Goal: Complete application form: Complete application form

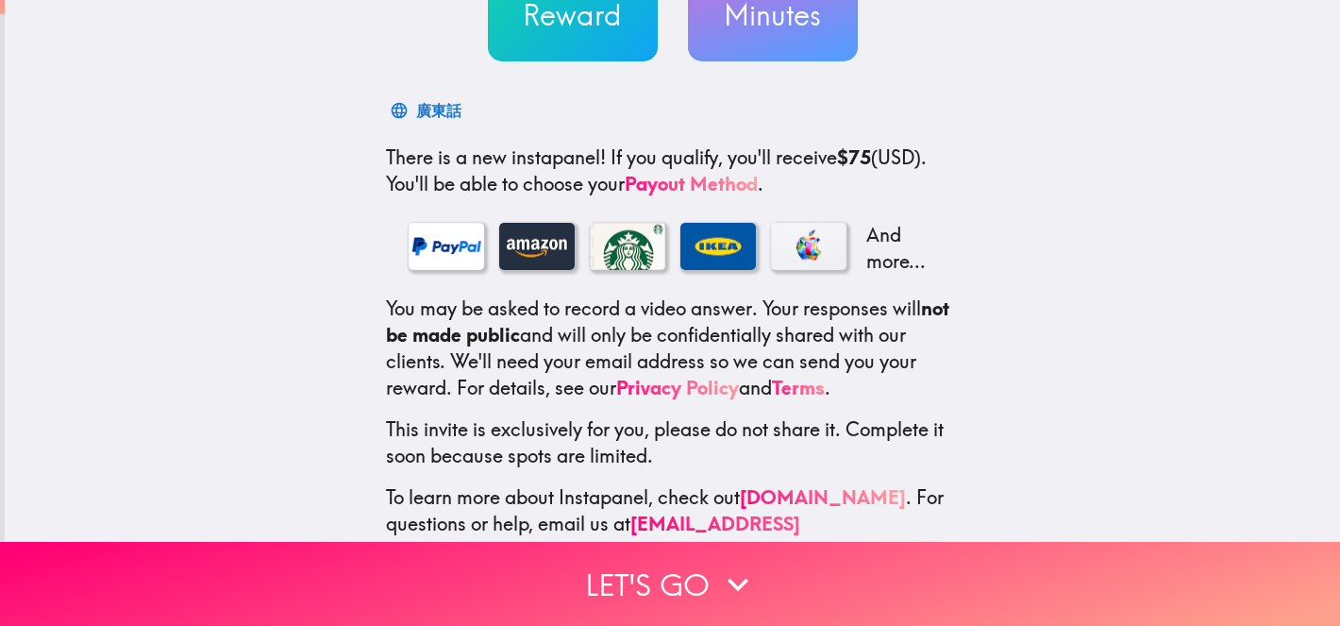
scroll to position [255, 0]
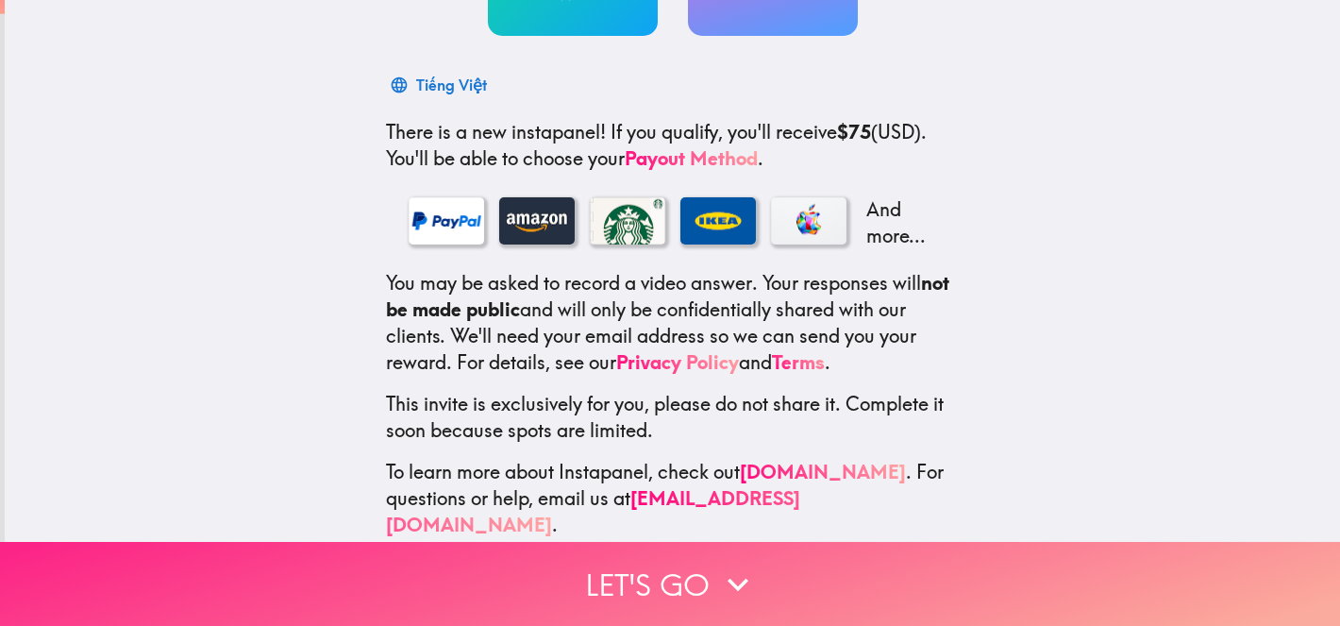
click at [697, 574] on button "Let's go" at bounding box center [670, 584] width 1340 height 84
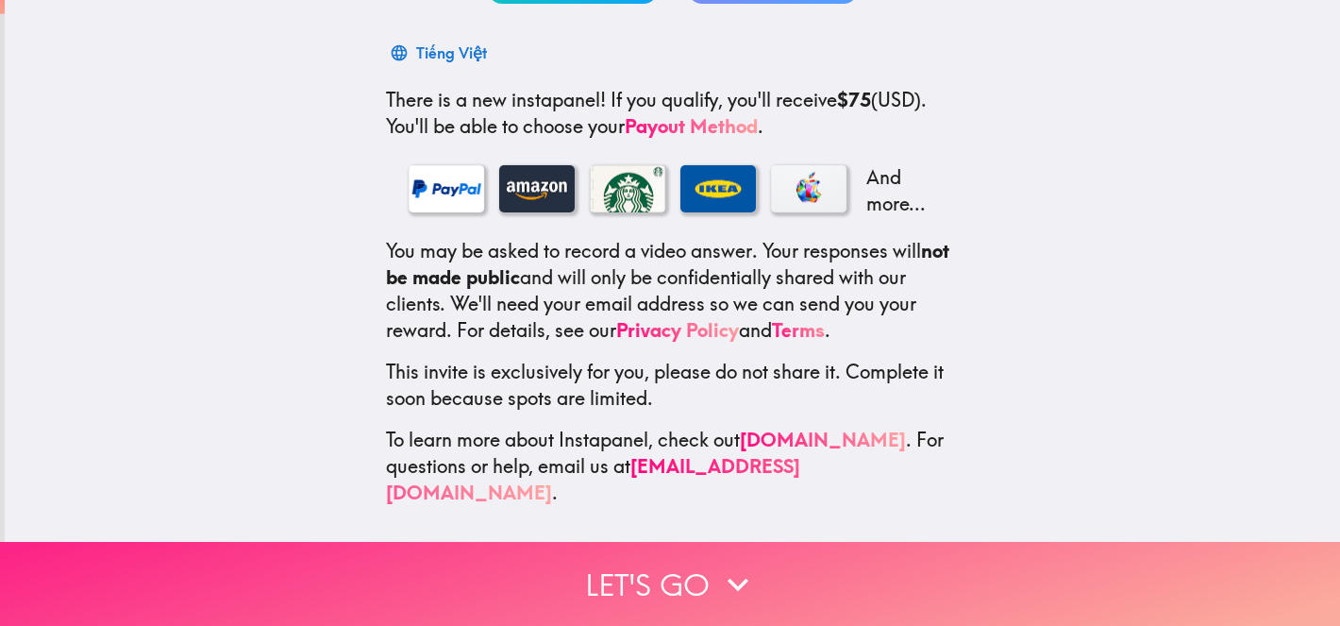
scroll to position [0, 0]
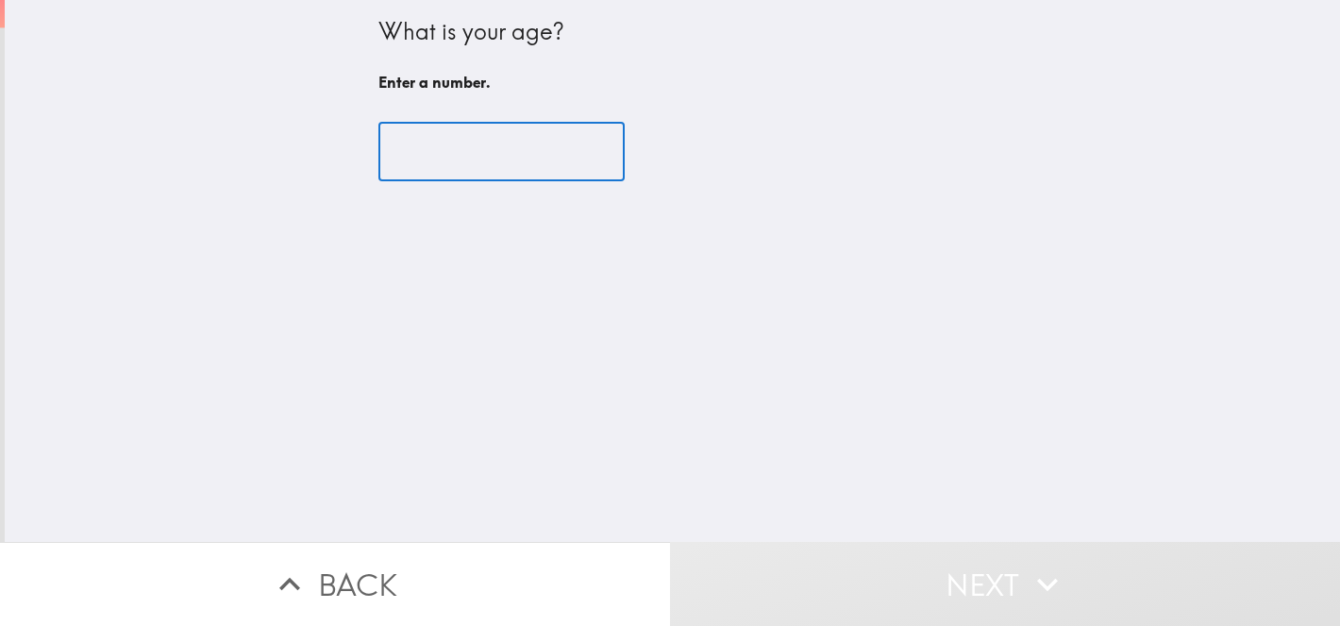
click at [463, 147] on input "number" at bounding box center [501, 152] width 246 height 59
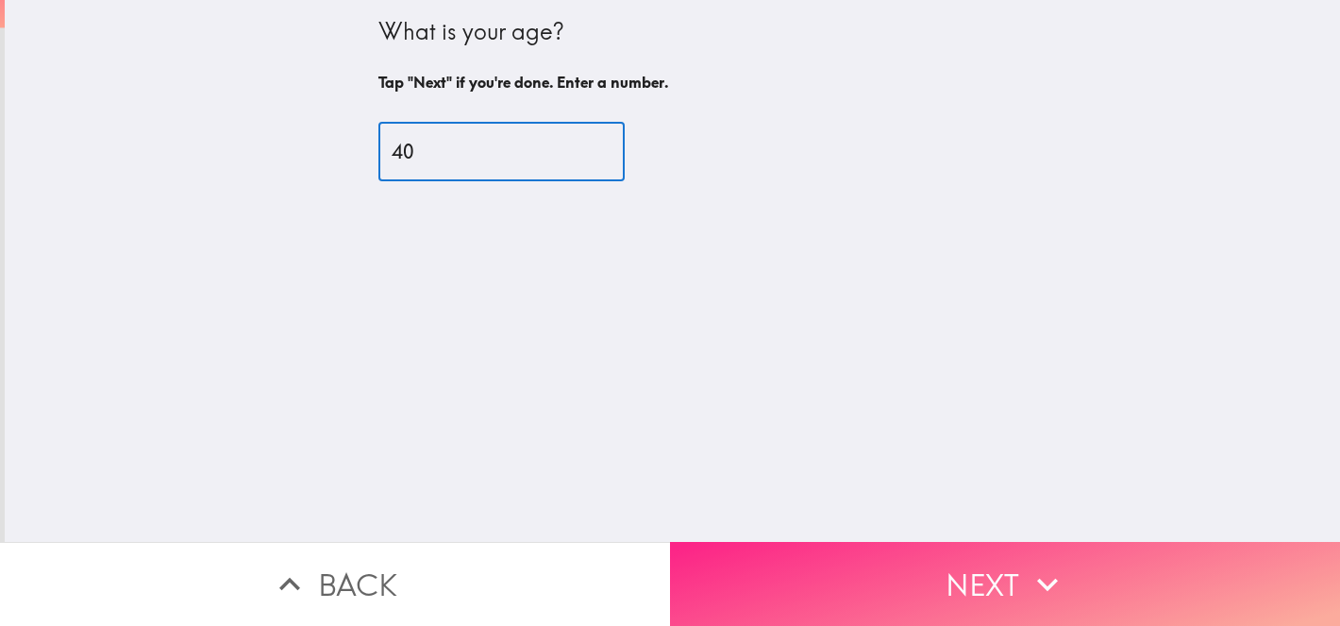
type input "40"
click at [842, 561] on button "Next" at bounding box center [1005, 584] width 670 height 84
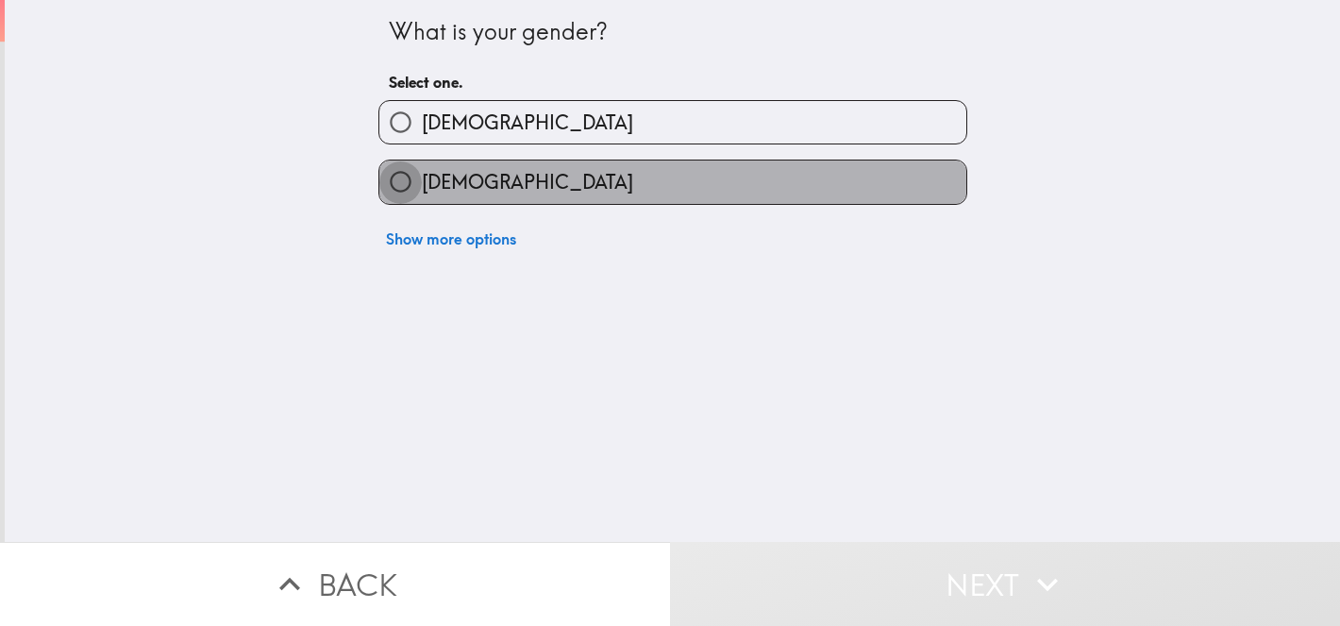
click at [407, 183] on input "[DEMOGRAPHIC_DATA]" at bounding box center [400, 181] width 42 height 42
radio input "true"
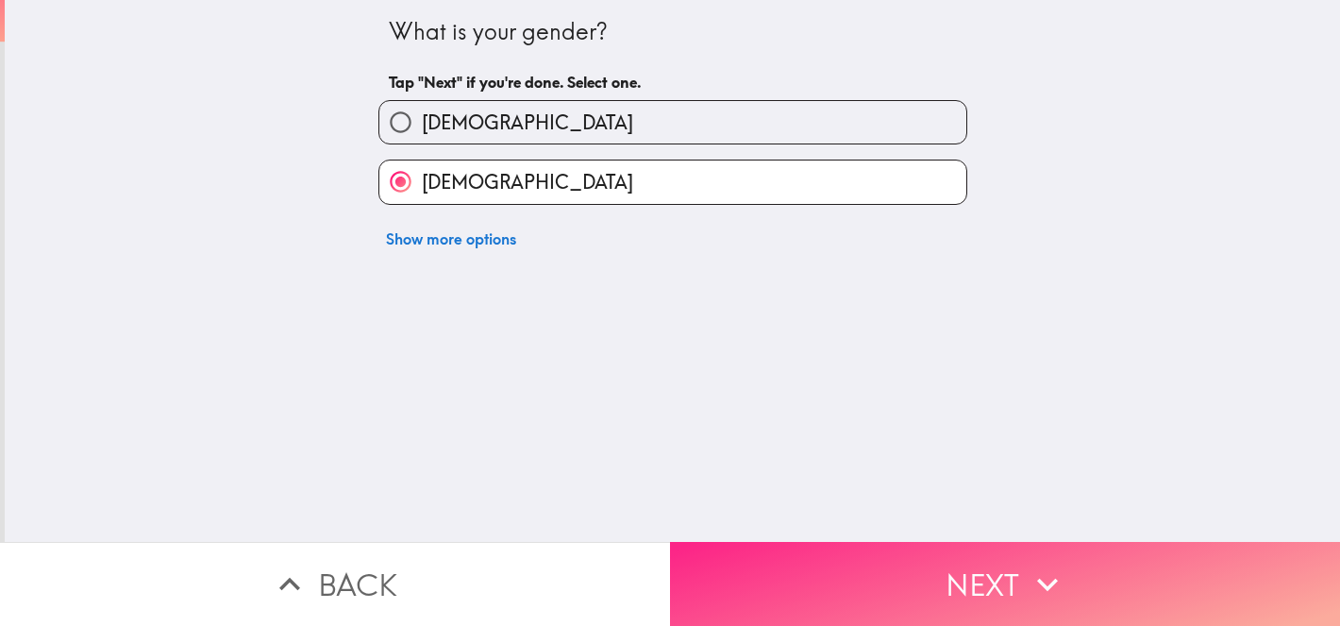
click at [809, 586] on button "Next" at bounding box center [1005, 584] width 670 height 84
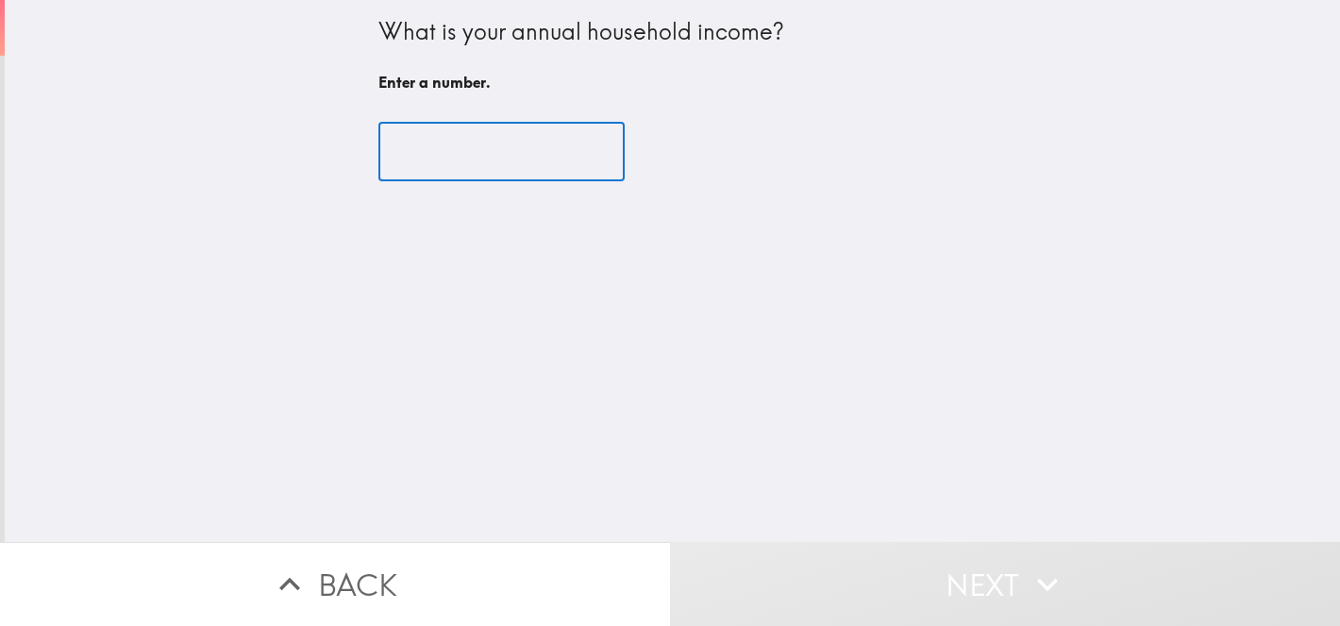
click at [504, 157] on input "number" at bounding box center [501, 152] width 246 height 59
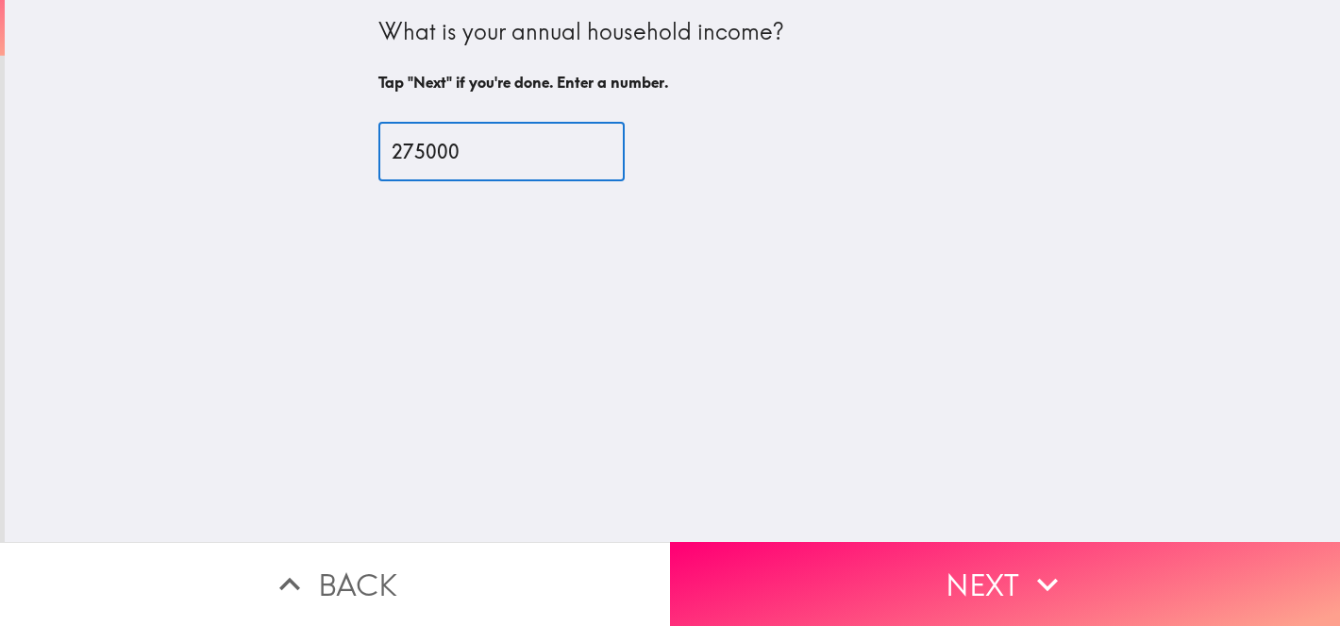
click at [424, 155] on input "275000" at bounding box center [501, 152] width 246 height 59
click at [581, 148] on input "275001" at bounding box center [501, 152] width 246 height 59
type input "275000"
click at [581, 157] on input "275000" at bounding box center [501, 152] width 246 height 59
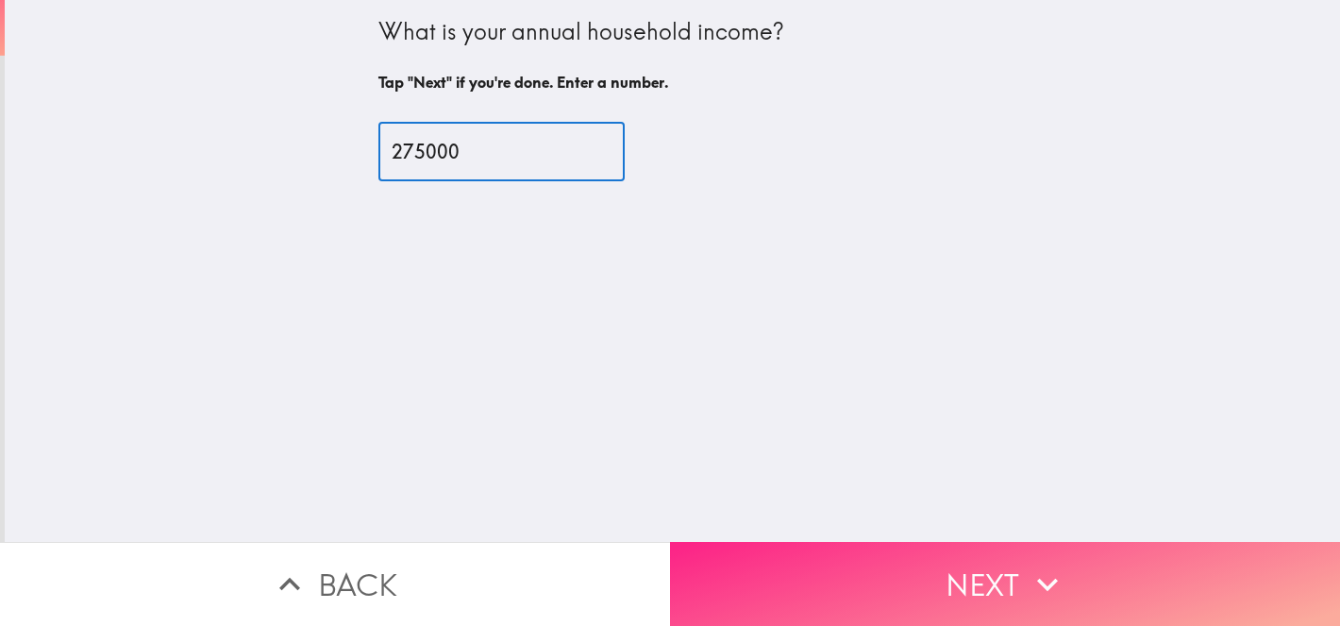
click at [730, 580] on button "Next" at bounding box center [1005, 584] width 670 height 84
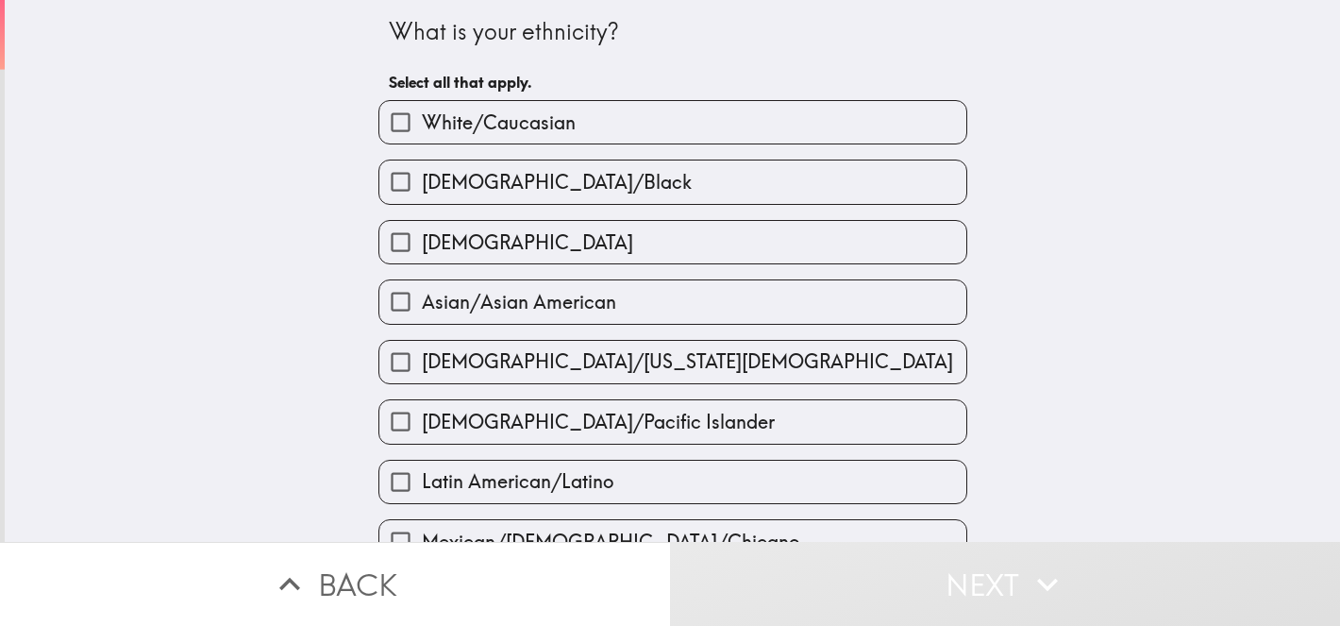
click at [493, 308] on span "Asian/Asian American" at bounding box center [519, 302] width 194 height 26
click at [422, 308] on input "Asian/Asian American" at bounding box center [400, 301] width 42 height 42
checkbox input "true"
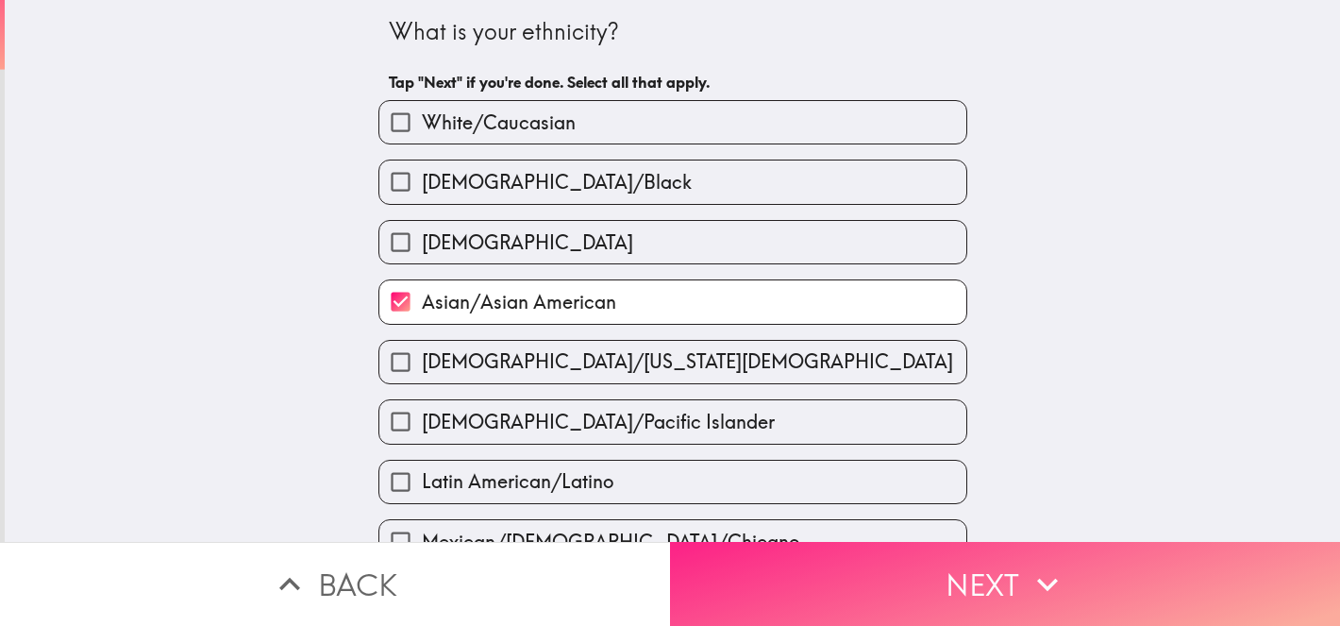
click at [866, 591] on button "Next" at bounding box center [1005, 584] width 670 height 84
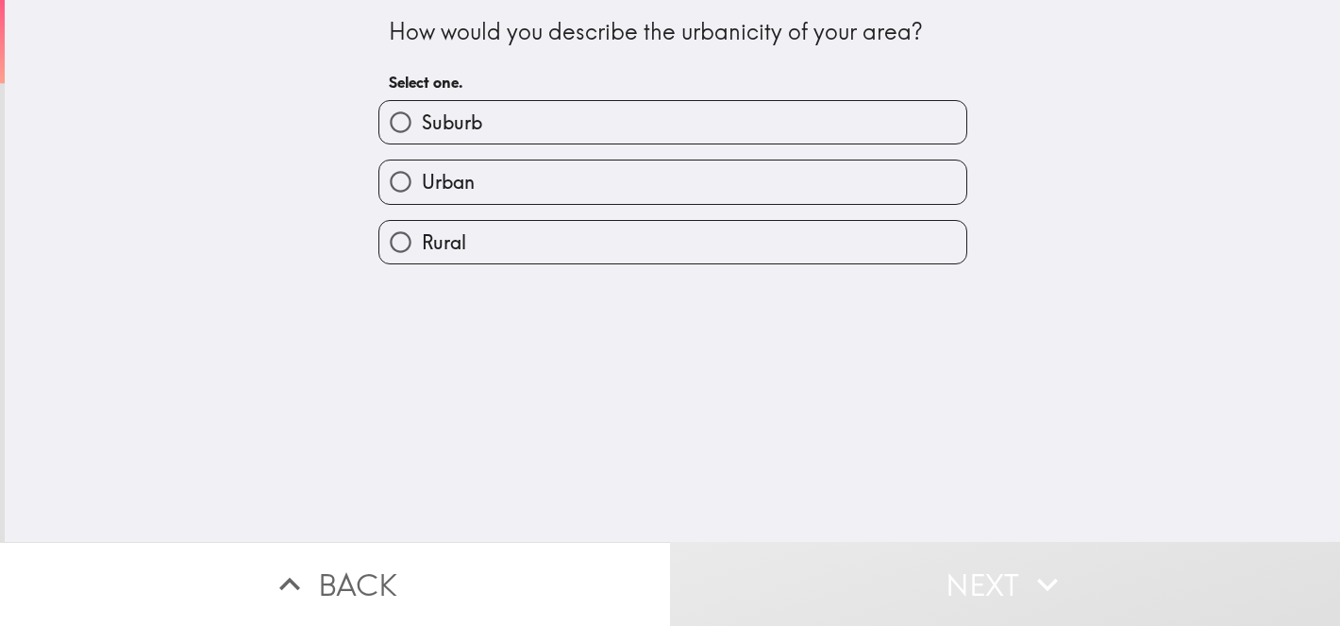
click at [632, 92] on div "Suburb" at bounding box center [665, 114] width 604 height 59
click at [621, 117] on label "Suburb" at bounding box center [672, 122] width 587 height 42
click at [422, 117] on input "Suburb" at bounding box center [400, 122] width 42 height 42
radio input "true"
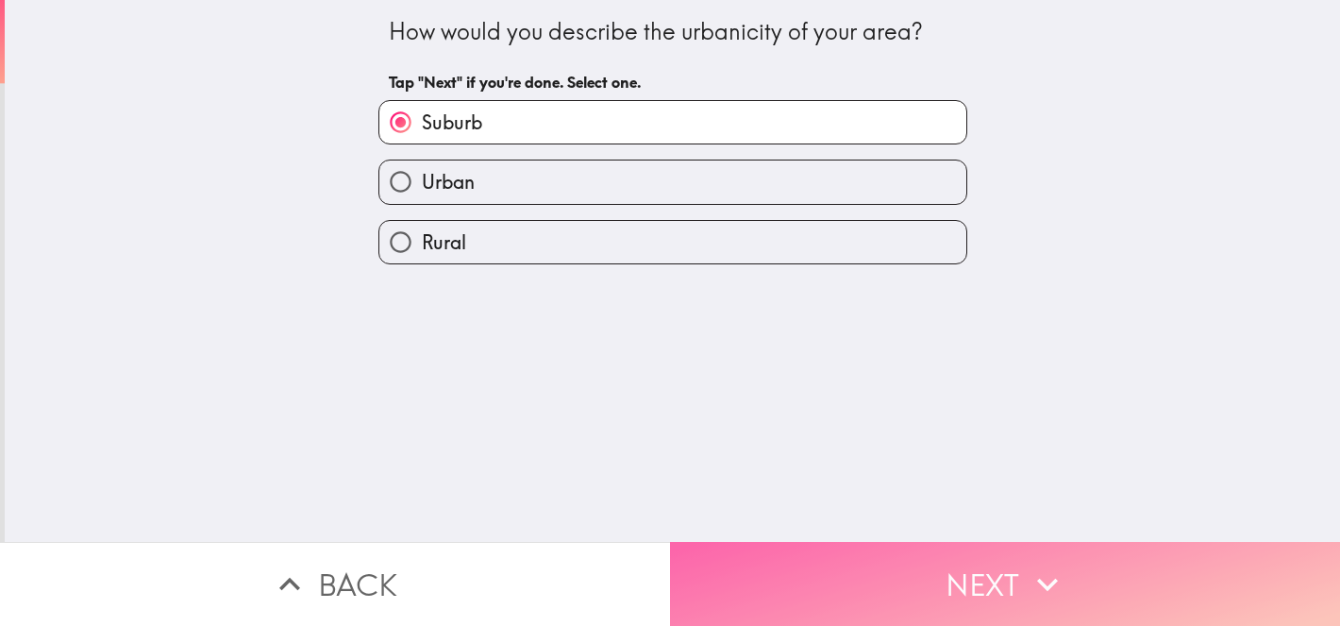
click at [769, 580] on button "Next" at bounding box center [1005, 584] width 670 height 84
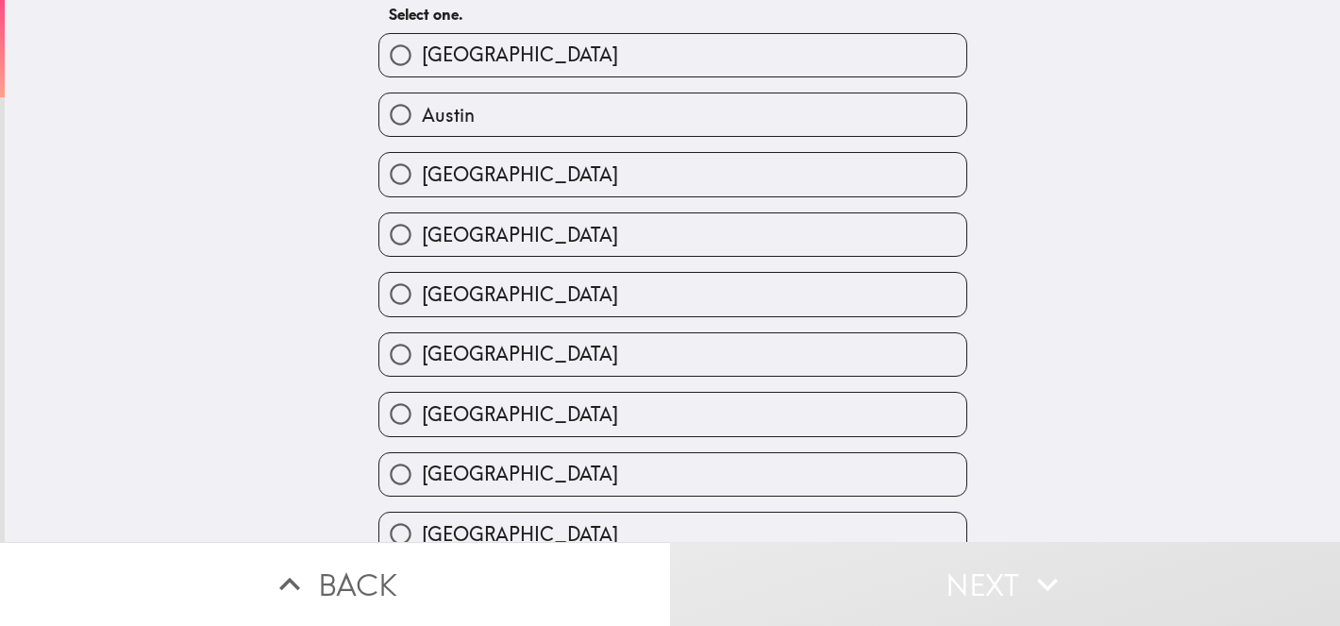
scroll to position [107, 0]
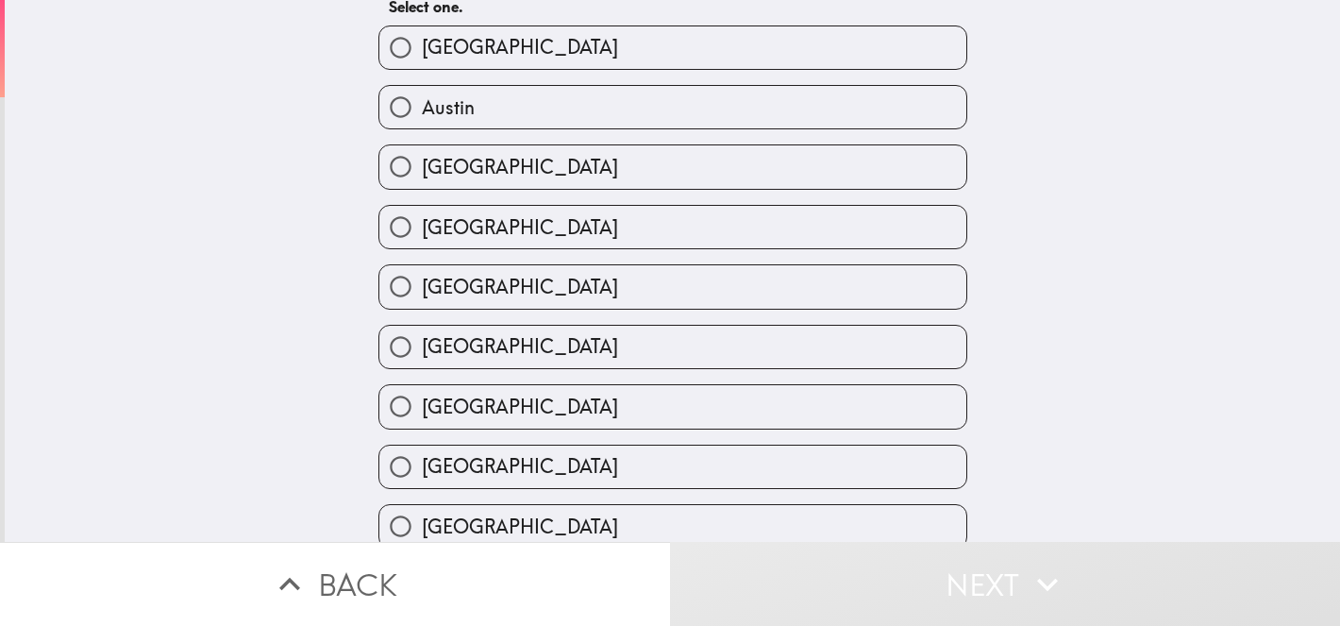
click at [478, 354] on label "[GEOGRAPHIC_DATA]" at bounding box center [672, 347] width 587 height 42
click at [422, 354] on input "[GEOGRAPHIC_DATA]" at bounding box center [400, 347] width 42 height 42
radio input "true"
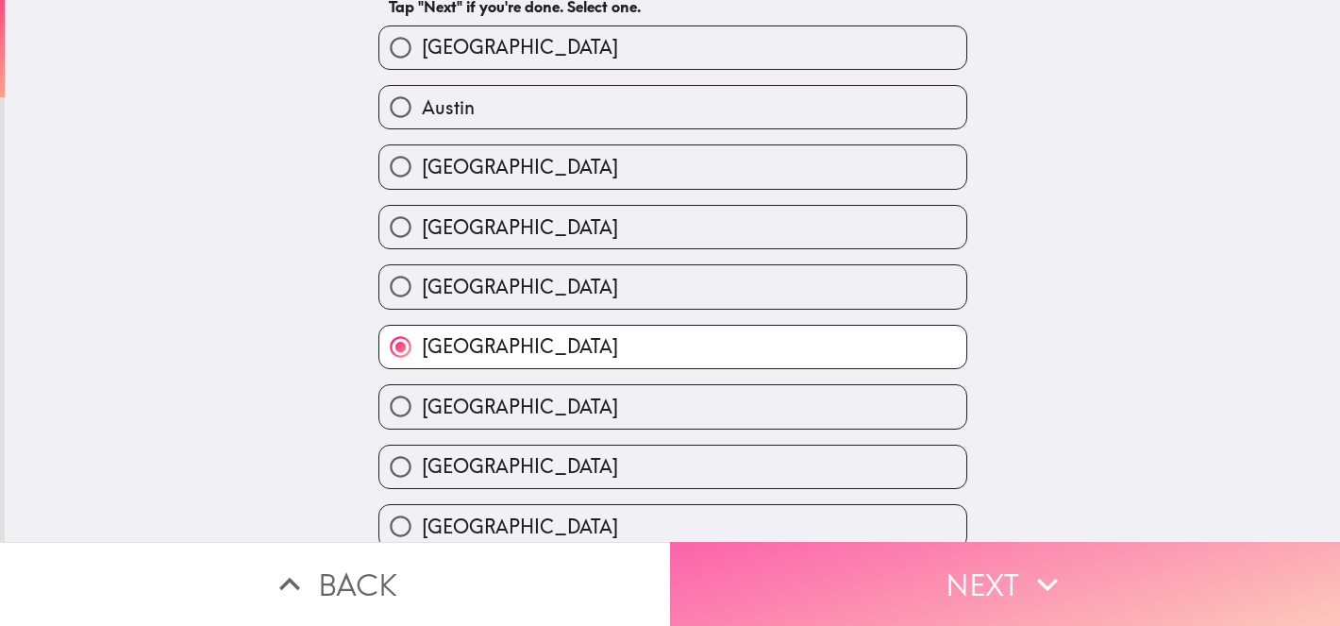
click at [747, 601] on button "Next" at bounding box center [1005, 584] width 670 height 84
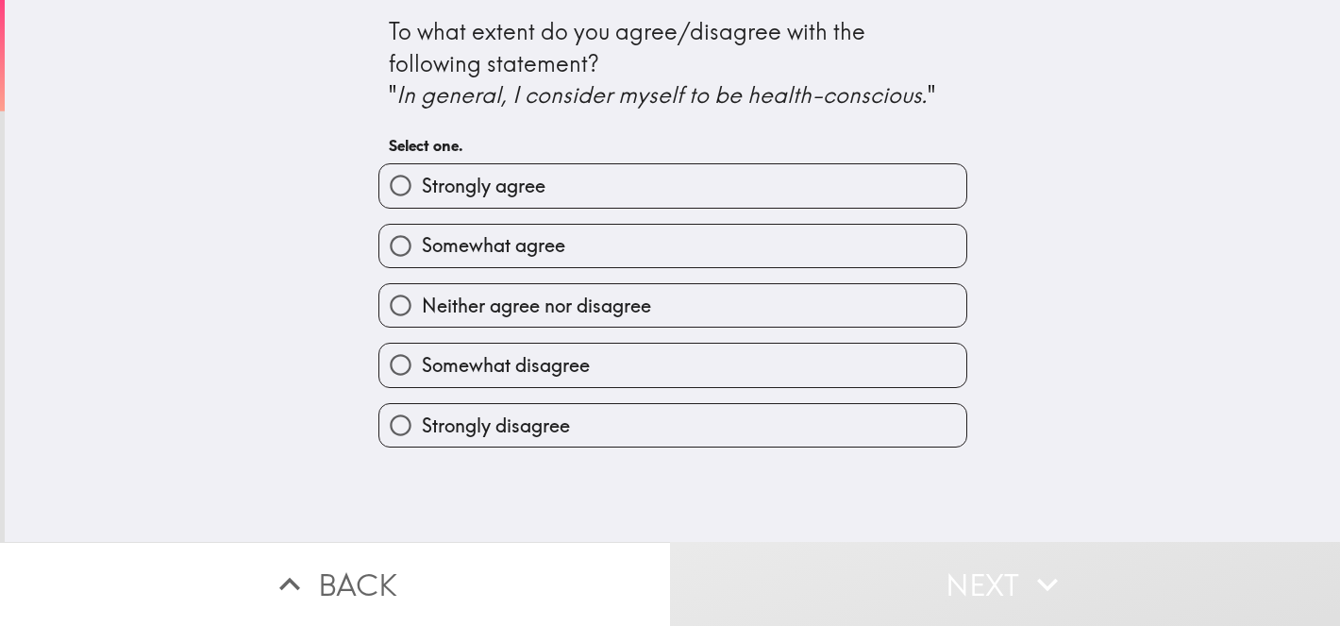
click at [557, 192] on label "Strongly agree" at bounding box center [672, 185] width 587 height 42
click at [422, 192] on input "Strongly agree" at bounding box center [400, 185] width 42 height 42
radio input "true"
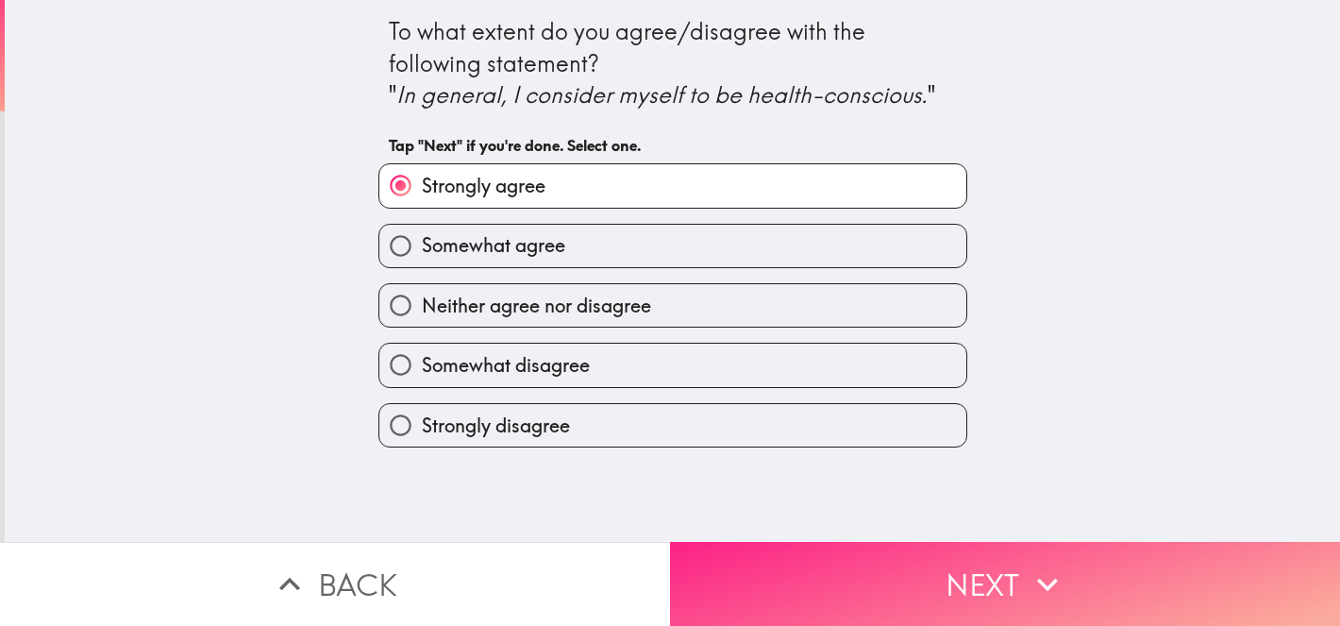
click at [814, 588] on button "Next" at bounding box center [1005, 584] width 670 height 84
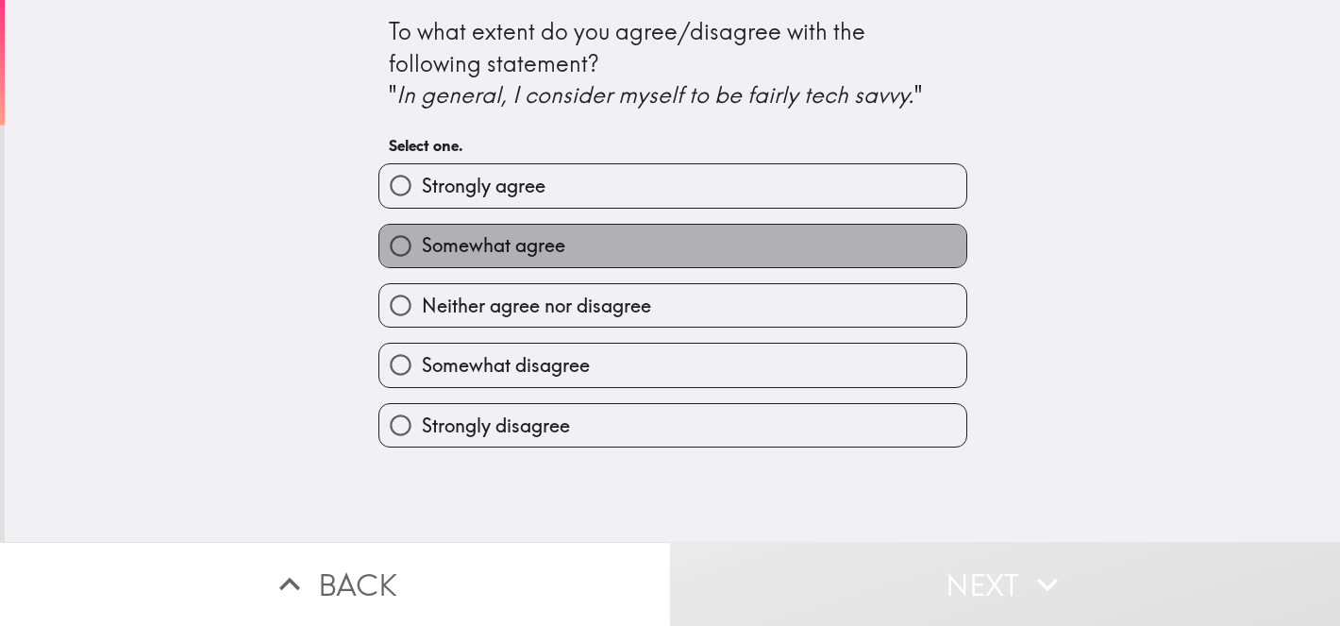
click at [606, 249] on label "Somewhat agree" at bounding box center [672, 246] width 587 height 42
click at [422, 249] on input "Somewhat agree" at bounding box center [400, 246] width 42 height 42
radio input "true"
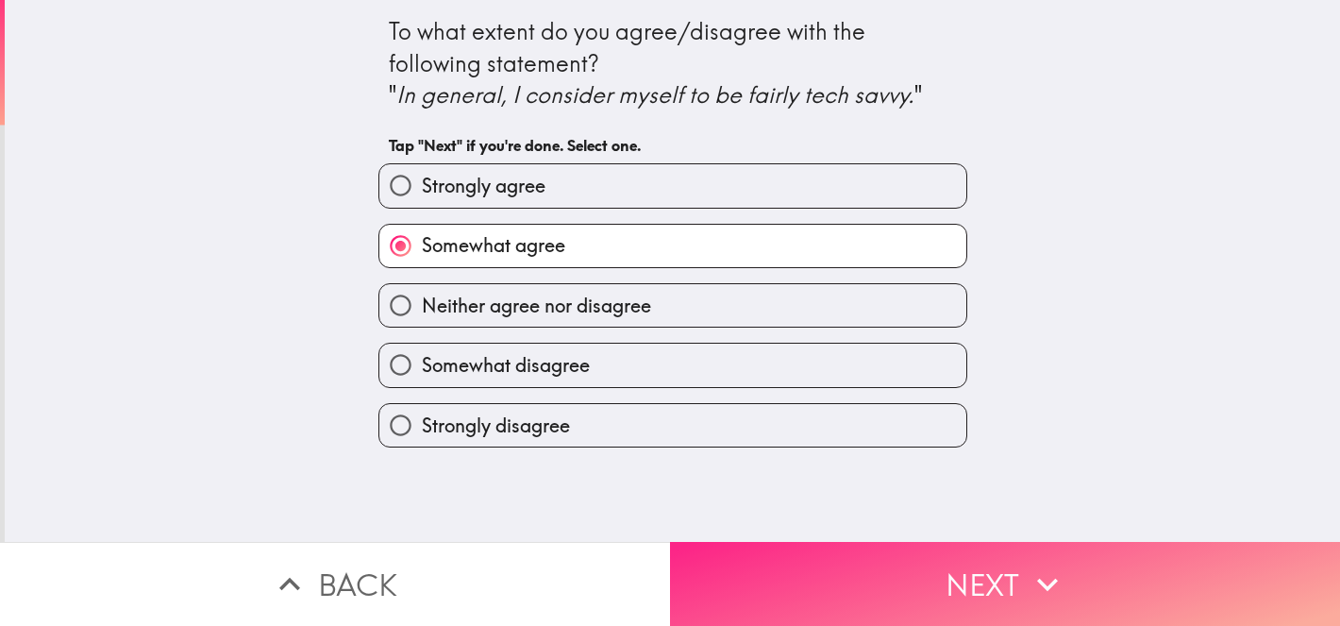
click at [797, 579] on button "Next" at bounding box center [1005, 584] width 670 height 84
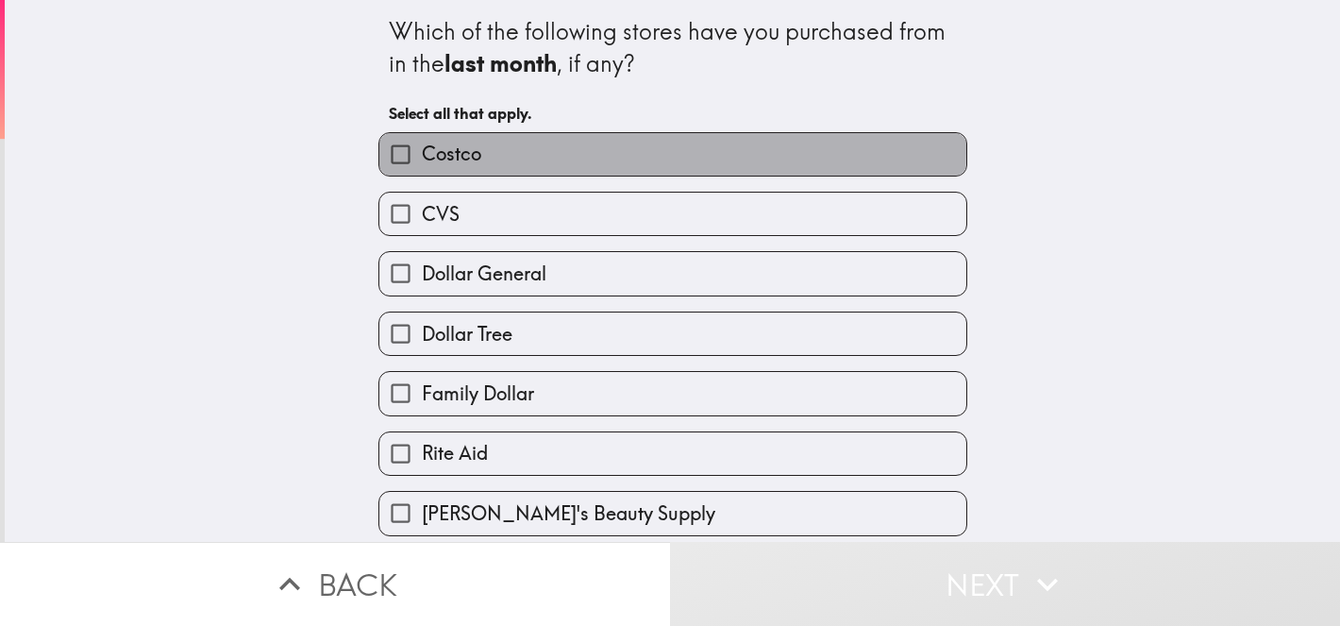
click at [510, 148] on label "Costco" at bounding box center [672, 154] width 587 height 42
click at [422, 148] on input "Costco" at bounding box center [400, 154] width 42 height 42
checkbox input "true"
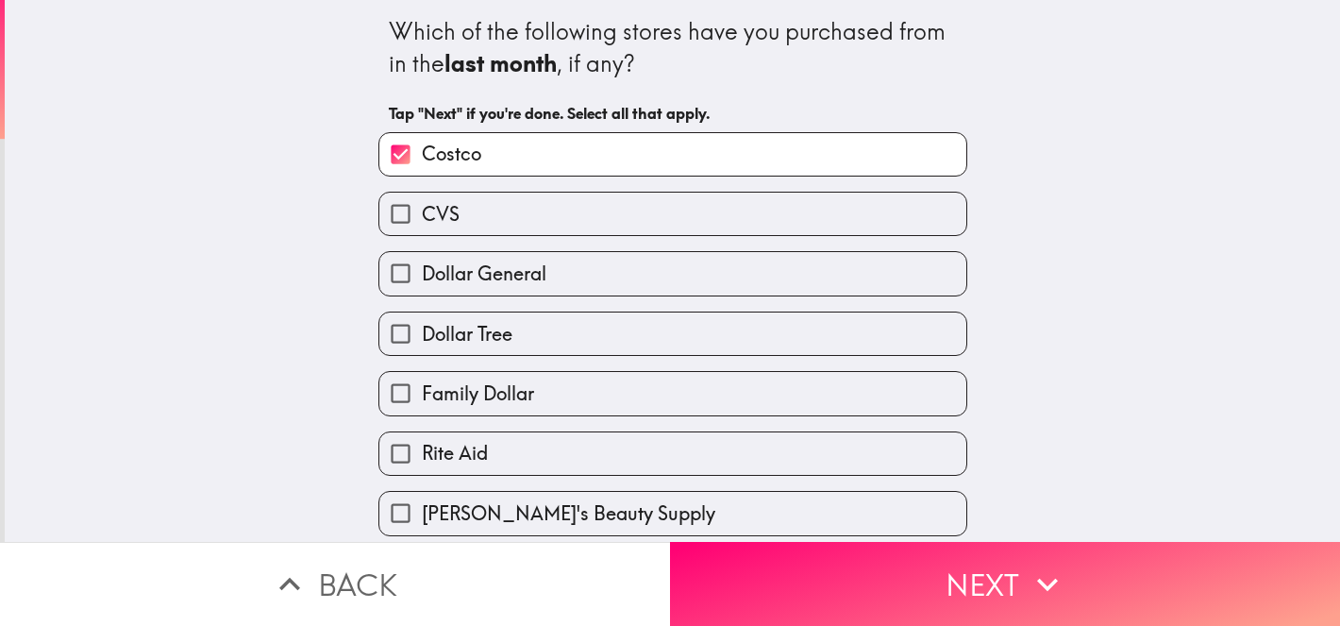
click at [462, 223] on label "CVS" at bounding box center [672, 214] width 587 height 42
click at [422, 223] on input "CVS" at bounding box center [400, 214] width 42 height 42
checkbox input "true"
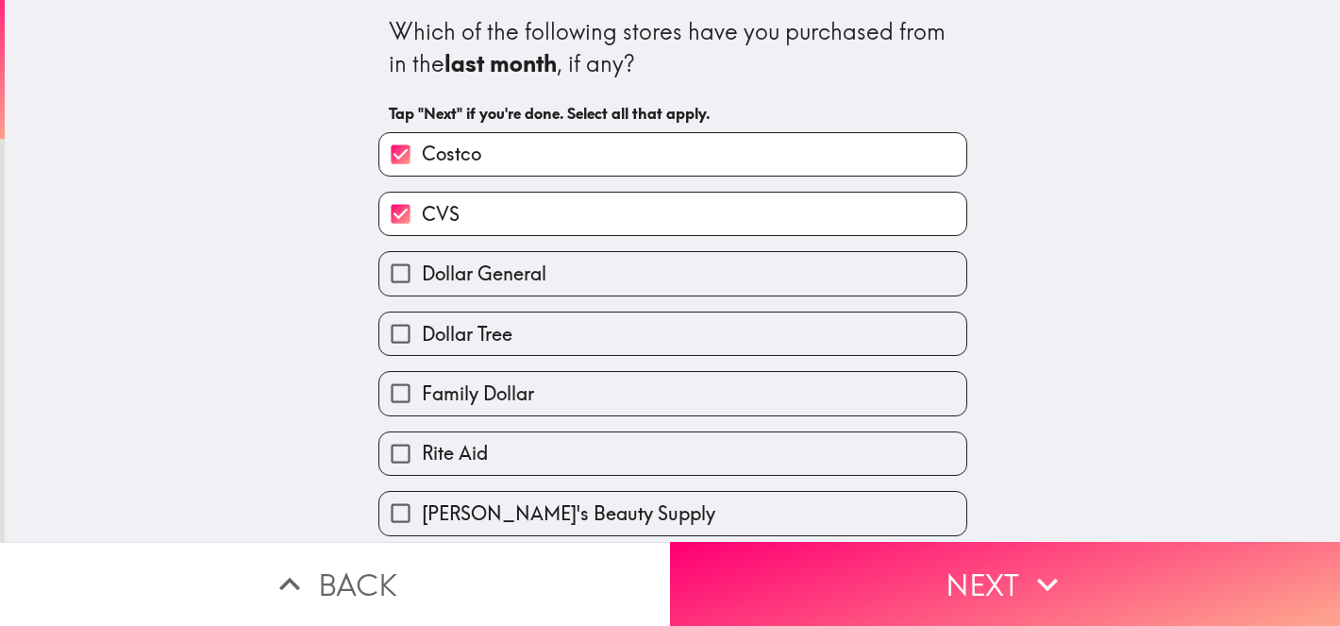
click at [435, 291] on label "Dollar General" at bounding box center [672, 273] width 587 height 42
click at [422, 291] on input "Dollar General" at bounding box center [400, 273] width 42 height 42
checkbox input "true"
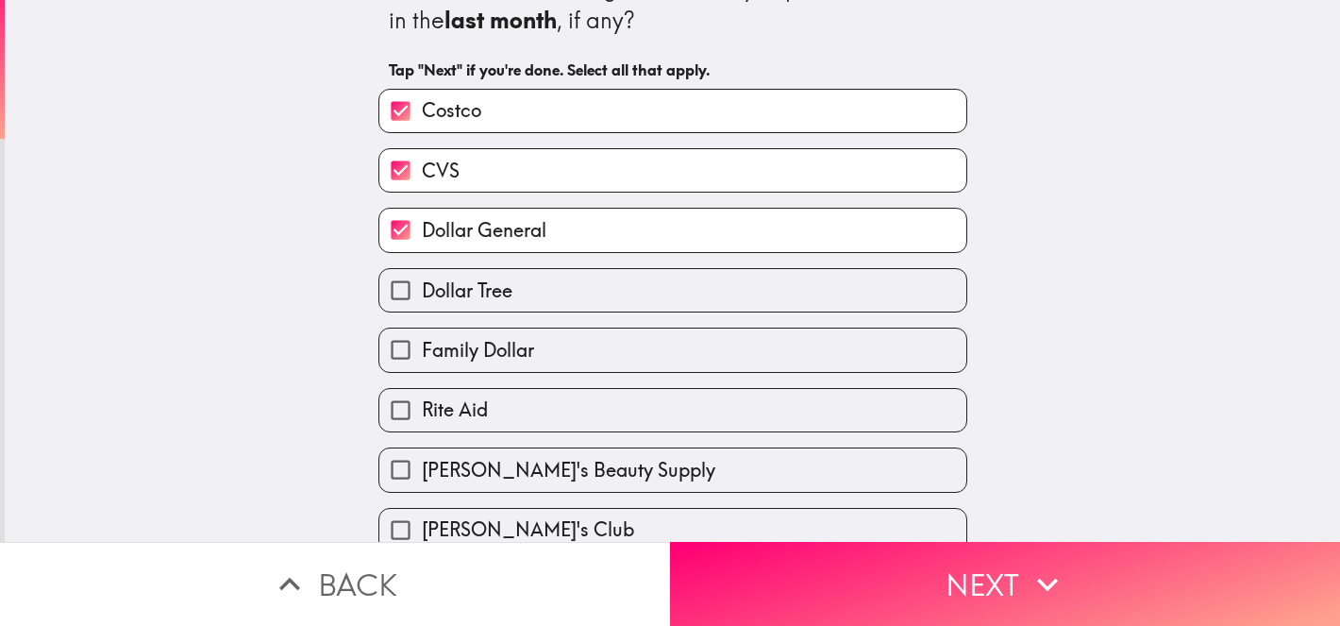
scroll to position [46, 0]
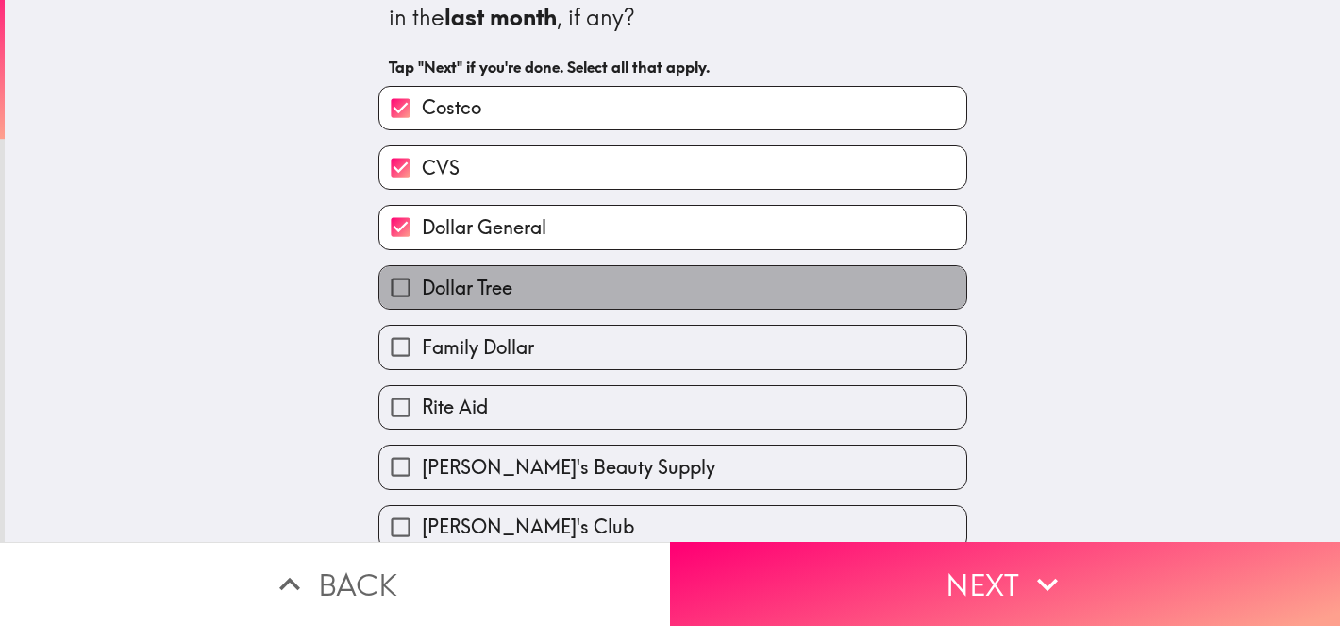
click at [460, 308] on label "Dollar Tree" at bounding box center [672, 287] width 587 height 42
click at [422, 308] on input "Dollar Tree" at bounding box center [400, 287] width 42 height 42
checkbox input "true"
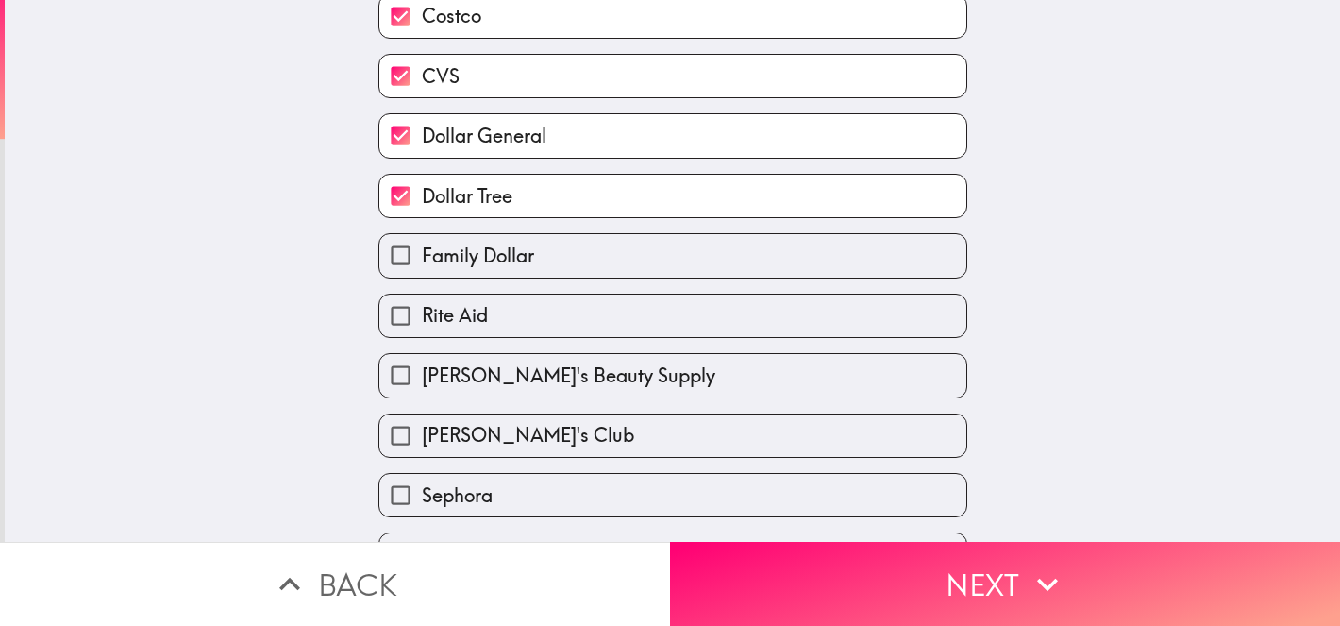
scroll to position [139, 0]
click at [520, 264] on span "Family Dollar" at bounding box center [478, 255] width 112 height 26
click at [422, 264] on input "Family Dollar" at bounding box center [400, 254] width 42 height 42
checkbox input "true"
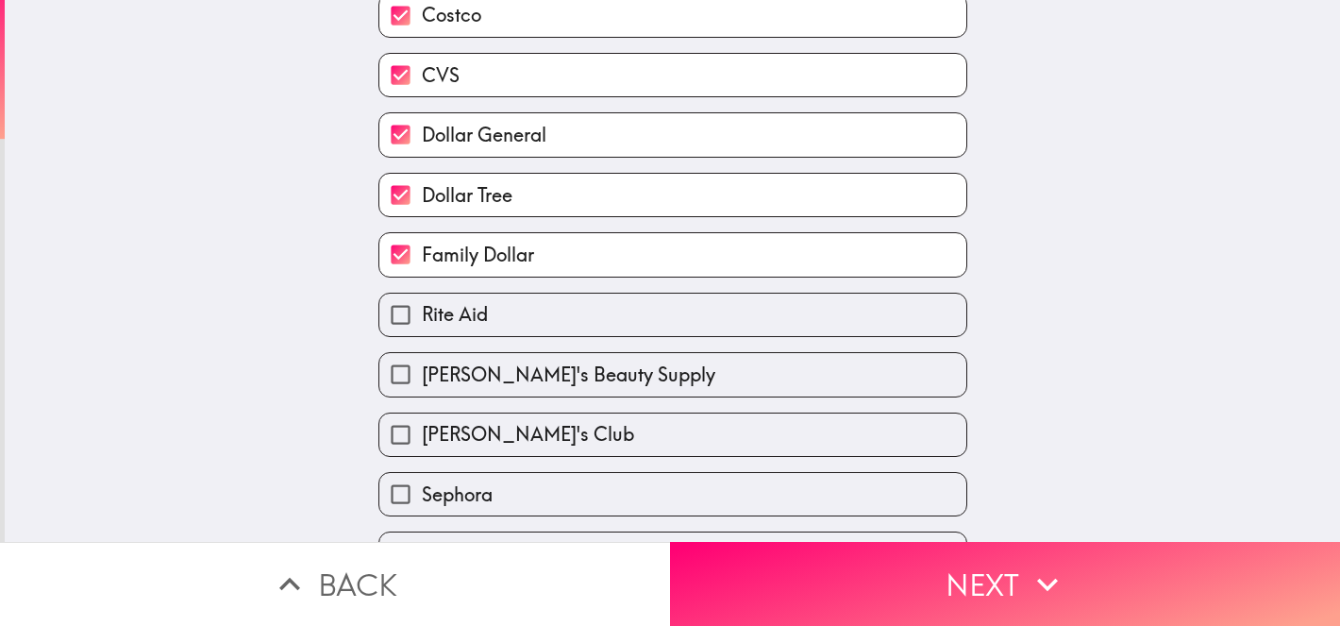
scroll to position [183, 0]
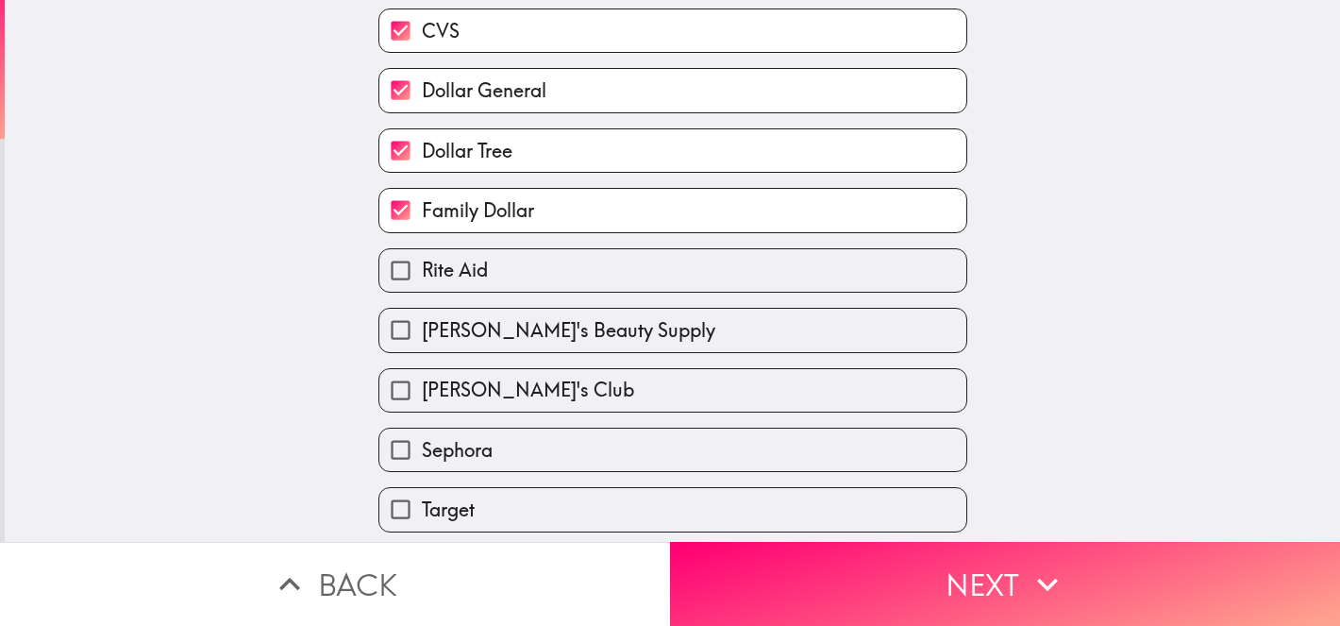
click at [485, 344] on span "[PERSON_NAME]'s Beauty Supply" at bounding box center [569, 330] width 294 height 26
click at [422, 346] on input "[PERSON_NAME]'s Beauty Supply" at bounding box center [400, 330] width 42 height 42
checkbox input "true"
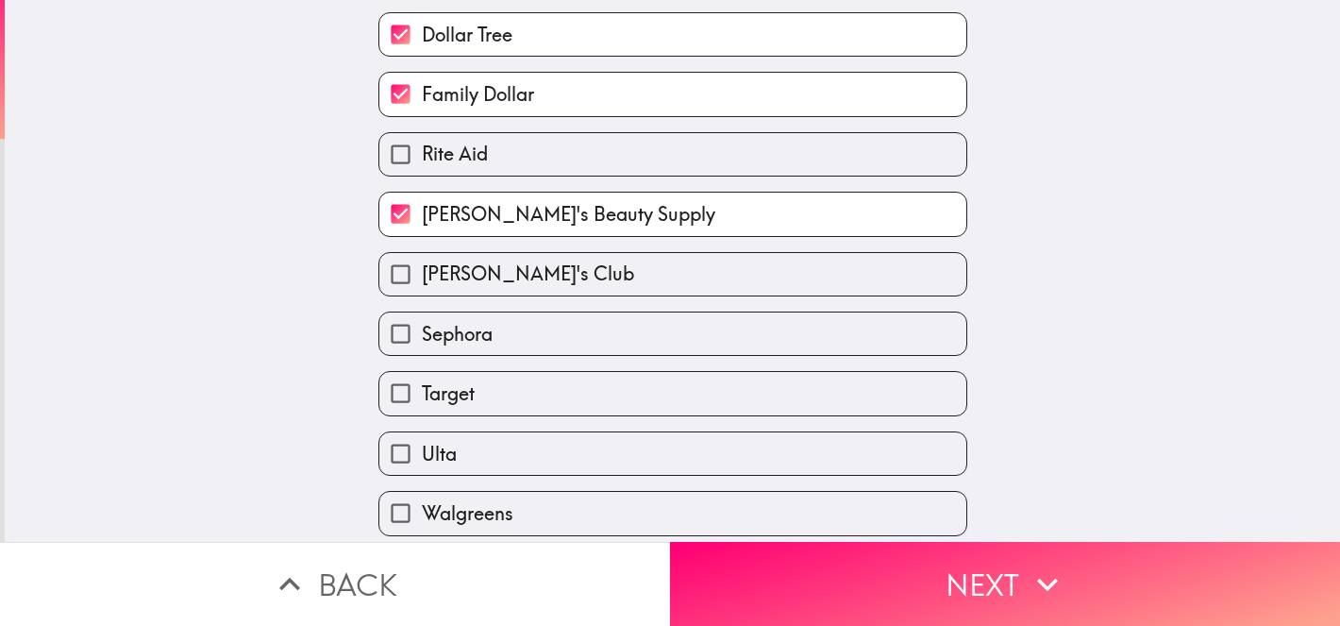
scroll to position [300, 0]
click at [485, 344] on span "Sephora" at bounding box center [457, 333] width 71 height 26
click at [422, 344] on input "Sephora" at bounding box center [400, 332] width 42 height 42
checkbox input "true"
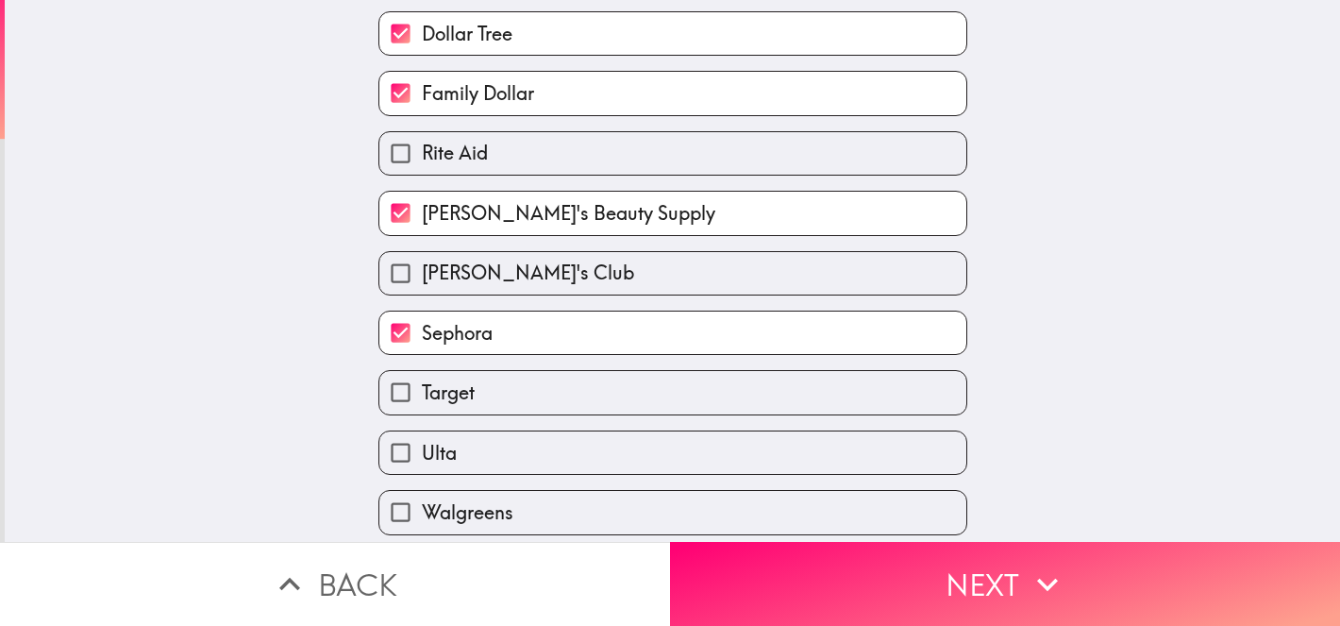
click at [460, 406] on span "Target" at bounding box center [448, 392] width 53 height 26
click at [422, 407] on input "Target" at bounding box center [400, 392] width 42 height 42
checkbox input "true"
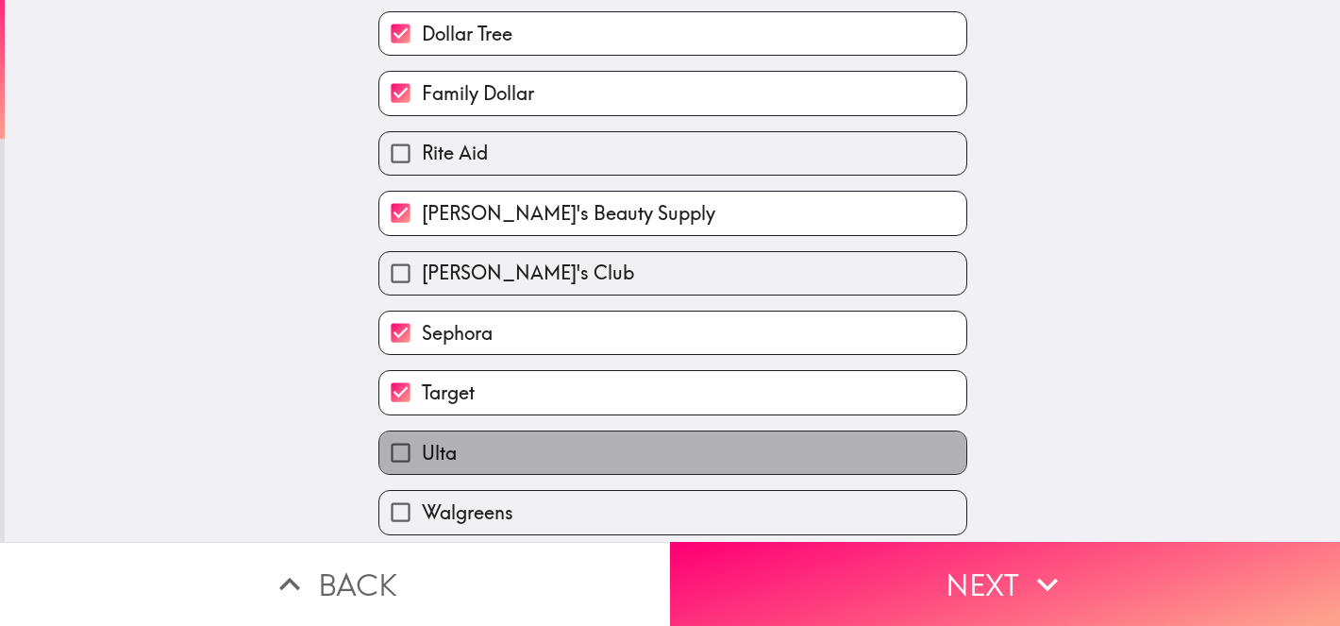
click at [440, 466] on span "Ulta" at bounding box center [439, 453] width 35 height 26
click at [422, 471] on input "Ulta" at bounding box center [400, 452] width 42 height 42
checkbox input "true"
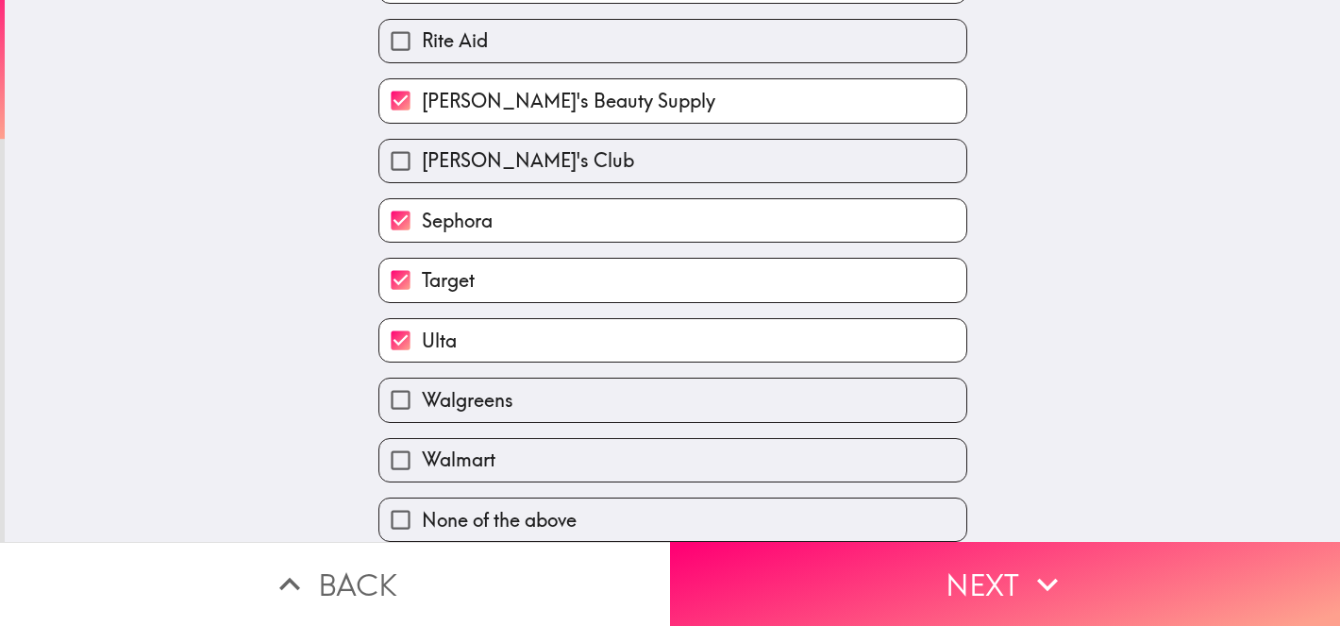
scroll to position [417, 0]
click at [459, 413] on span "Walgreens" at bounding box center [468, 400] width 92 height 26
click at [422, 419] on input "Walgreens" at bounding box center [400, 399] width 42 height 42
checkbox input "true"
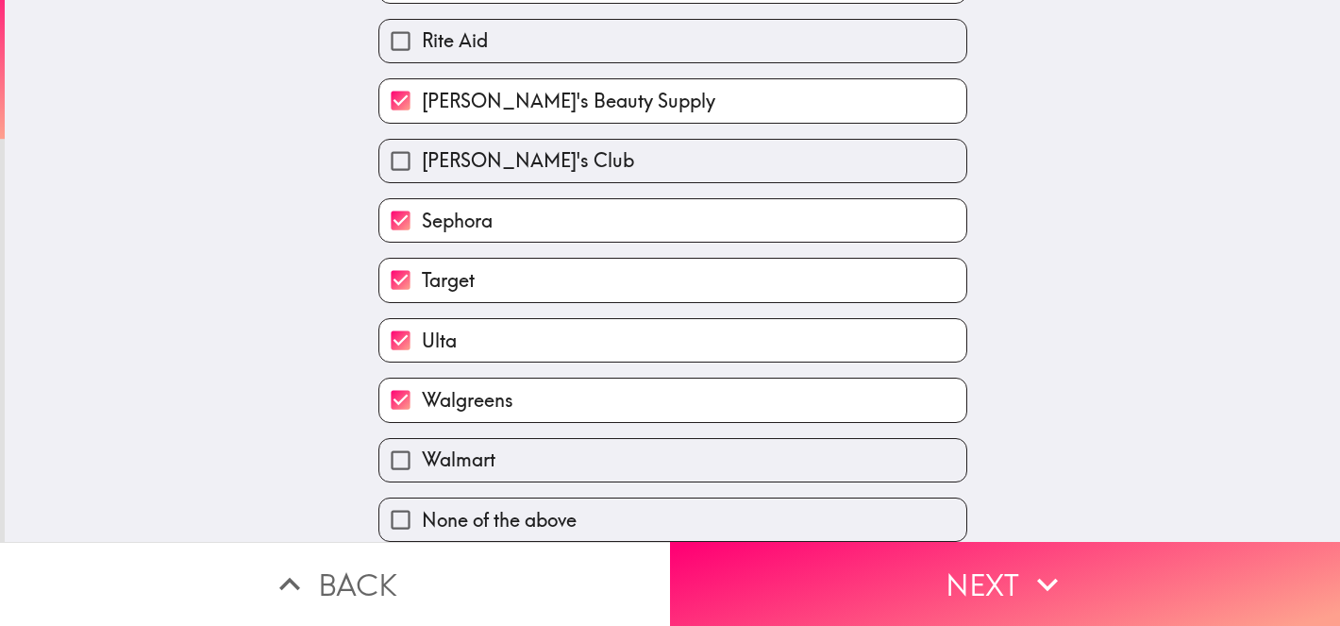
click at [448, 461] on span "Walmart" at bounding box center [459, 459] width 74 height 26
click at [422, 461] on input "Walmart" at bounding box center [400, 460] width 42 height 42
checkbox input "true"
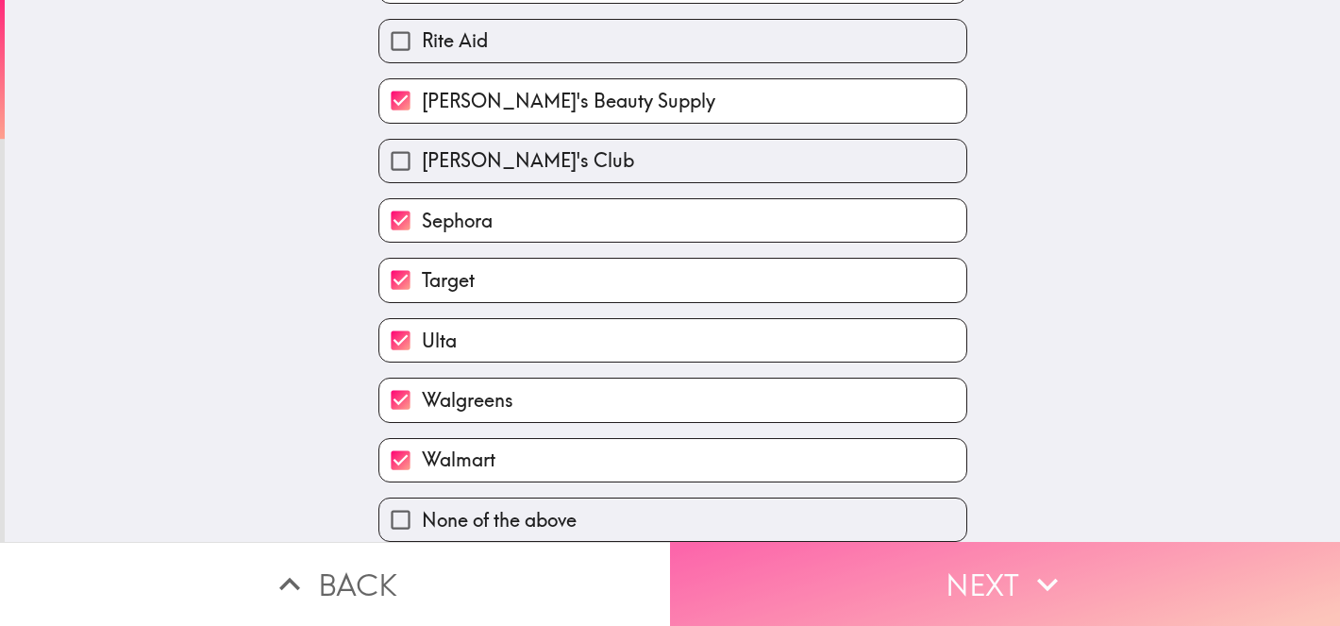
click at [888, 596] on button "Next" at bounding box center [1005, 584] width 670 height 84
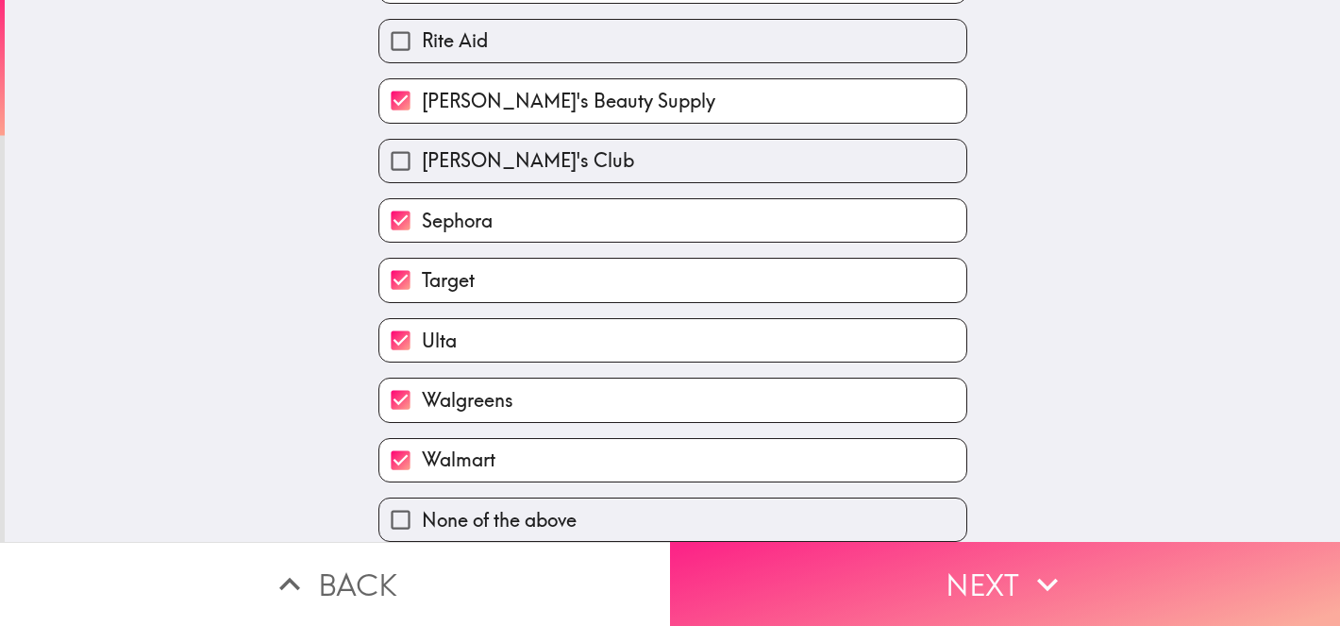
scroll to position [301, 0]
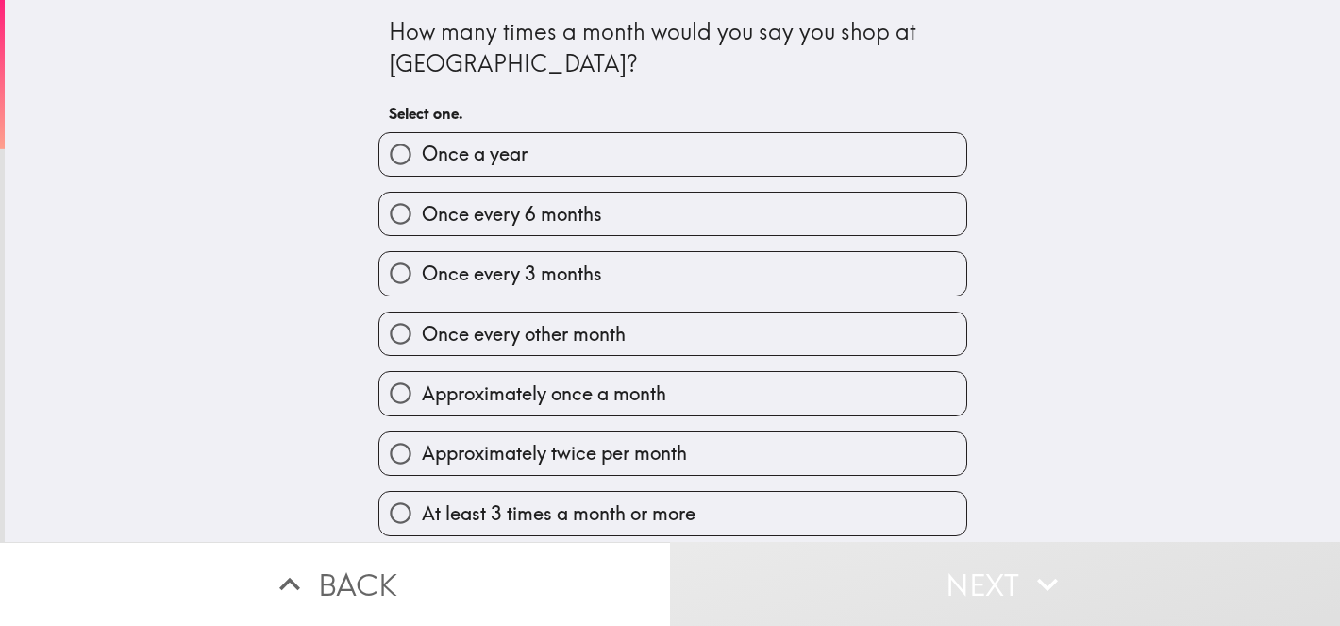
click at [506, 526] on span "At least 3 times a month or more" at bounding box center [559, 513] width 274 height 26
click at [422, 526] on input "At least 3 times a month or more" at bounding box center [400, 513] width 42 height 42
radio input "true"
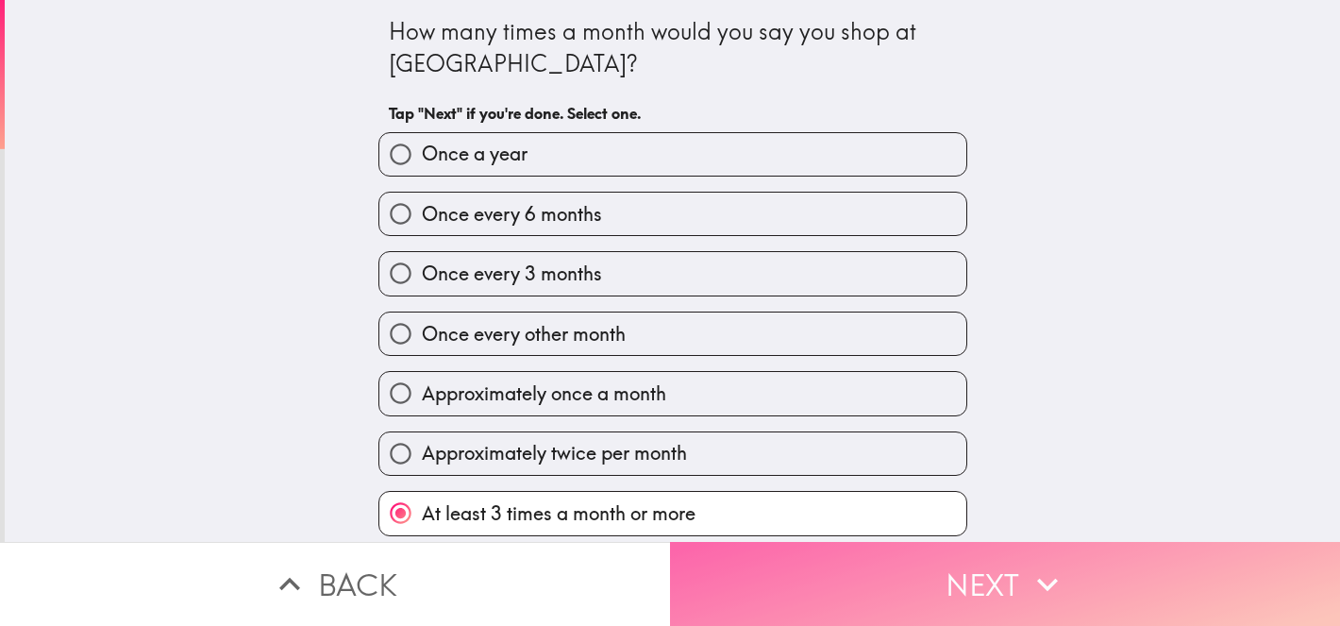
click at [848, 577] on button "Next" at bounding box center [1005, 584] width 670 height 84
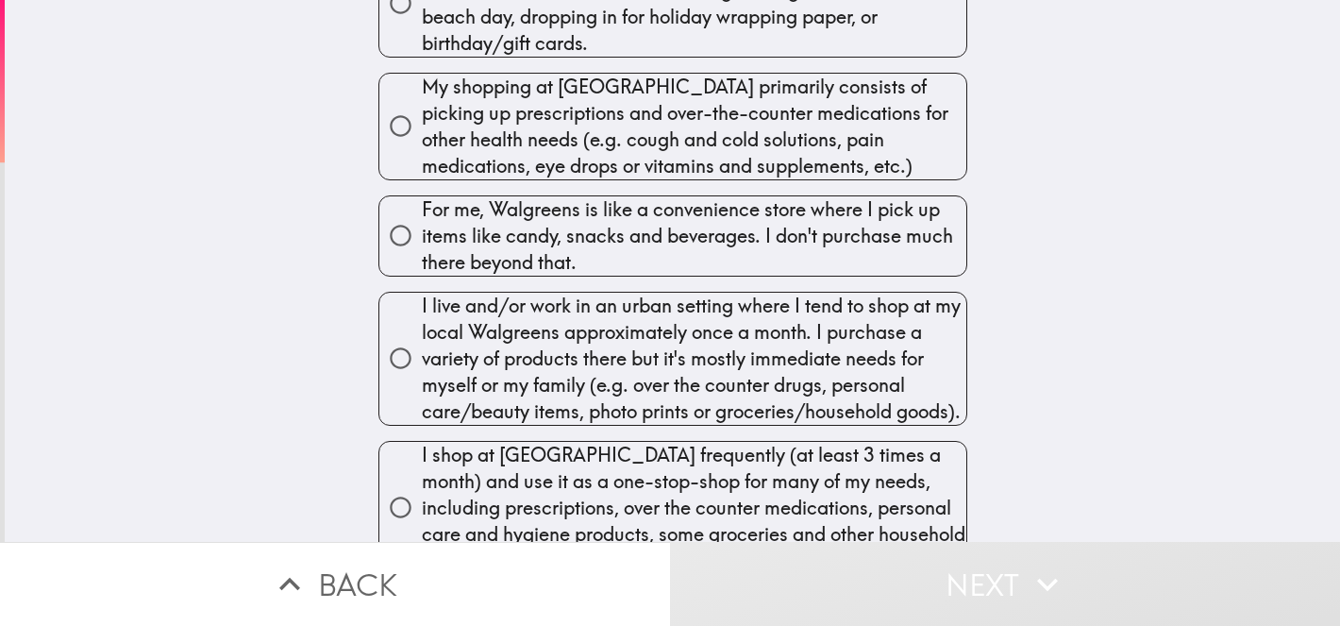
scroll to position [219, 0]
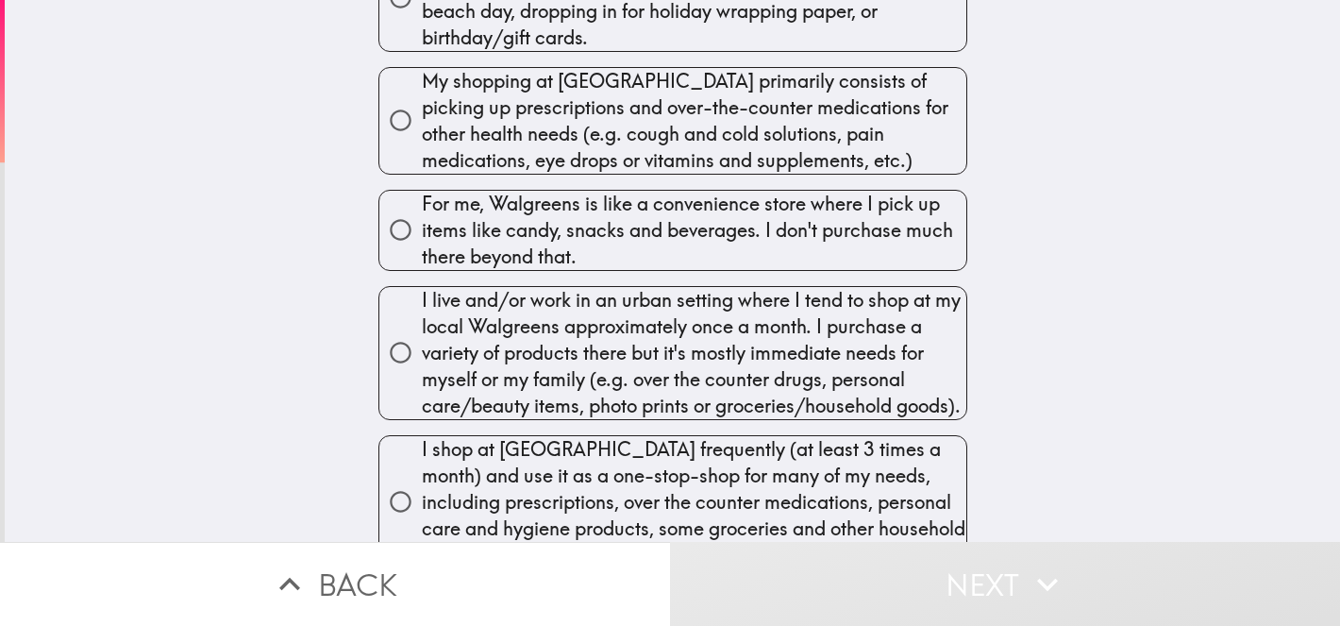
click at [574, 500] on span "I shop at [GEOGRAPHIC_DATA] frequently (at least 3 times a month) and use it as…" at bounding box center [694, 502] width 545 height 132
click at [422, 500] on input "I shop at [GEOGRAPHIC_DATA] frequently (at least 3 times a month) and use it as…" at bounding box center [400, 501] width 42 height 42
radio input "true"
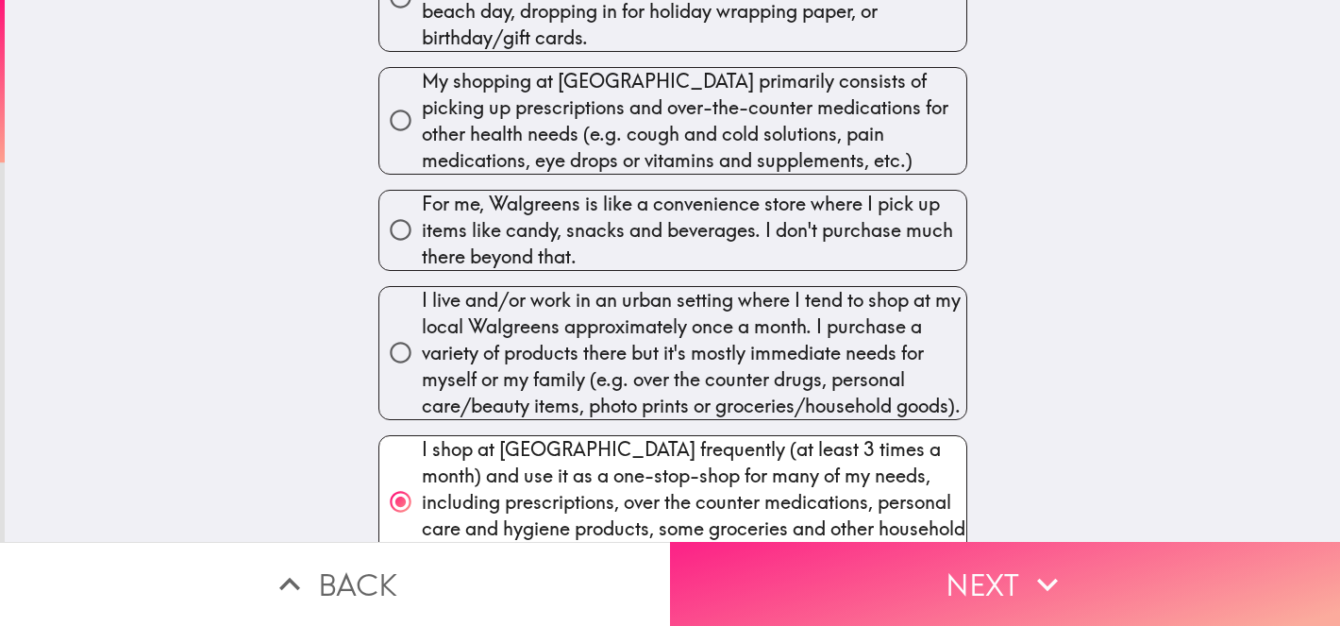
click at [896, 580] on button "Next" at bounding box center [1005, 584] width 670 height 84
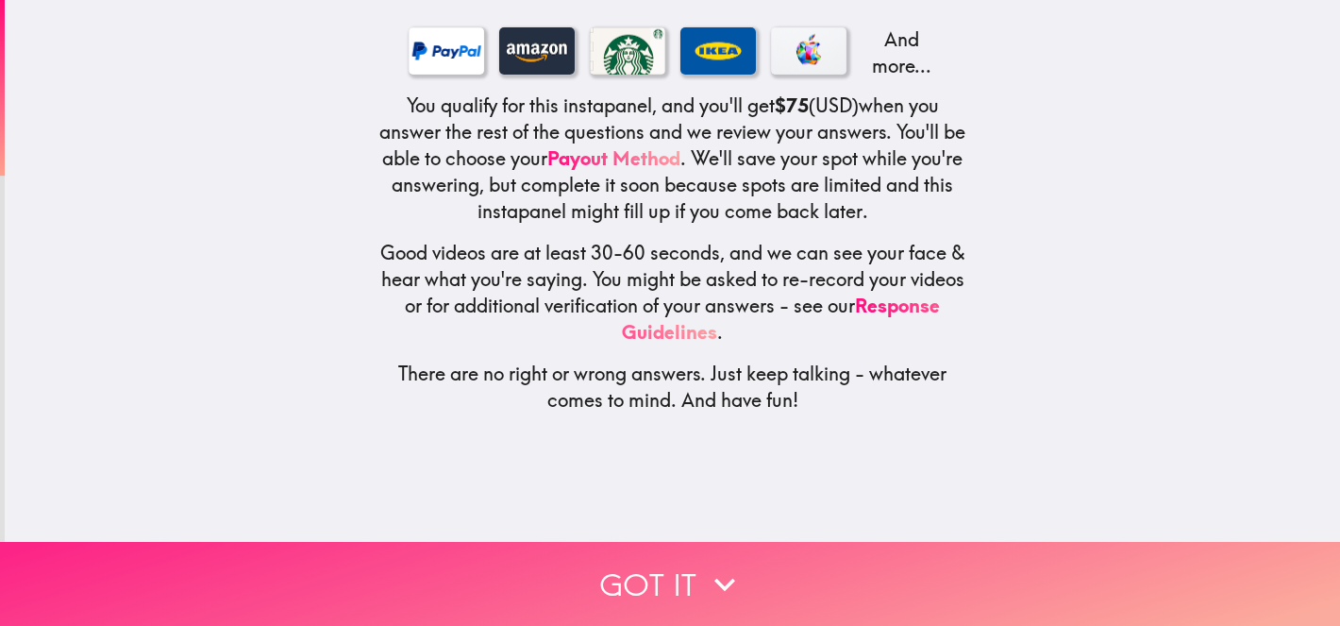
scroll to position [0, 0]
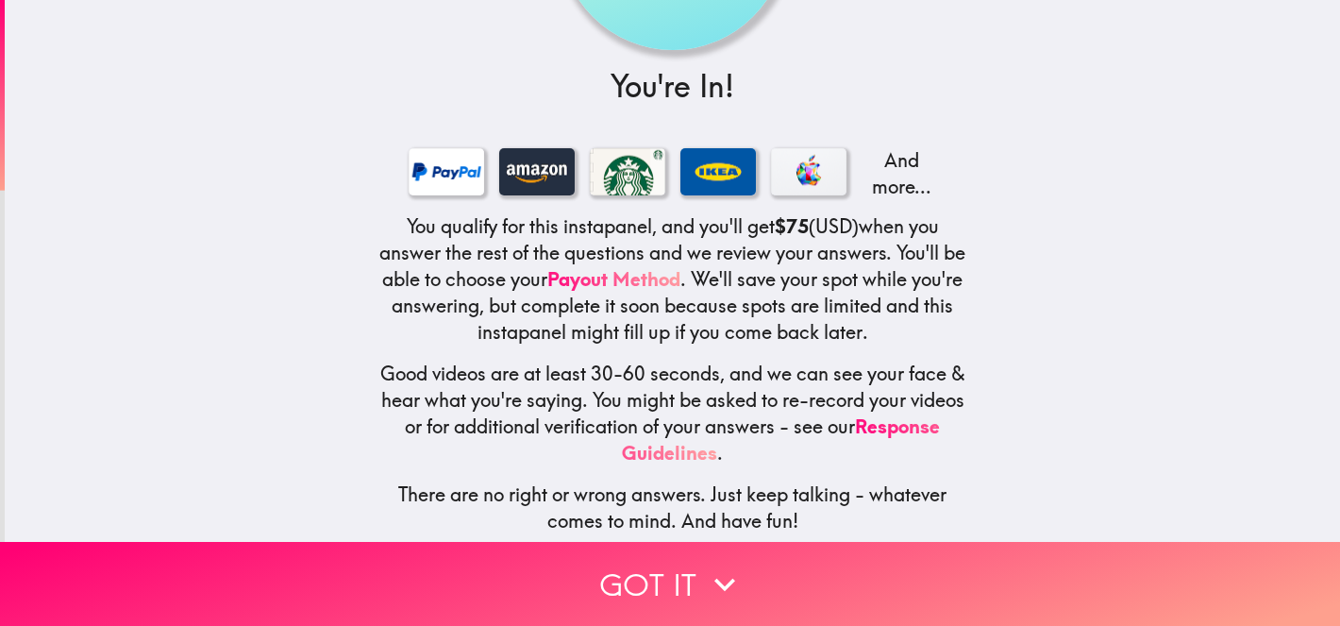
scroll to position [214, 0]
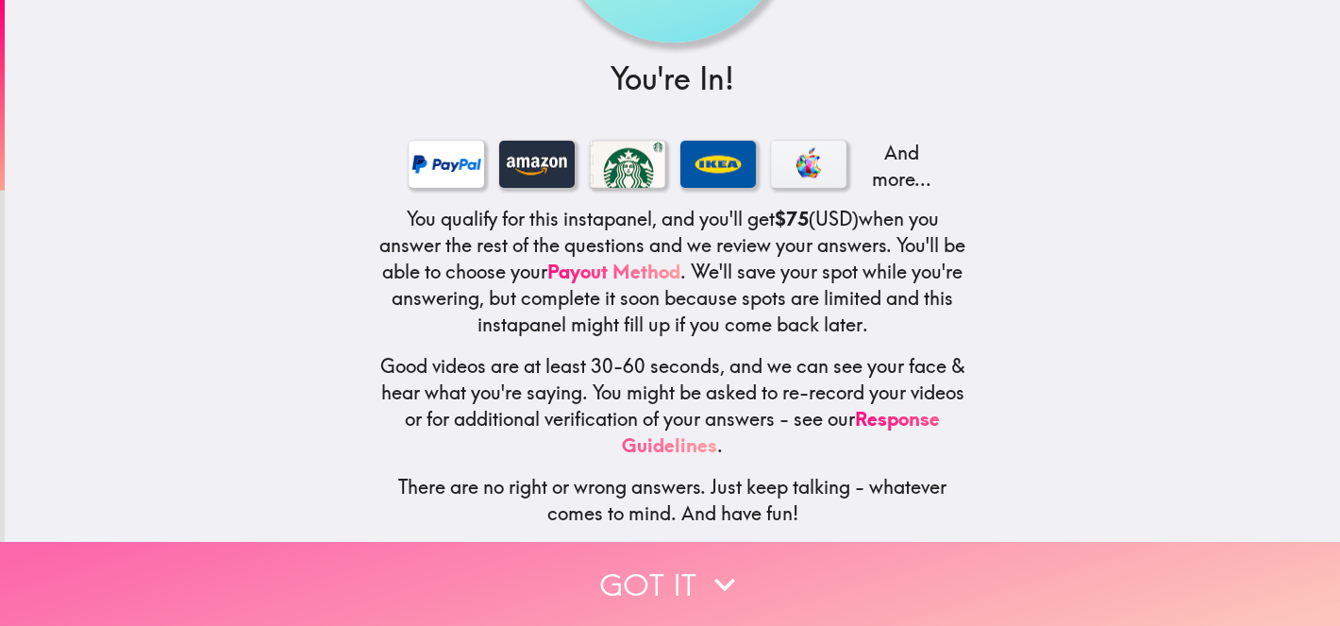
click at [672, 583] on button "Got it" at bounding box center [670, 584] width 1340 height 84
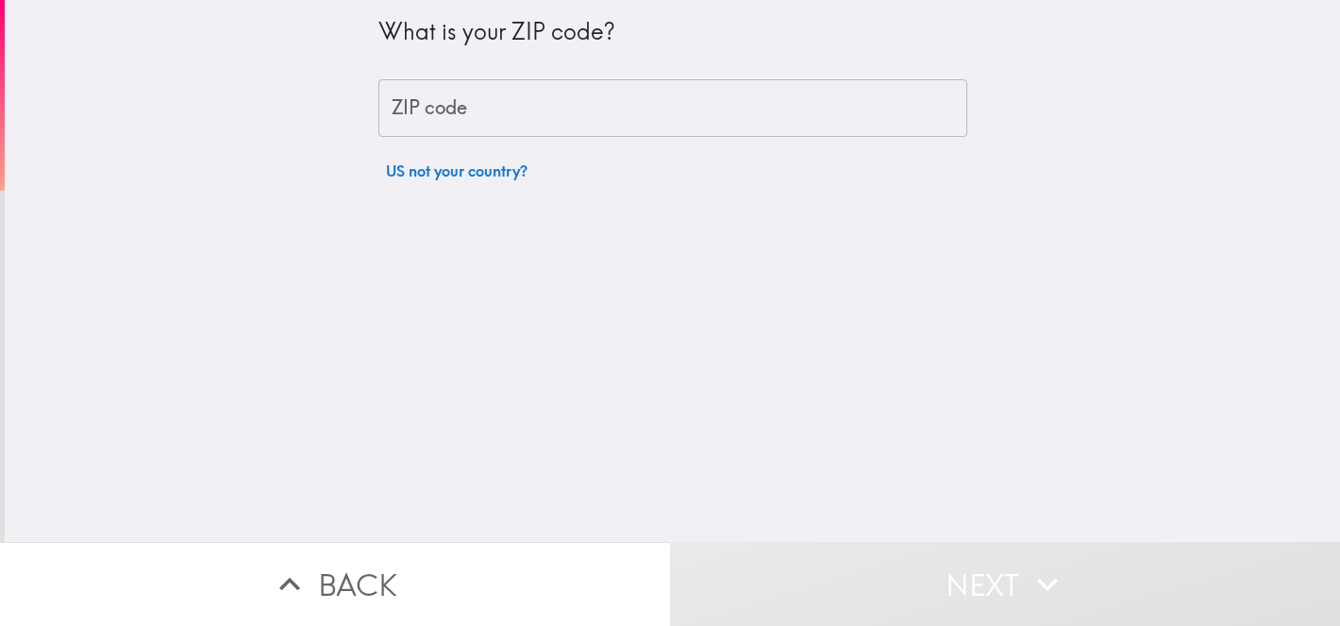
scroll to position [0, 0]
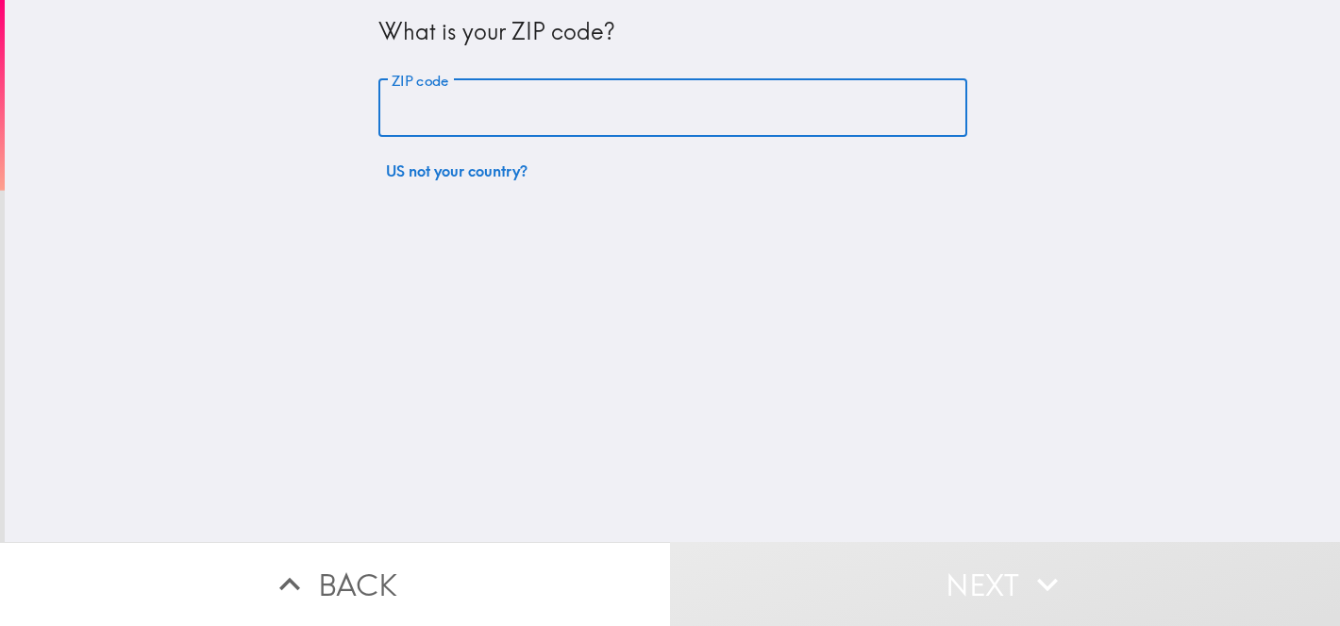
click at [497, 120] on input "ZIP code" at bounding box center [672, 108] width 589 height 59
type input "75078"
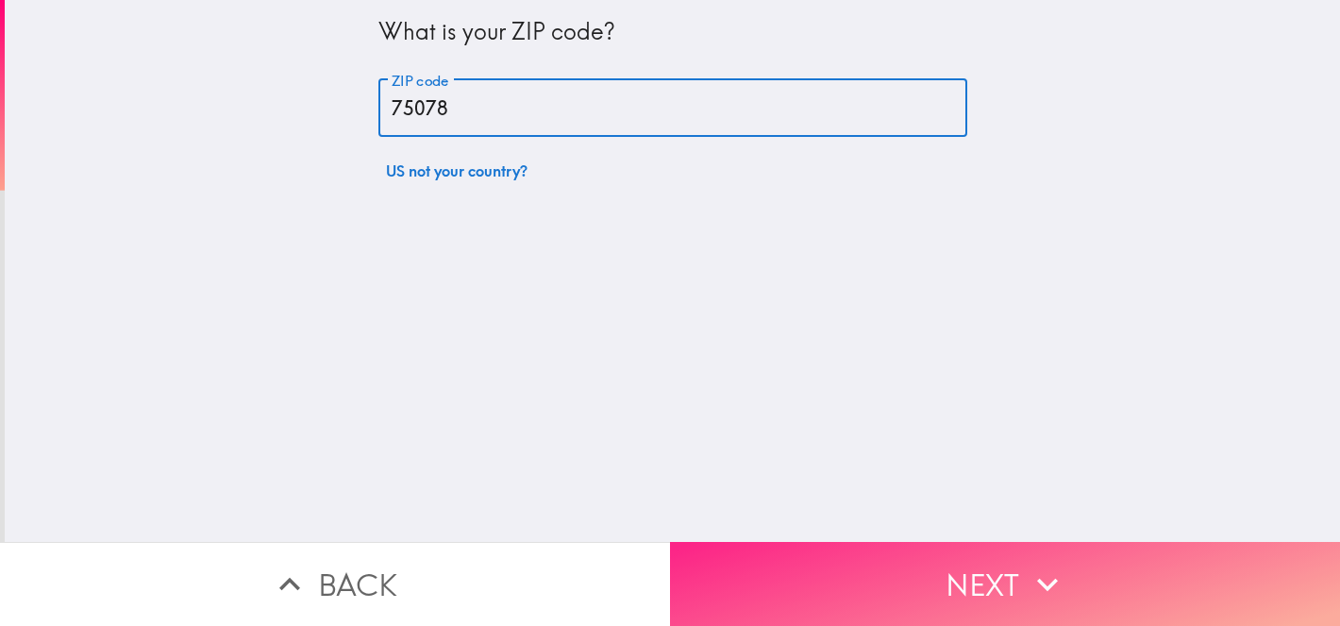
click at [801, 580] on button "Next" at bounding box center [1005, 584] width 670 height 84
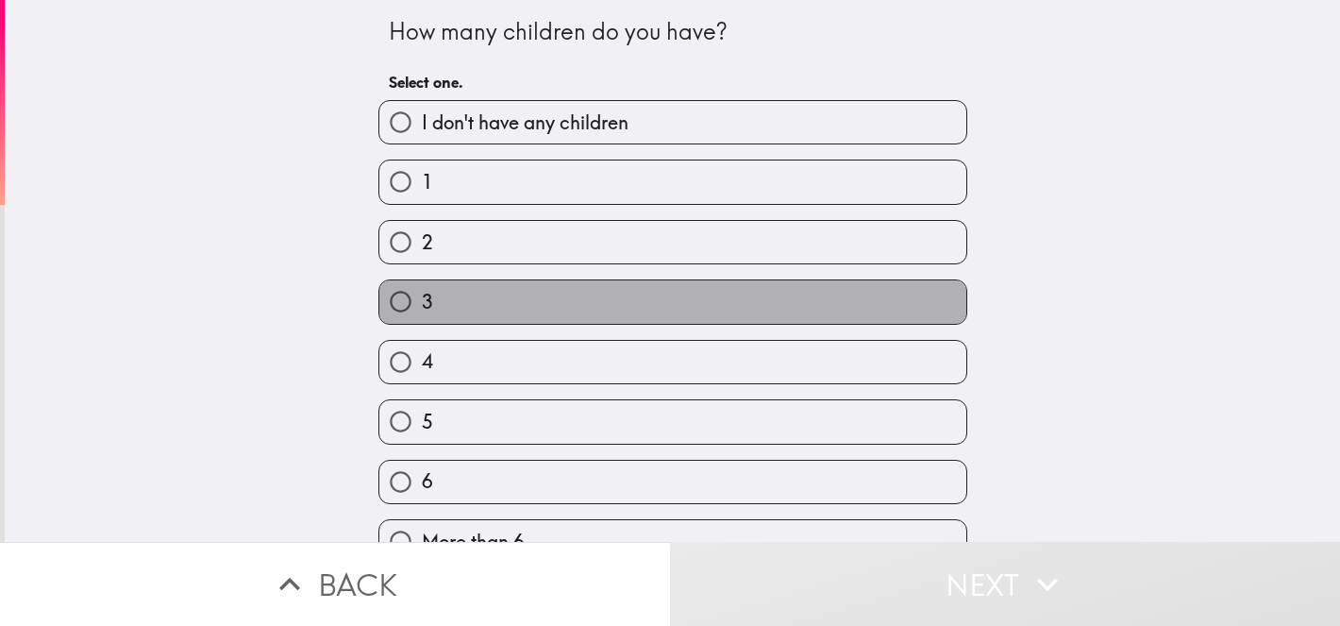
click at [504, 297] on label "3" at bounding box center [672, 301] width 587 height 42
click at [422, 297] on input "3" at bounding box center [400, 301] width 42 height 42
radio input "true"
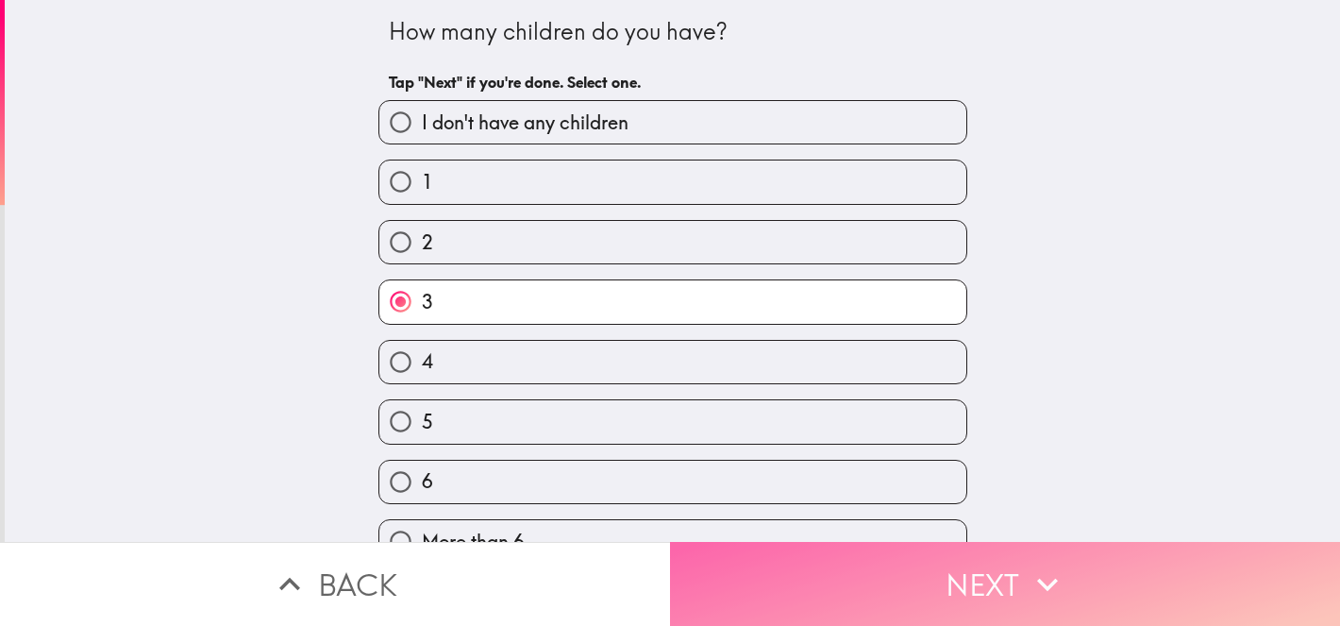
click at [815, 588] on button "Next" at bounding box center [1005, 584] width 670 height 84
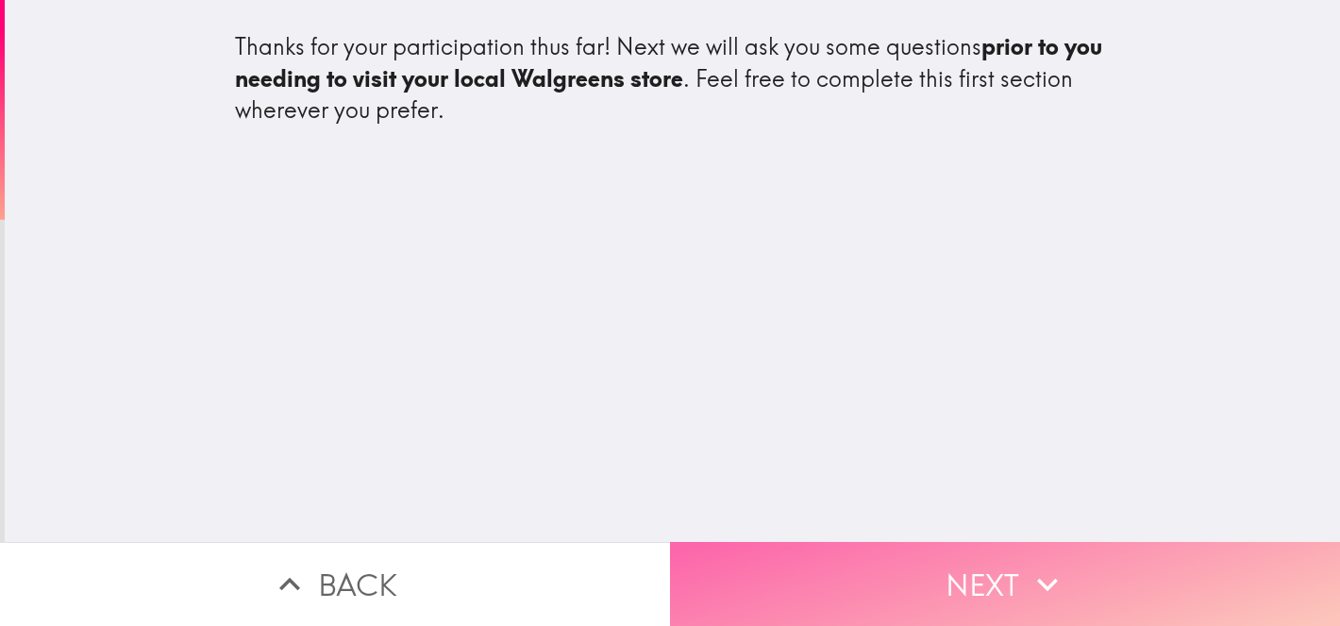
click at [785, 576] on button "Next" at bounding box center [1005, 584] width 670 height 84
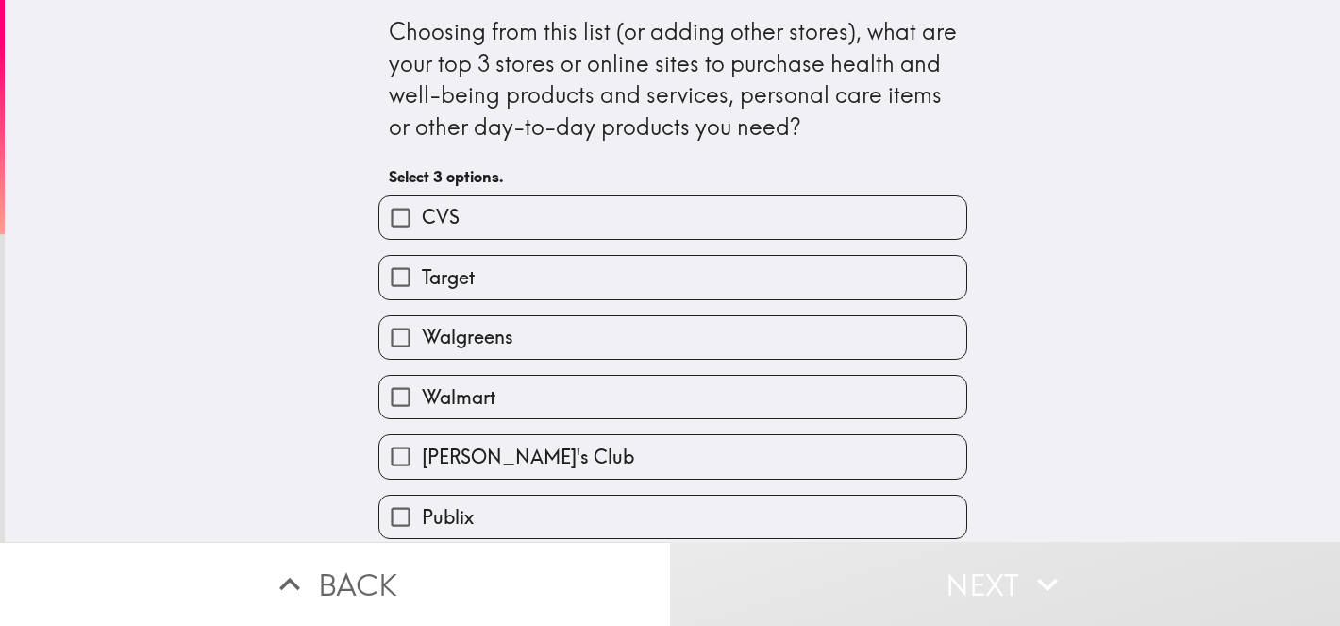
click at [388, 585] on button "Back" at bounding box center [335, 584] width 670 height 84
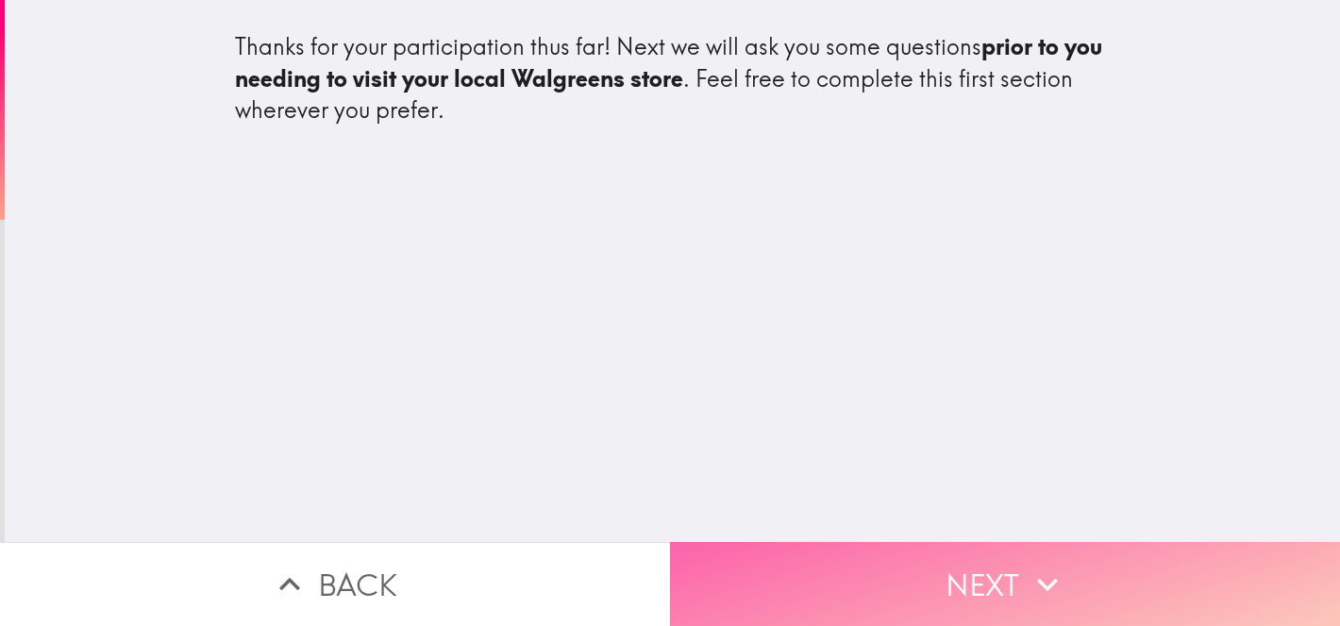
click at [863, 581] on button "Next" at bounding box center [1005, 584] width 670 height 84
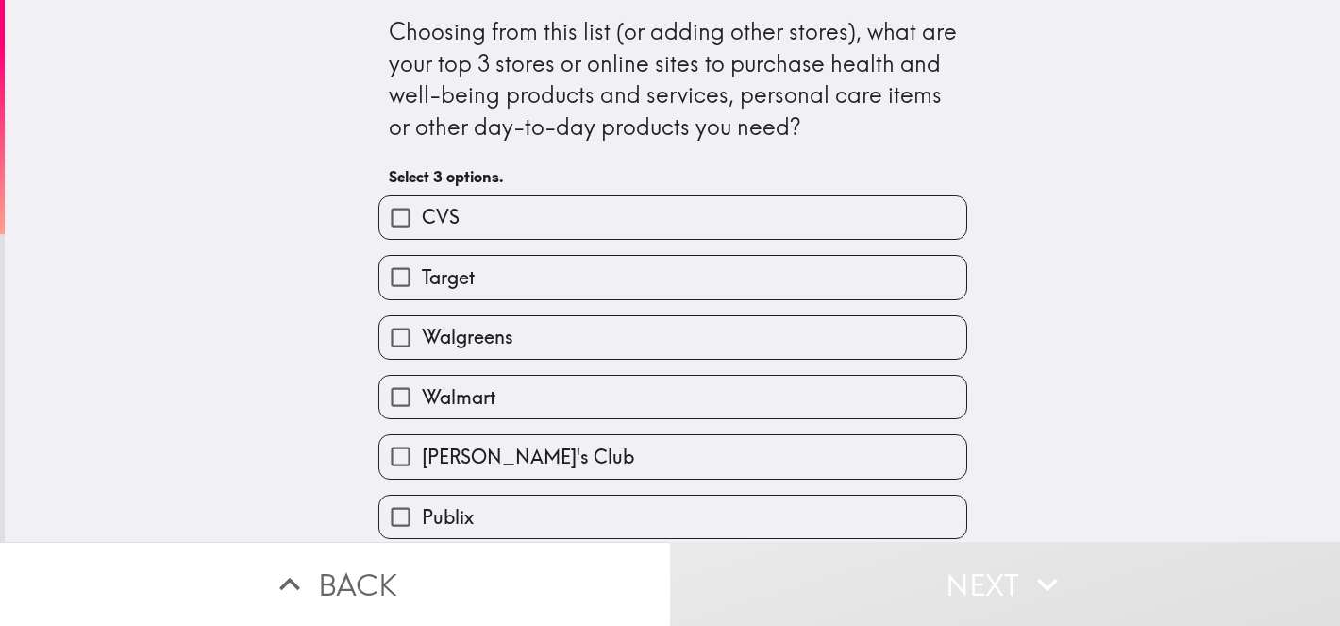
click at [461, 213] on label "CVS" at bounding box center [672, 217] width 587 height 42
click at [422, 213] on input "CVS" at bounding box center [400, 217] width 42 height 42
checkbox input "true"
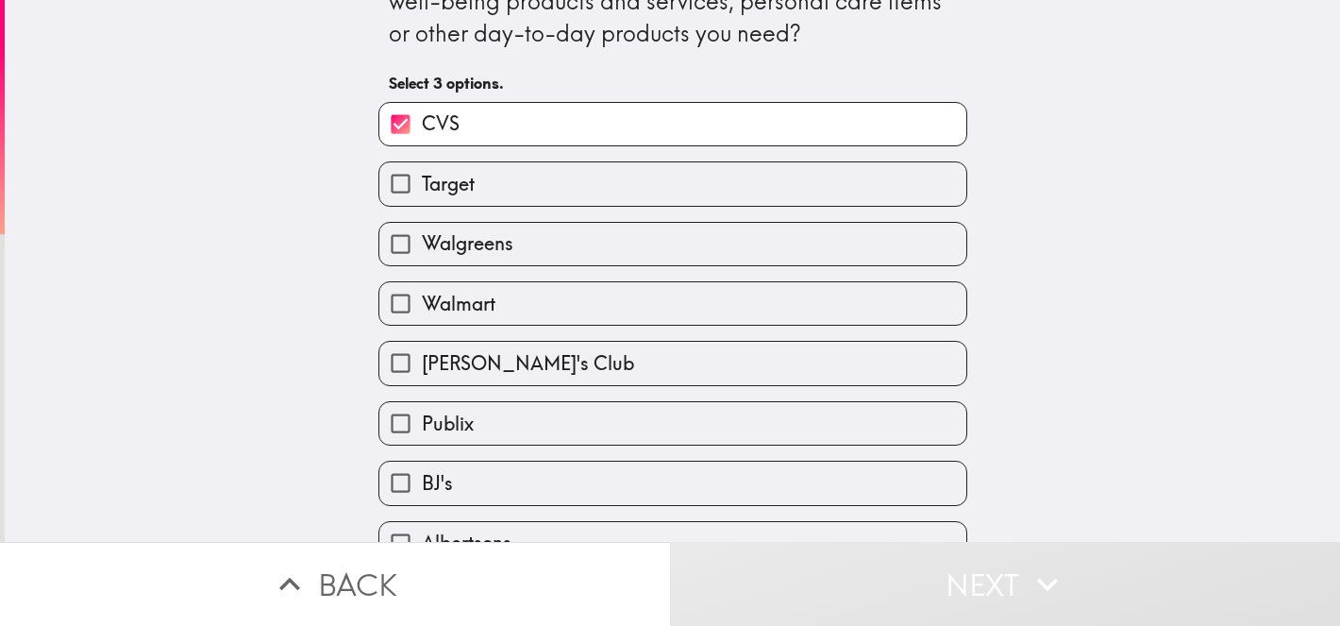
scroll to position [103, 0]
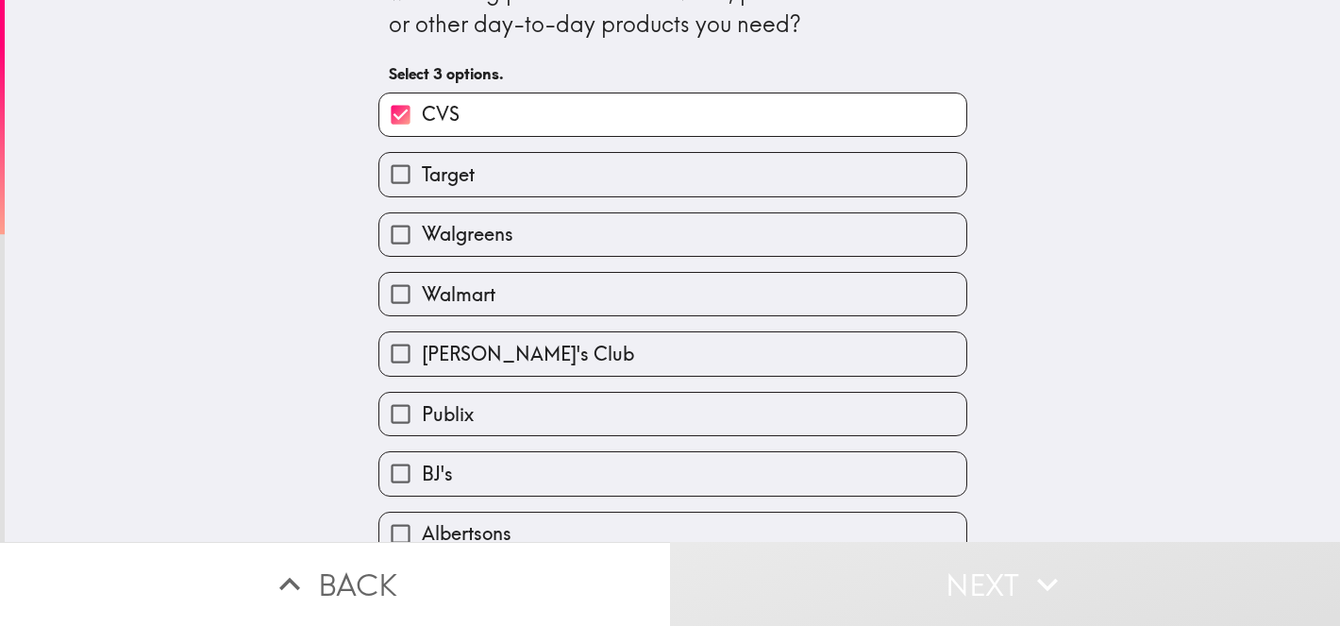
click at [446, 244] on span "Walgreens" at bounding box center [468, 234] width 92 height 26
click at [422, 244] on input "Walgreens" at bounding box center [400, 234] width 42 height 42
checkbox input "true"
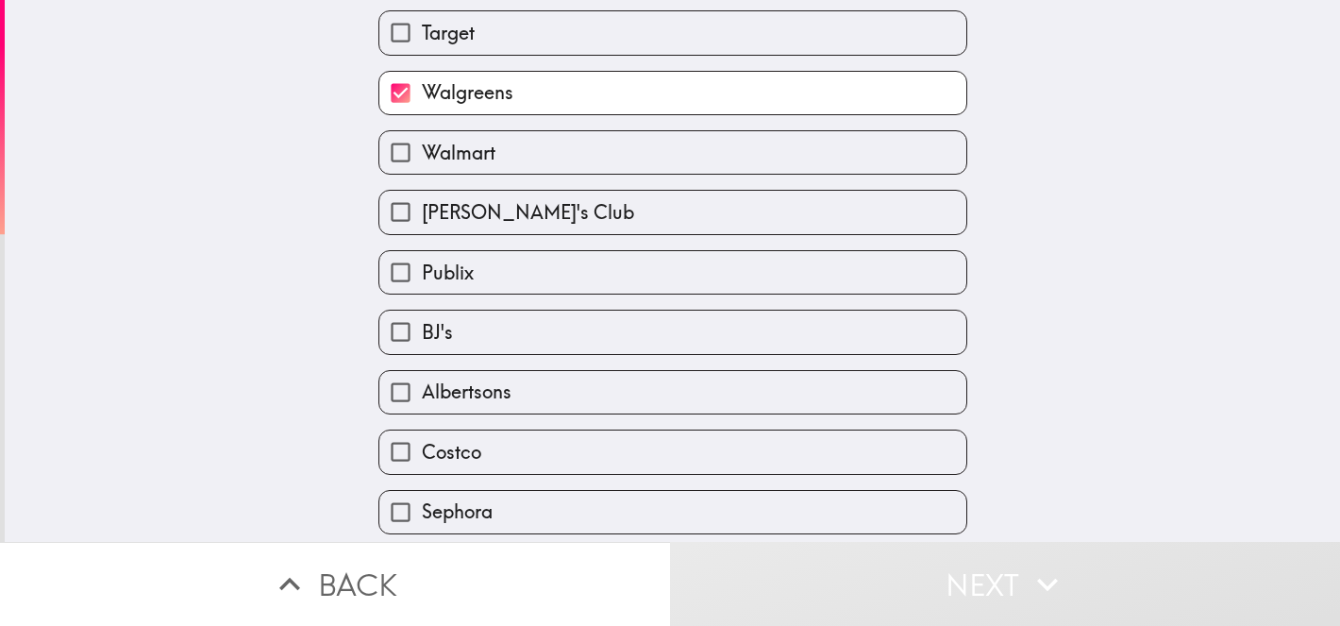
scroll to position [273, 0]
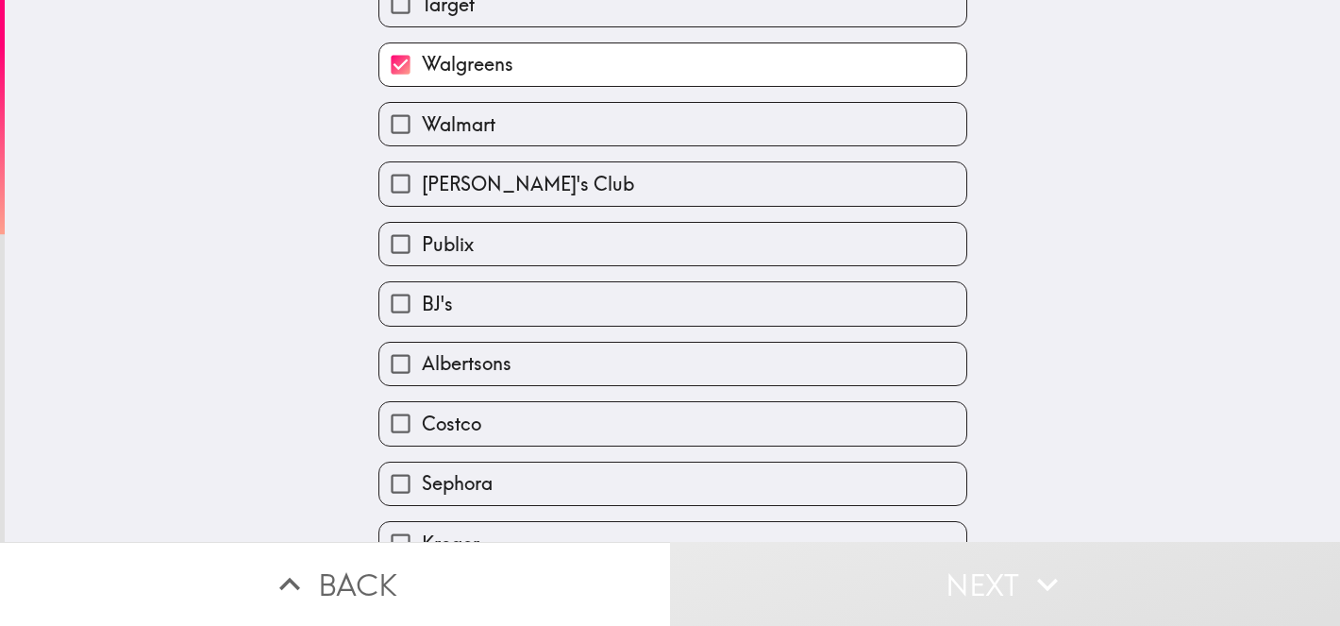
click at [457, 141] on label "Walmart" at bounding box center [672, 124] width 587 height 42
click at [422, 141] on input "Walmart" at bounding box center [400, 124] width 42 height 42
checkbox input "true"
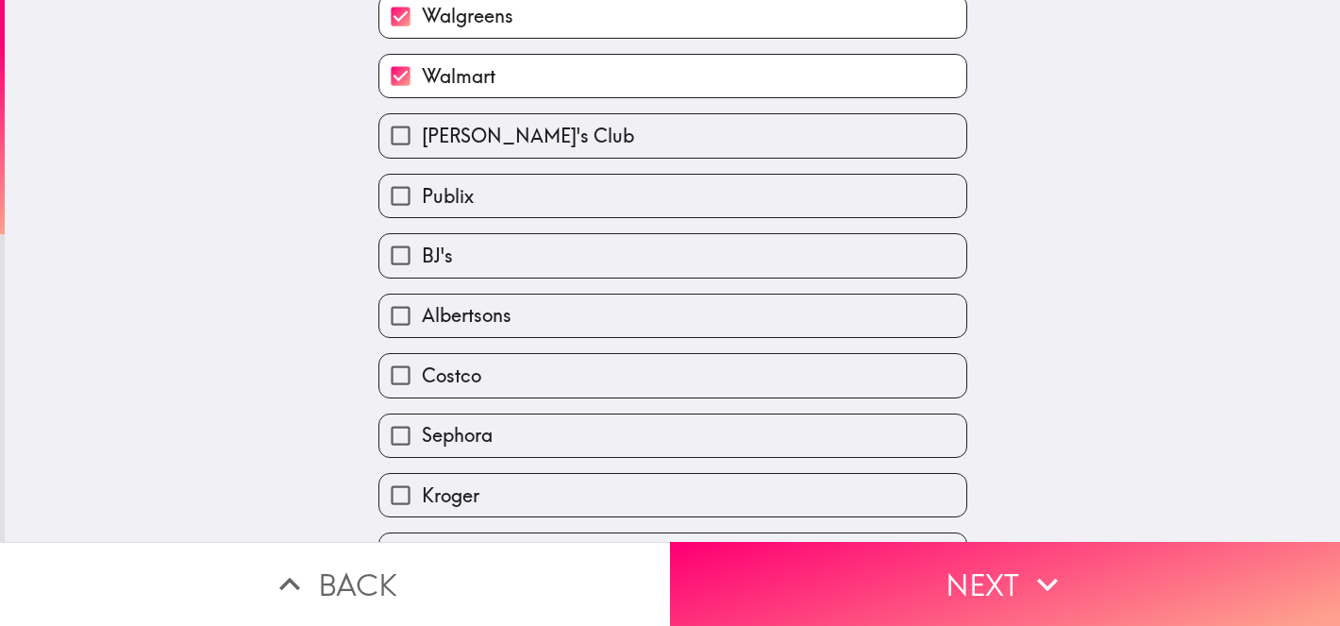
scroll to position [428, 0]
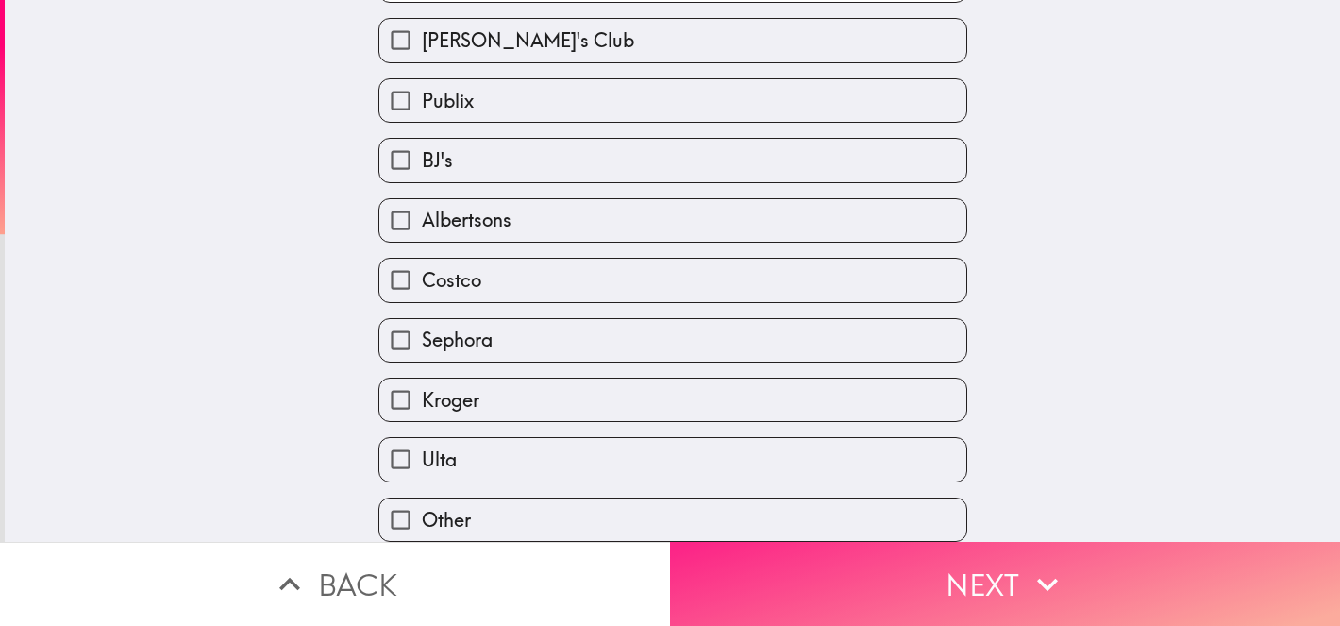
click at [848, 592] on button "Next" at bounding box center [1005, 584] width 670 height 84
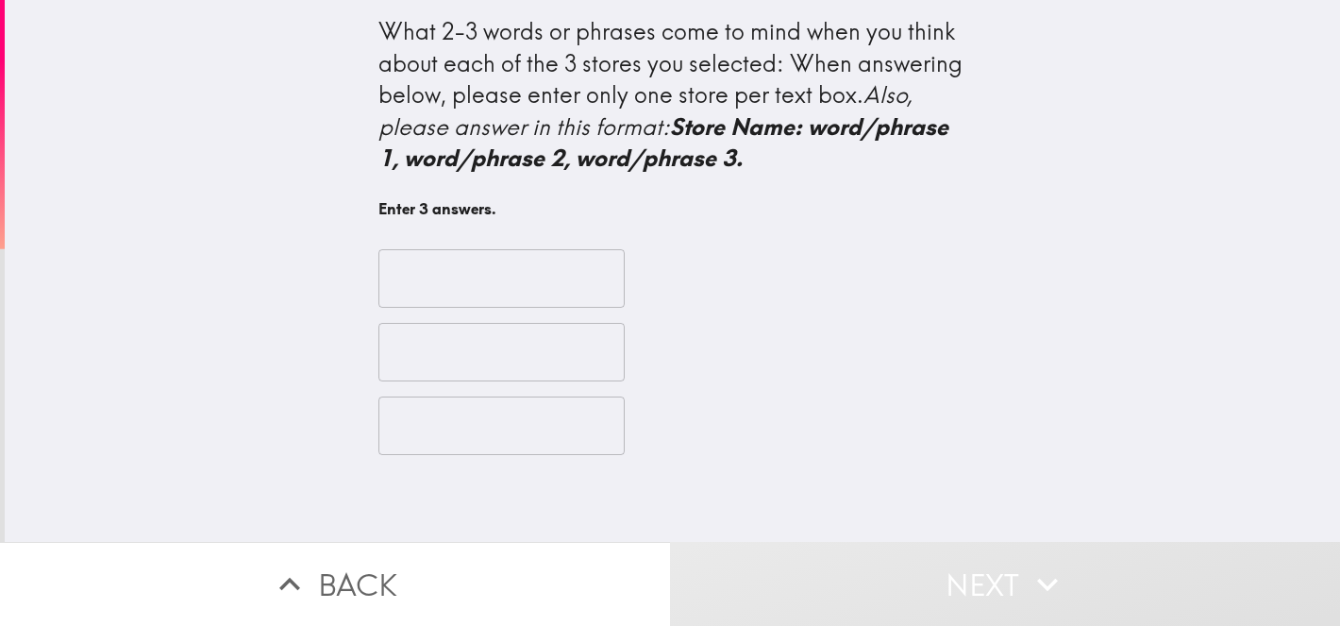
click at [422, 282] on input "text" at bounding box center [501, 278] width 246 height 59
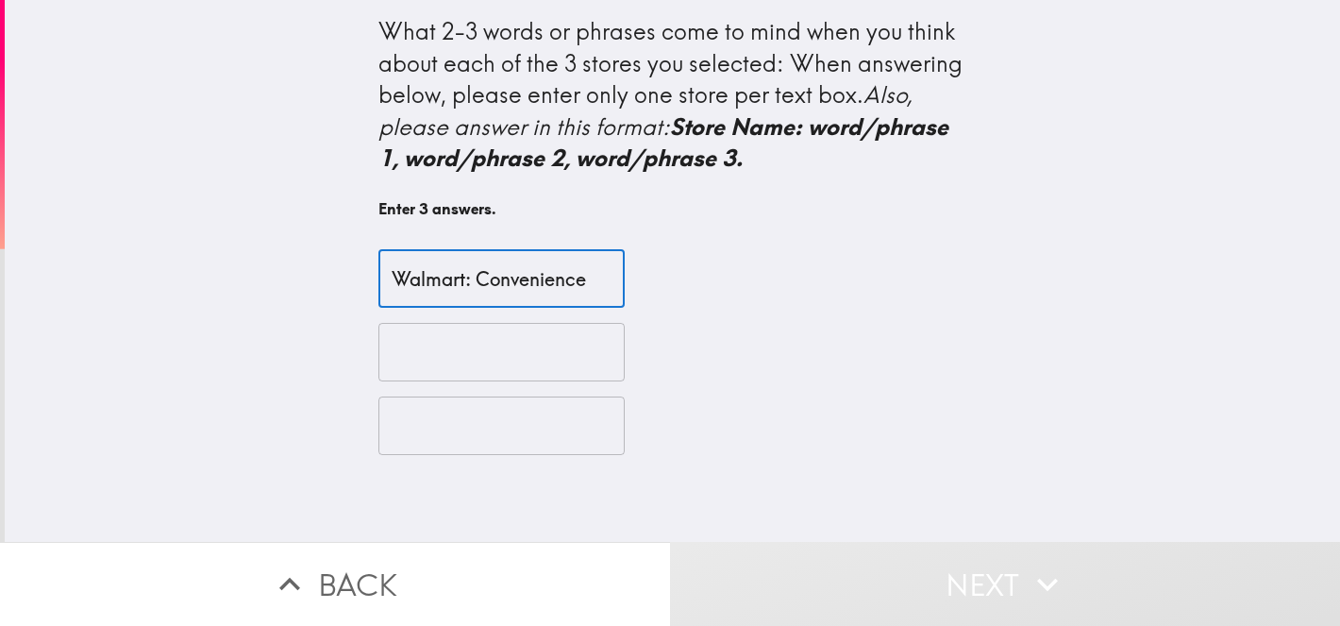
type input "Walmart: Convenience"
click at [428, 350] on input "text" at bounding box center [501, 352] width 246 height 59
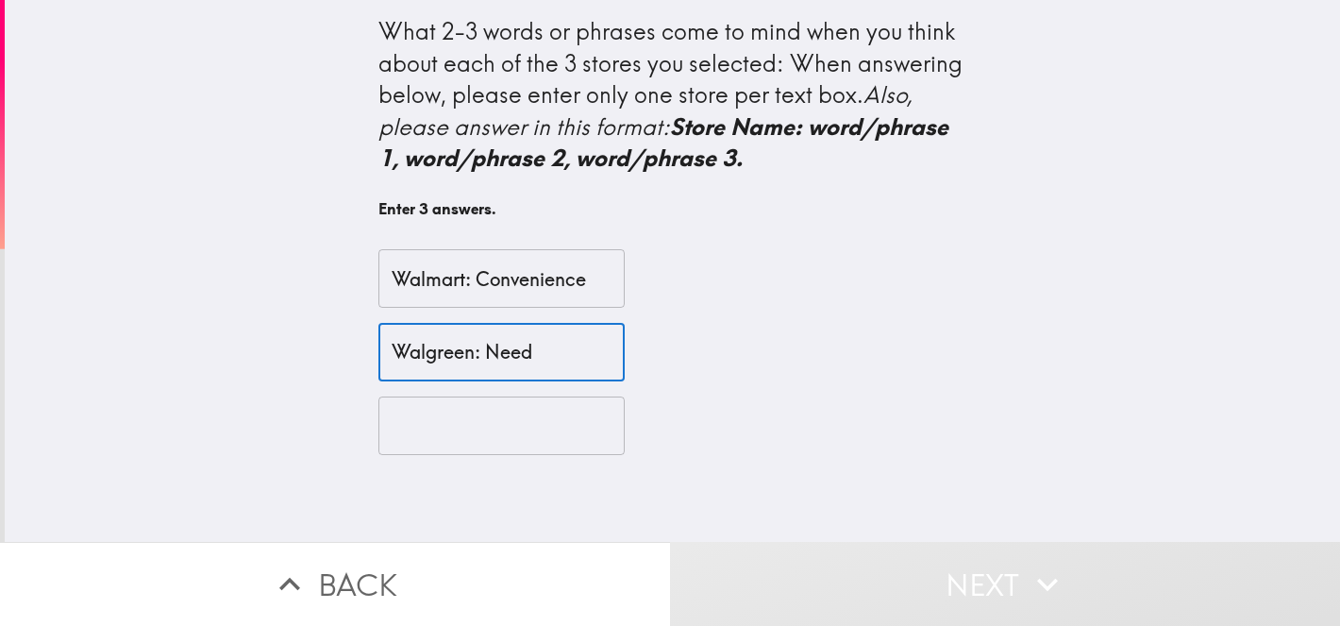
type input "Walgreen: Need"
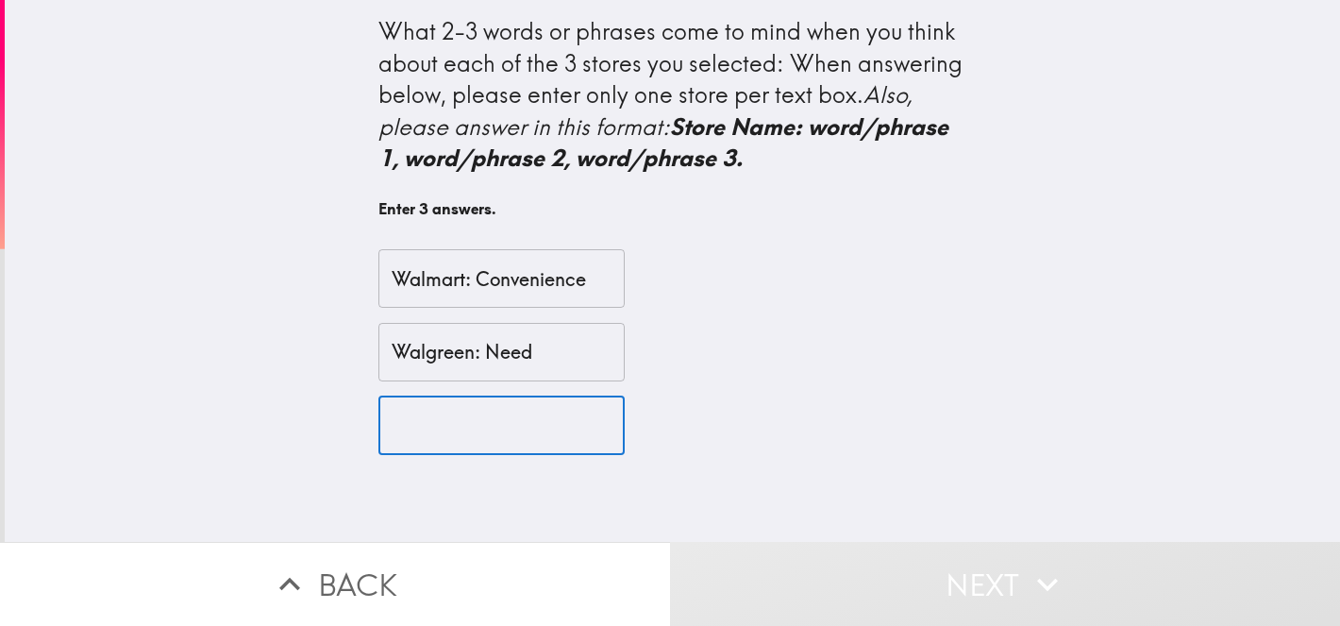
click at [426, 423] on input "text" at bounding box center [501, 425] width 246 height 59
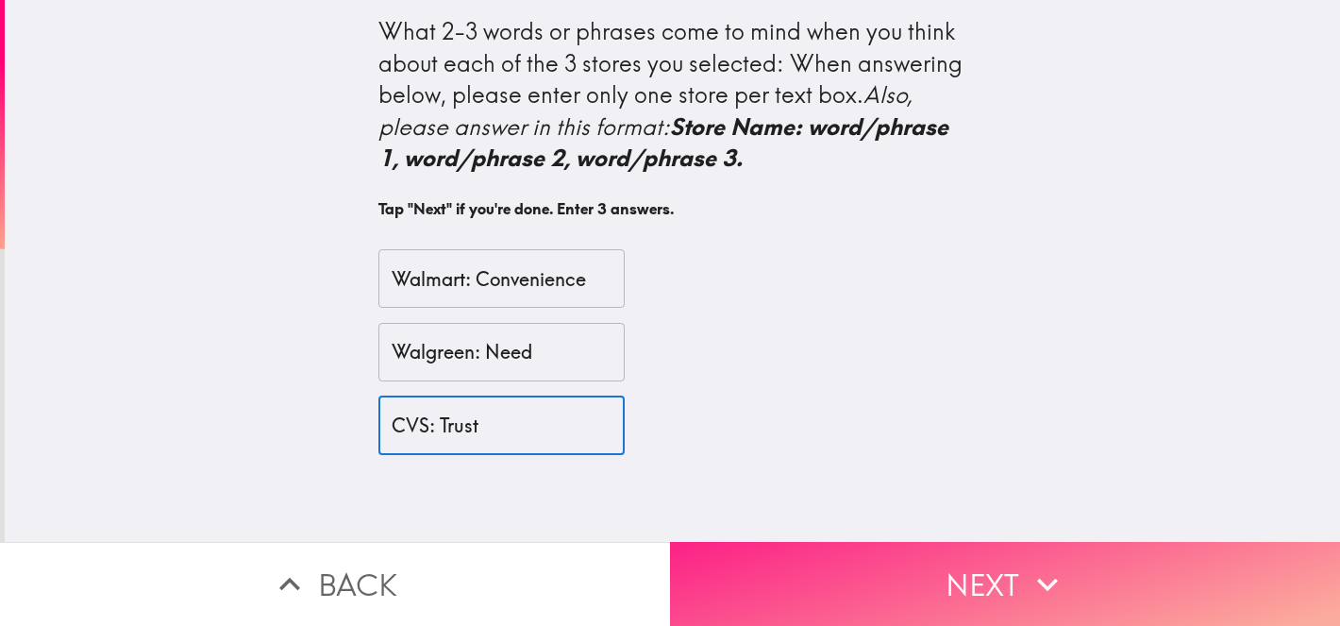
type input "CVS: Trust"
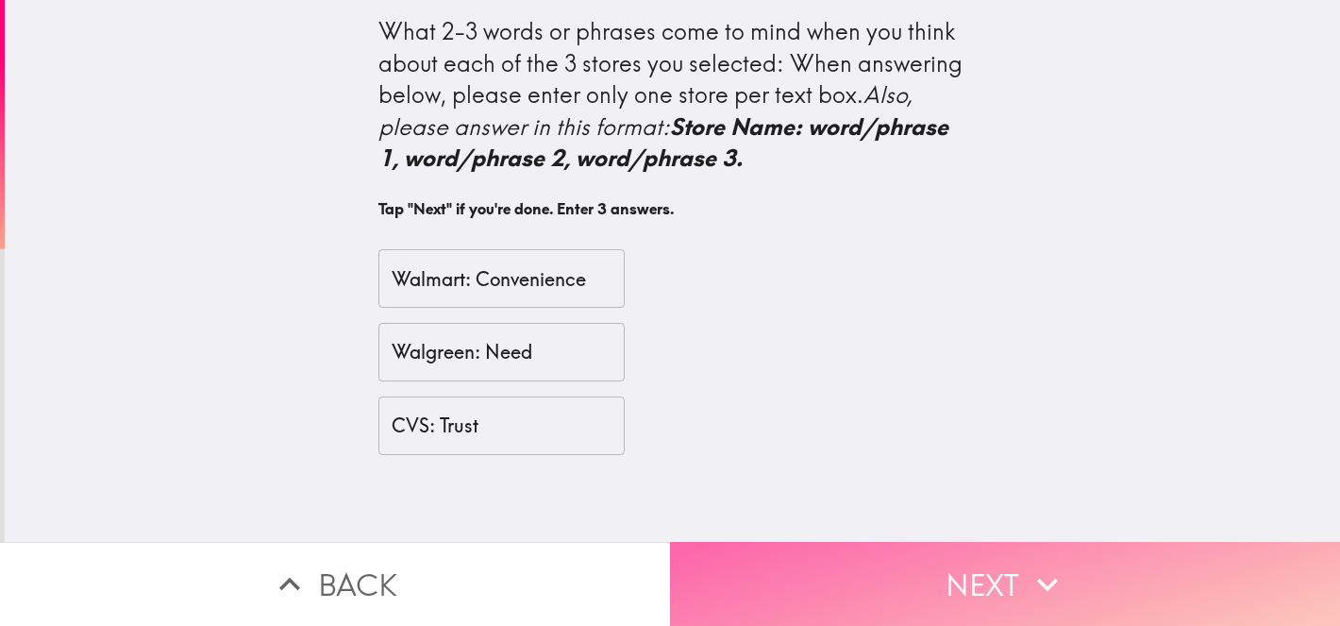
click at [791, 577] on button "Next" at bounding box center [1005, 584] width 670 height 84
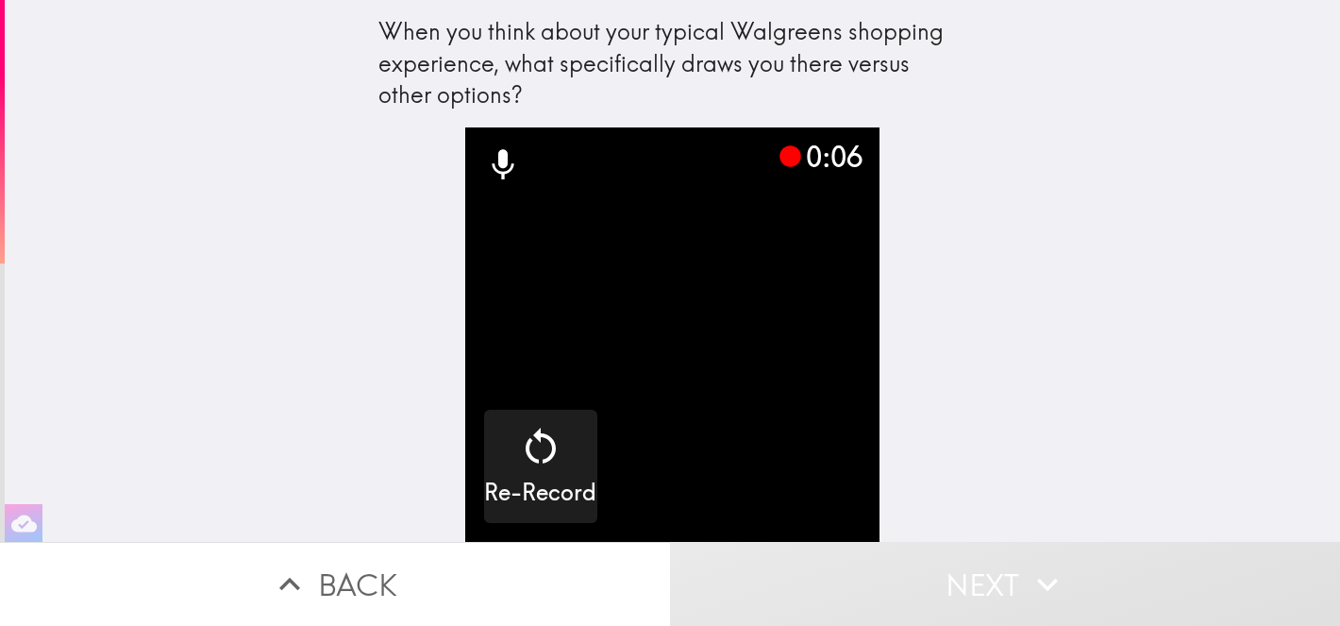
click at [363, 583] on button "Back" at bounding box center [335, 584] width 670 height 84
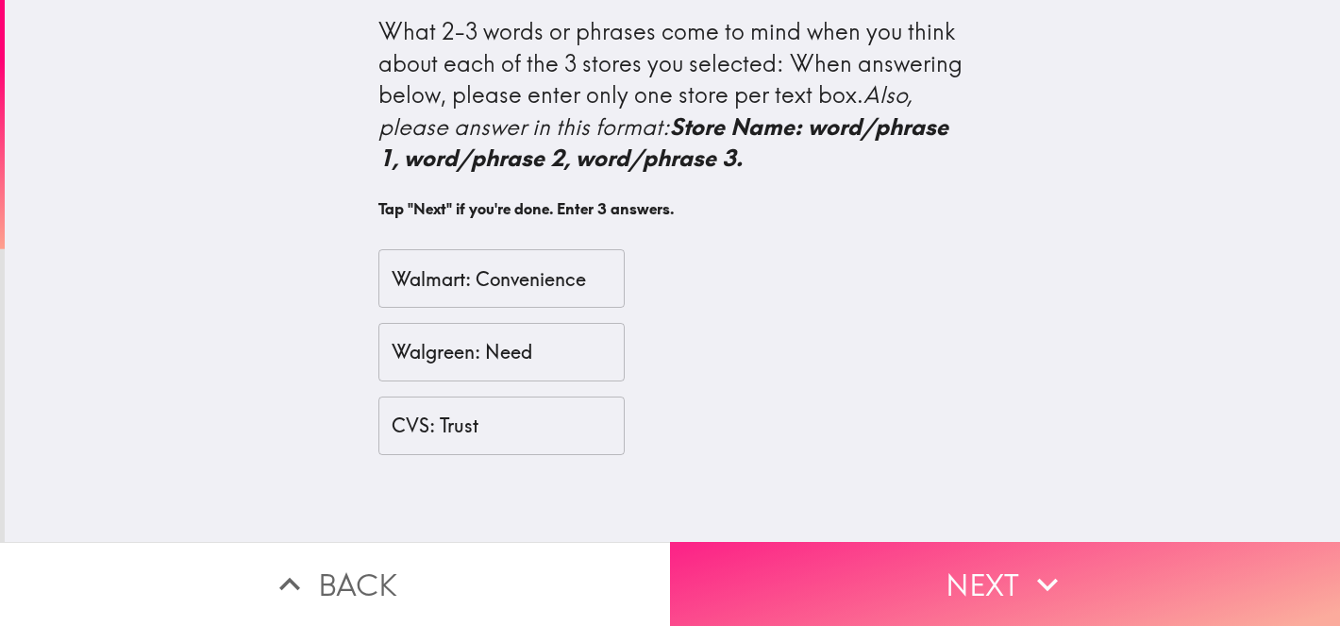
click at [854, 589] on button "Next" at bounding box center [1005, 584] width 670 height 84
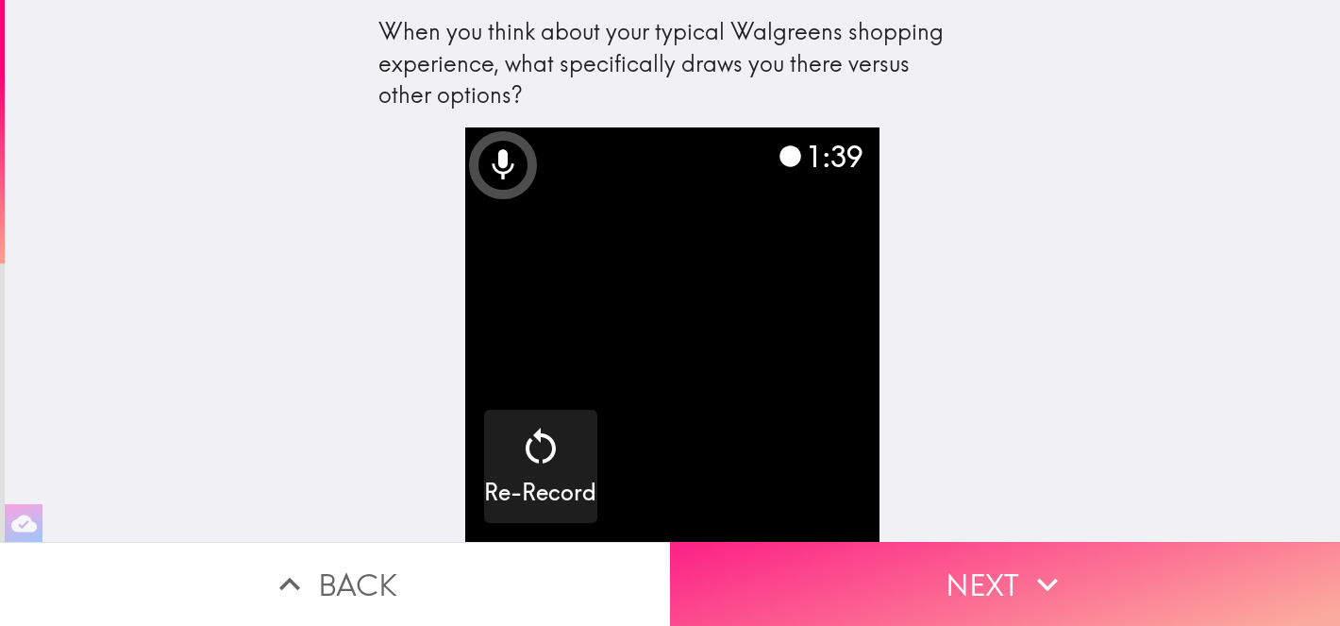
click at [818, 574] on button "Next" at bounding box center [1005, 584] width 670 height 84
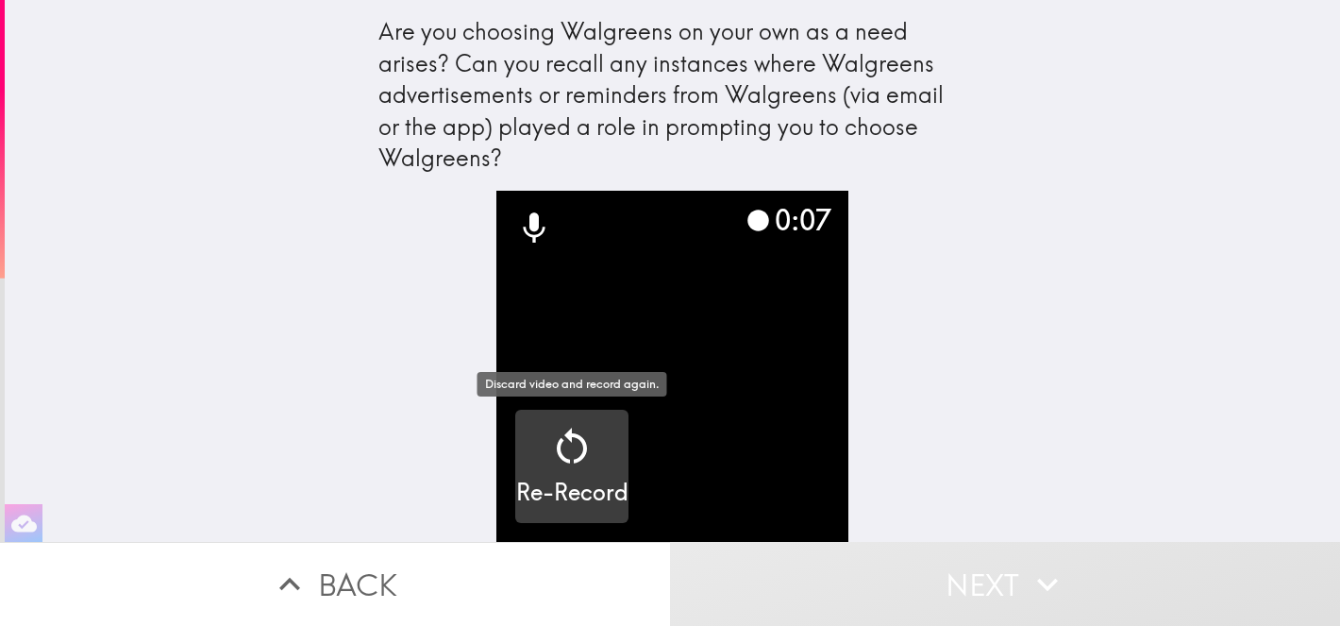
click at [570, 451] on icon "button" at bounding box center [571, 446] width 45 height 45
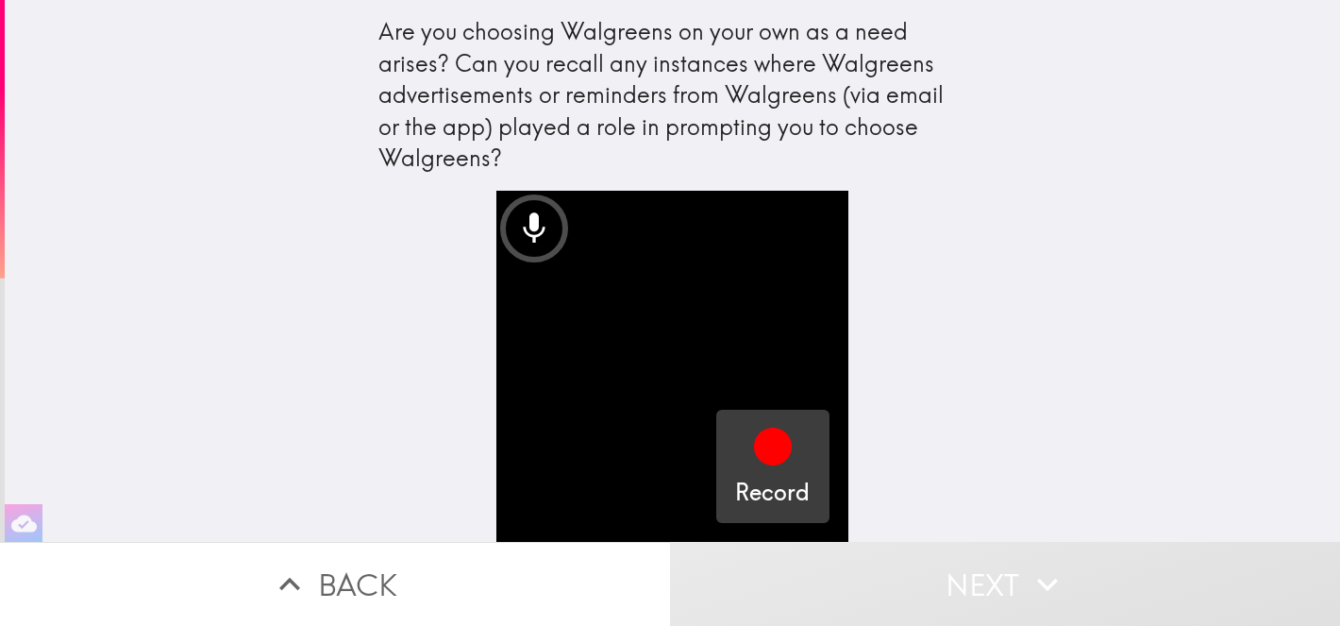
click at [781, 445] on icon "button" at bounding box center [773, 447] width 38 height 38
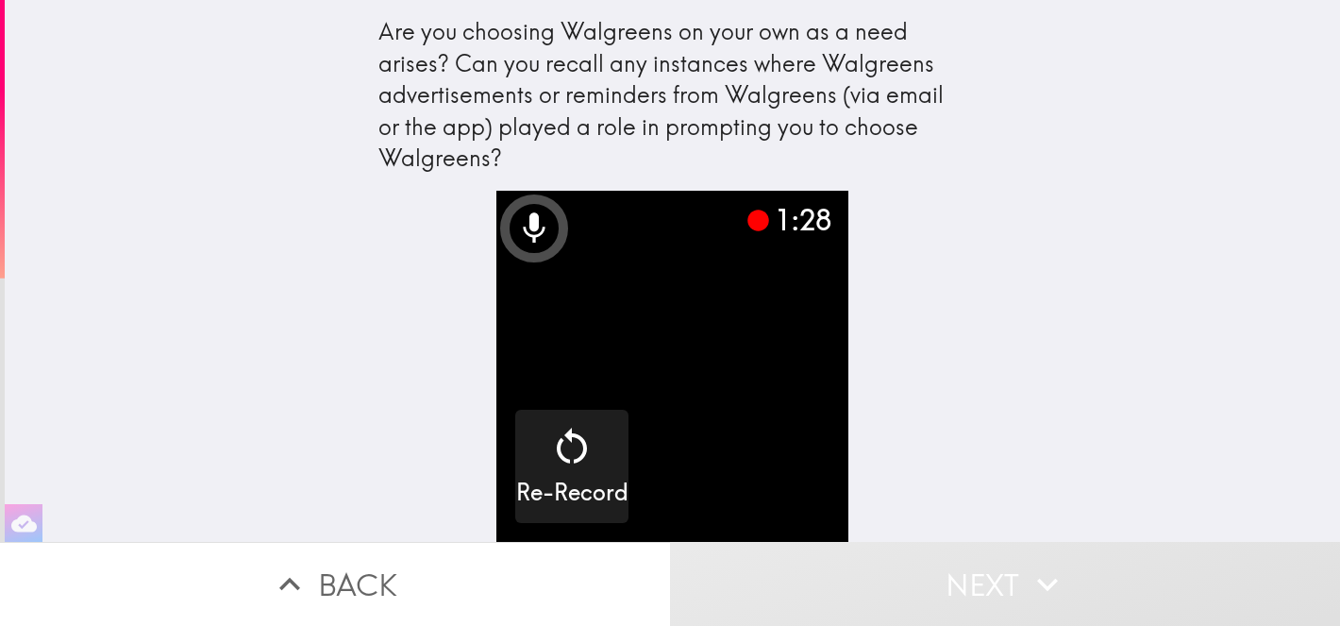
click at [971, 580] on button "Next" at bounding box center [1005, 584] width 670 height 84
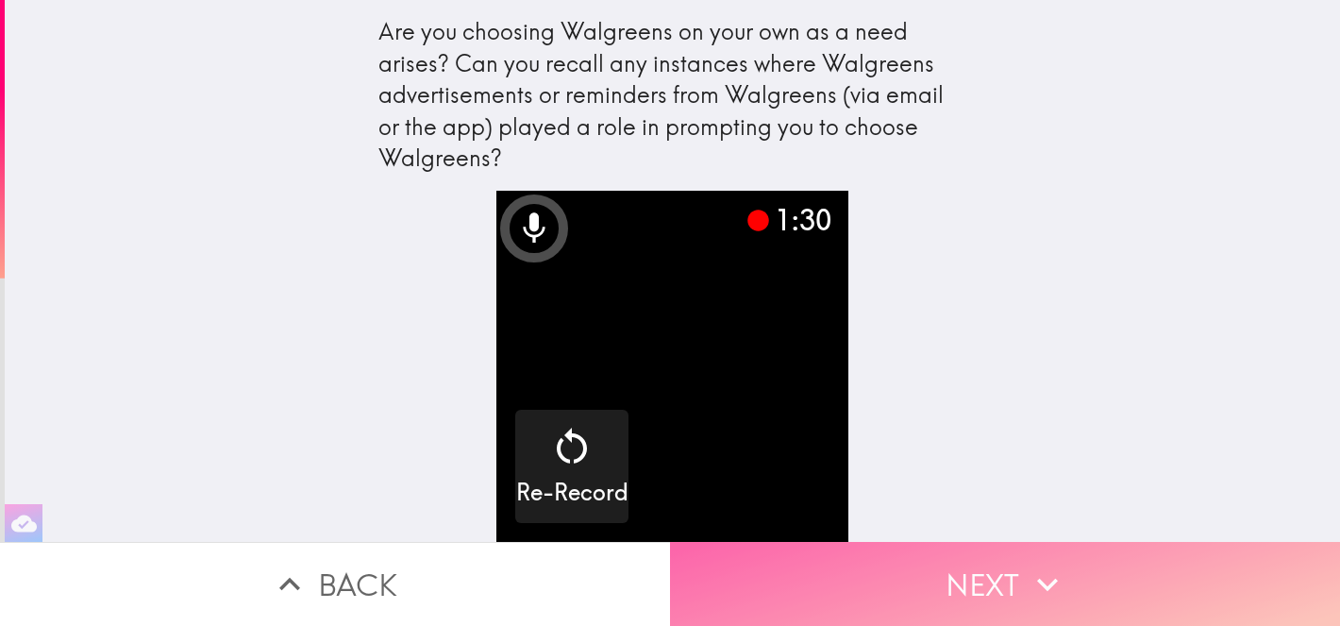
click at [971, 580] on button "Next" at bounding box center [1005, 584] width 670 height 84
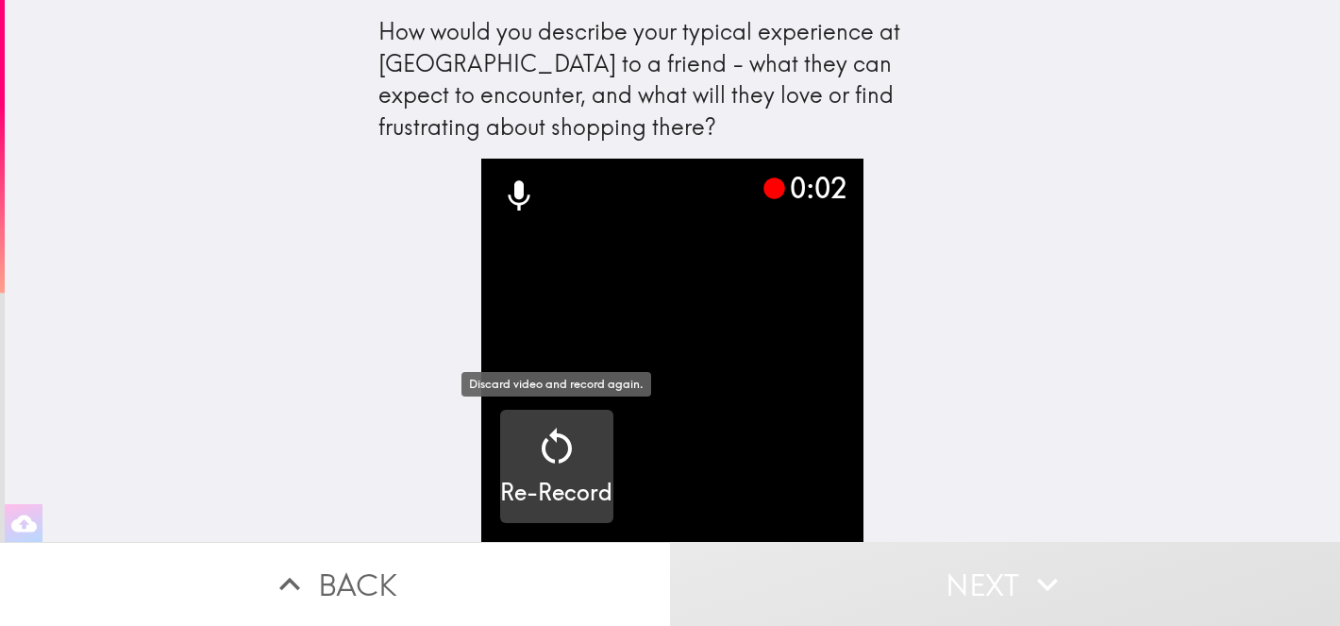
click at [554, 445] on icon "button" at bounding box center [556, 446] width 45 height 45
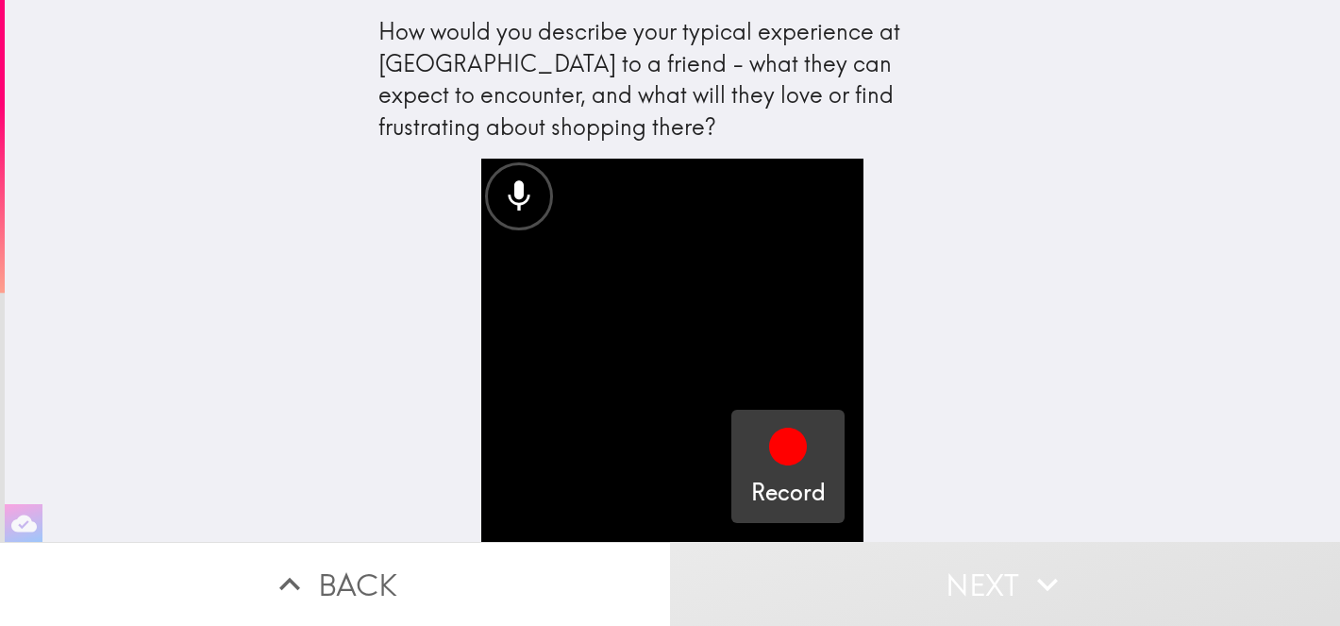
click at [790, 442] on icon "button" at bounding box center [788, 447] width 38 height 38
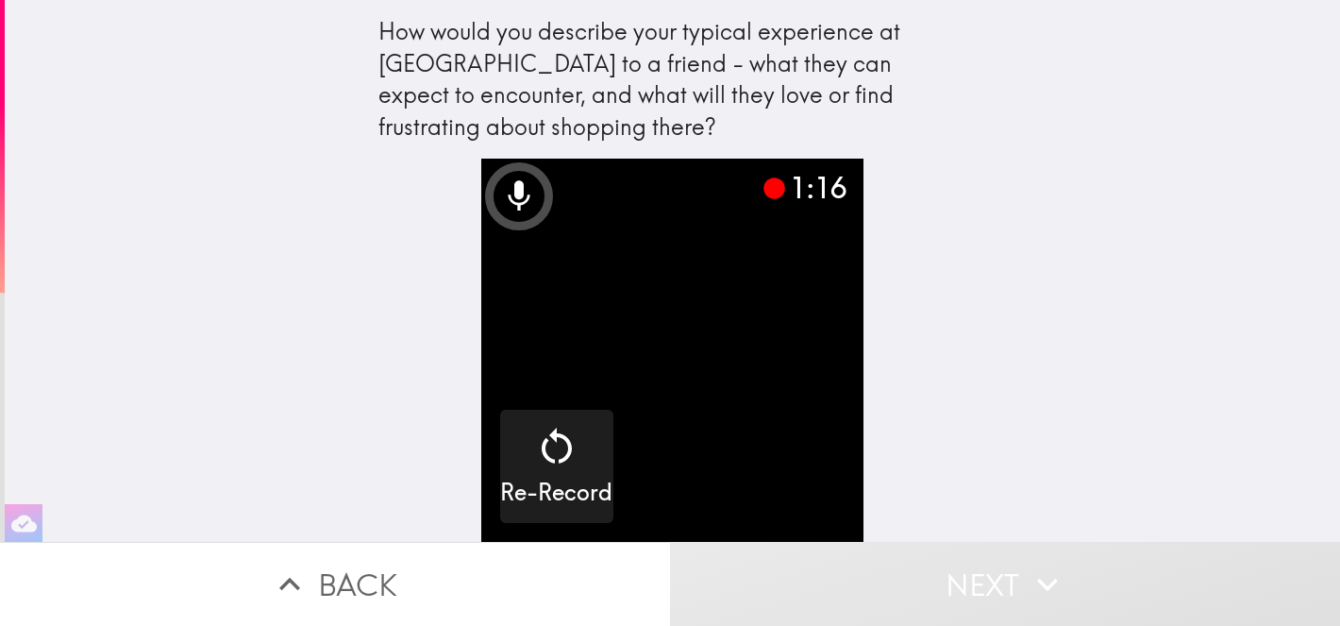
click at [952, 581] on button "Next" at bounding box center [1005, 584] width 670 height 84
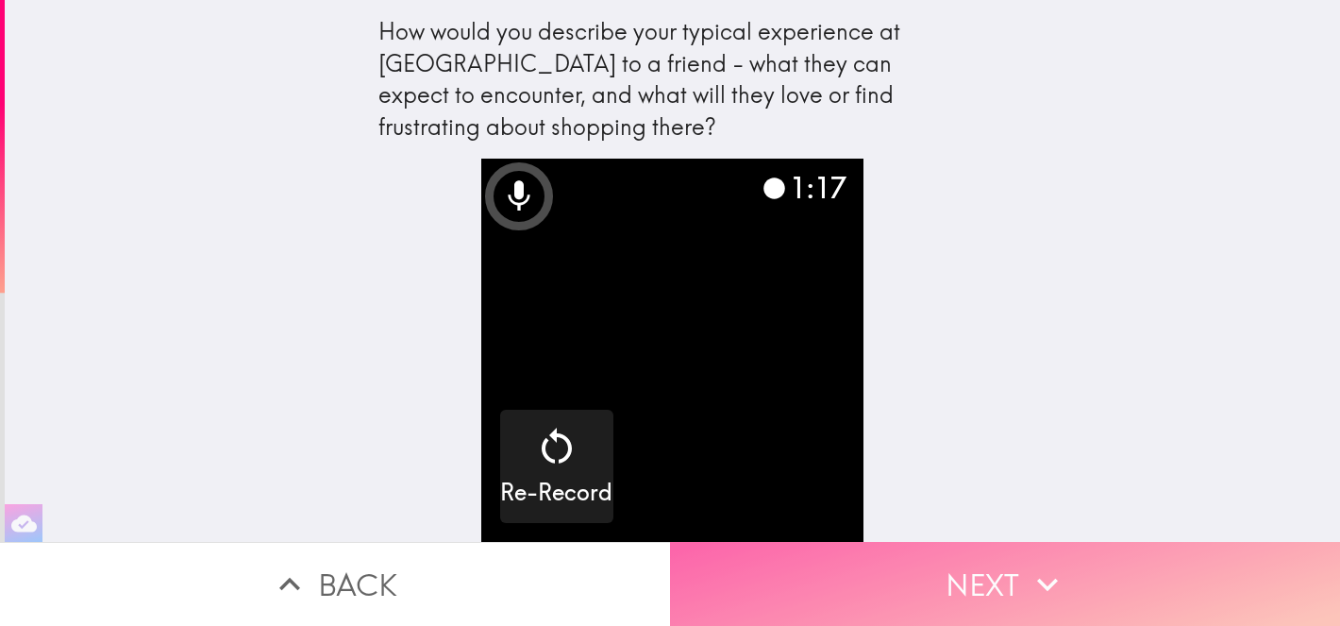
click at [952, 581] on button "Next" at bounding box center [1005, 584] width 670 height 84
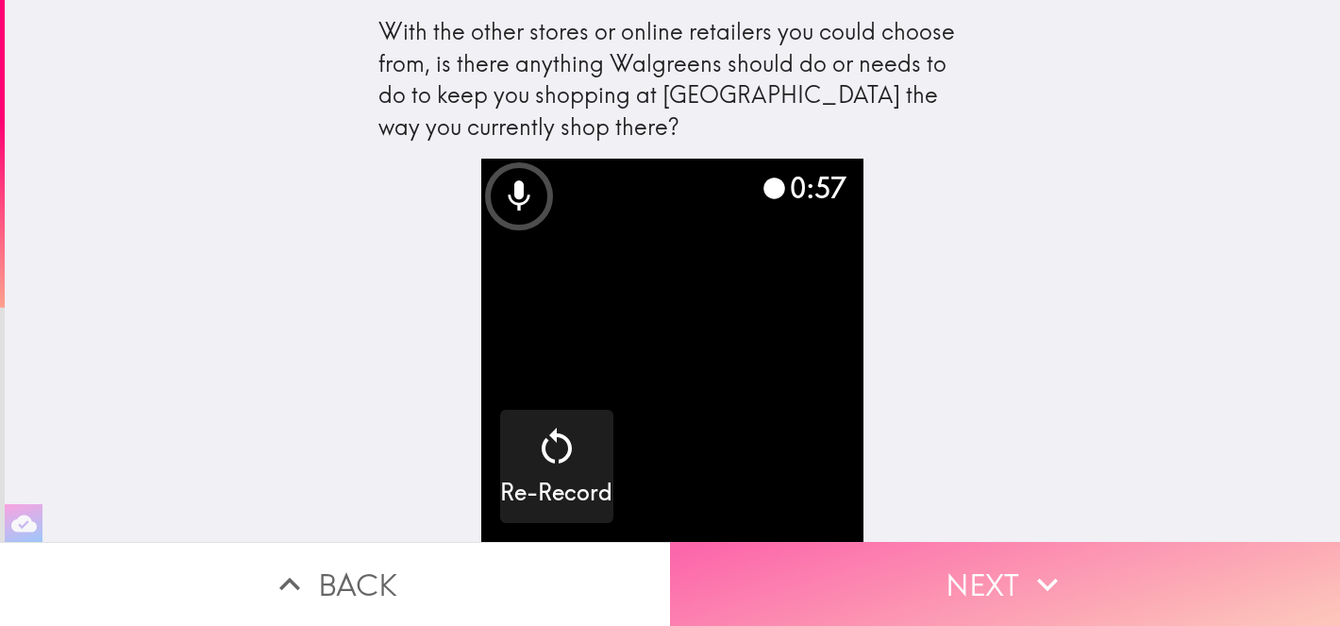
click at [950, 580] on button "Next" at bounding box center [1005, 584] width 670 height 84
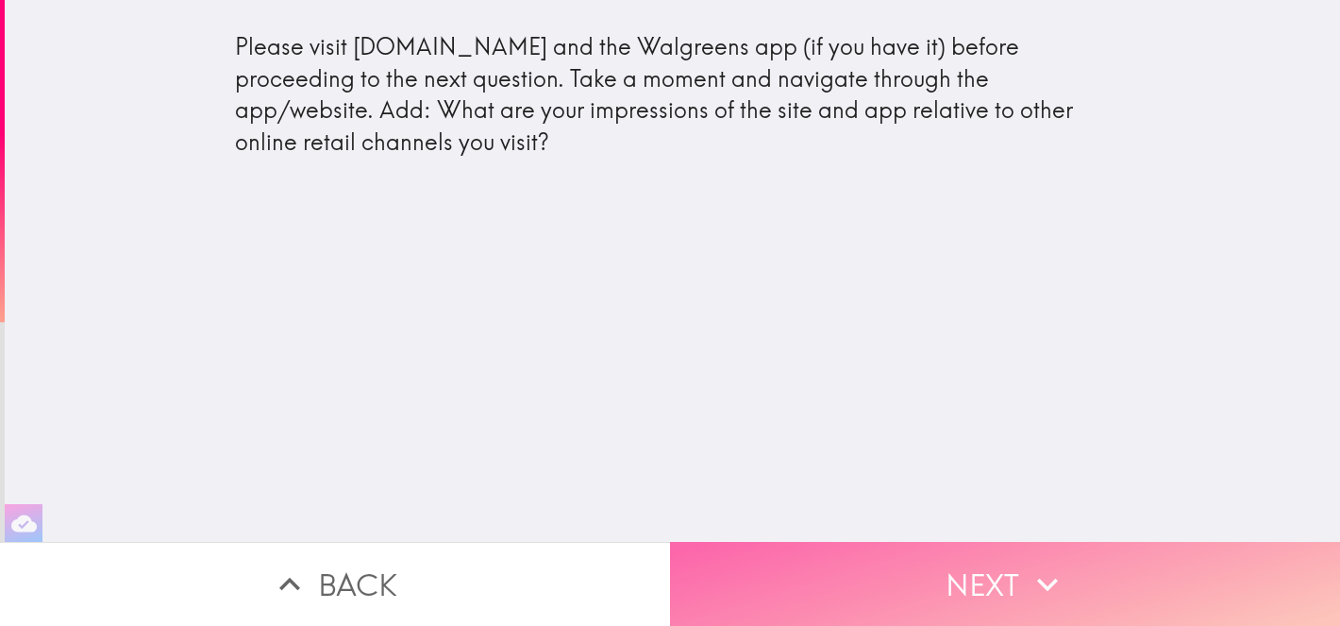
click at [939, 594] on button "Next" at bounding box center [1005, 584] width 670 height 84
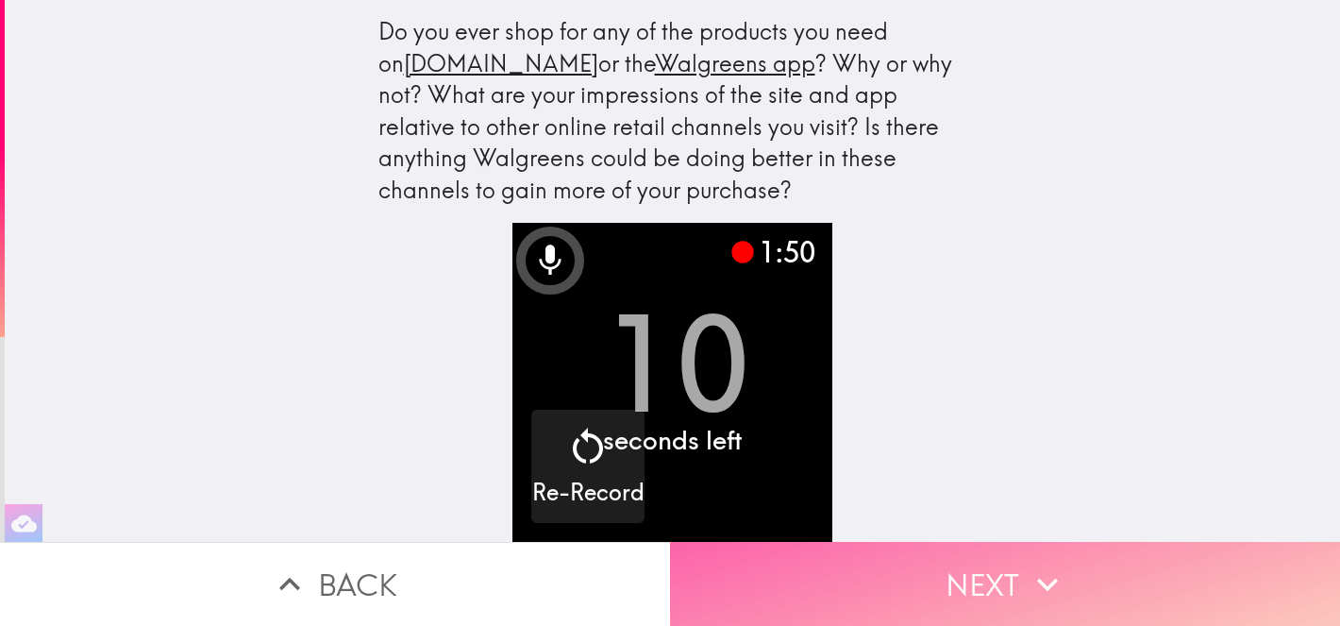
click at [844, 594] on button "Next" at bounding box center [1005, 584] width 670 height 84
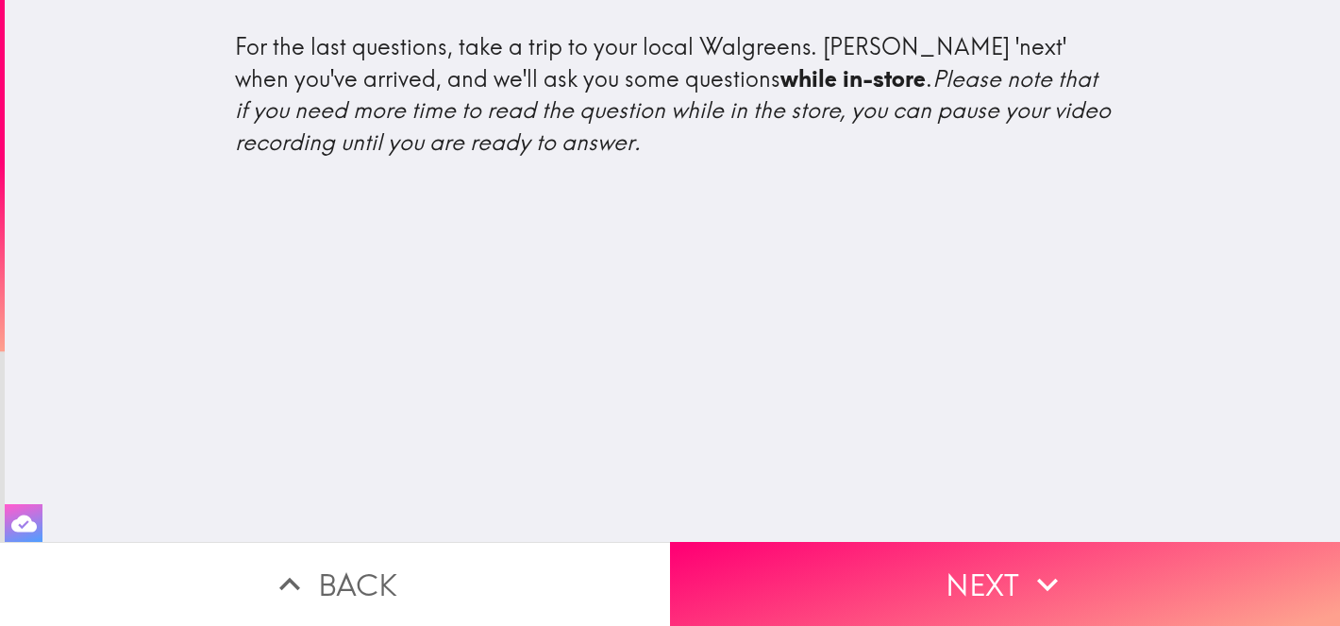
click at [15, 522] on icon "button" at bounding box center [23, 522] width 25 height 17
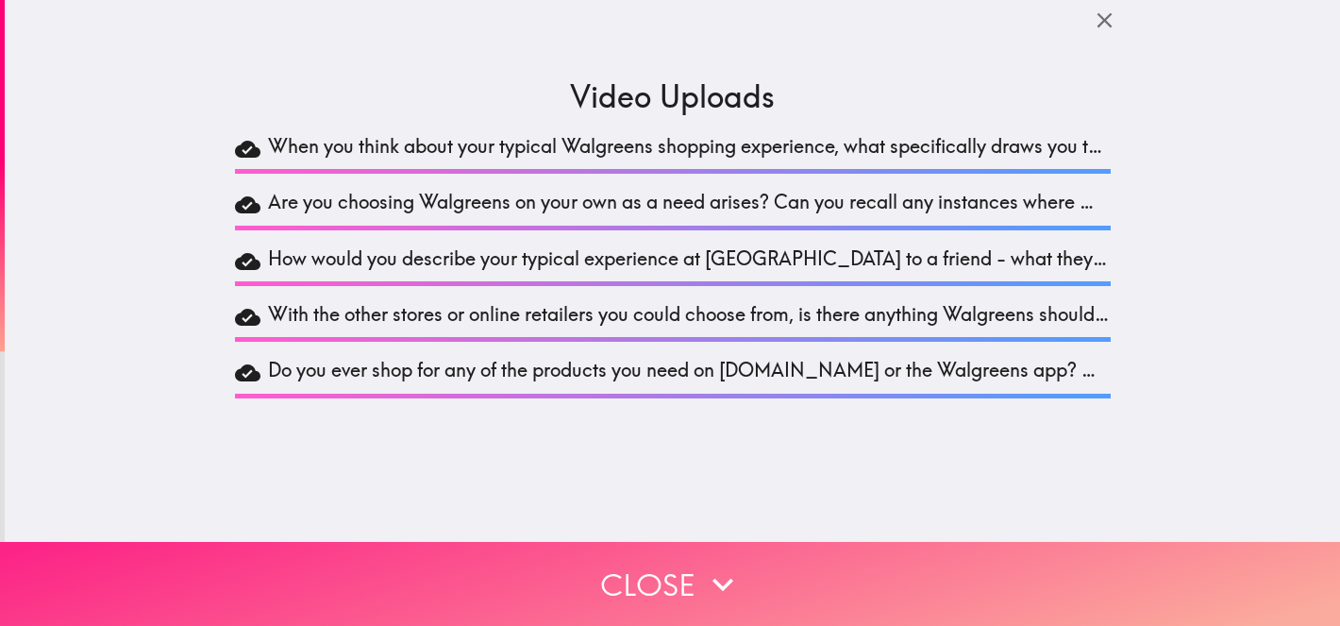
click at [629, 591] on button "Close" at bounding box center [670, 584] width 1340 height 84
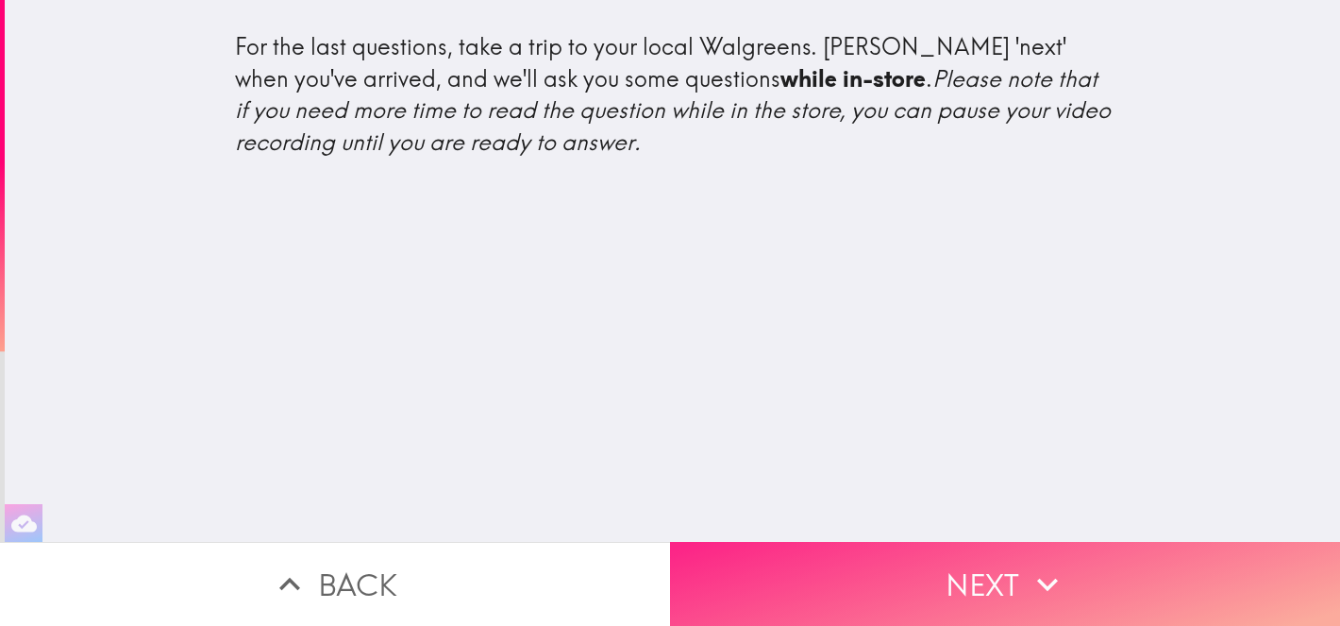
click at [809, 580] on button "Next" at bounding box center [1005, 584] width 670 height 84
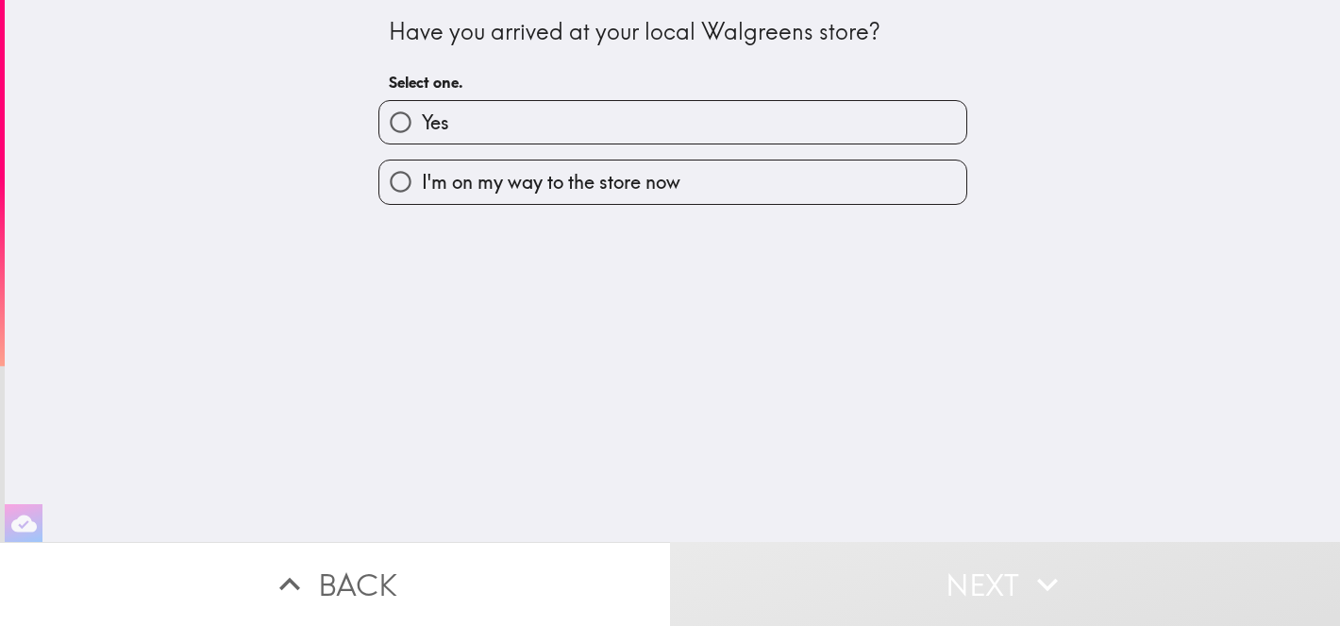
click at [378, 572] on button "Back" at bounding box center [335, 584] width 670 height 84
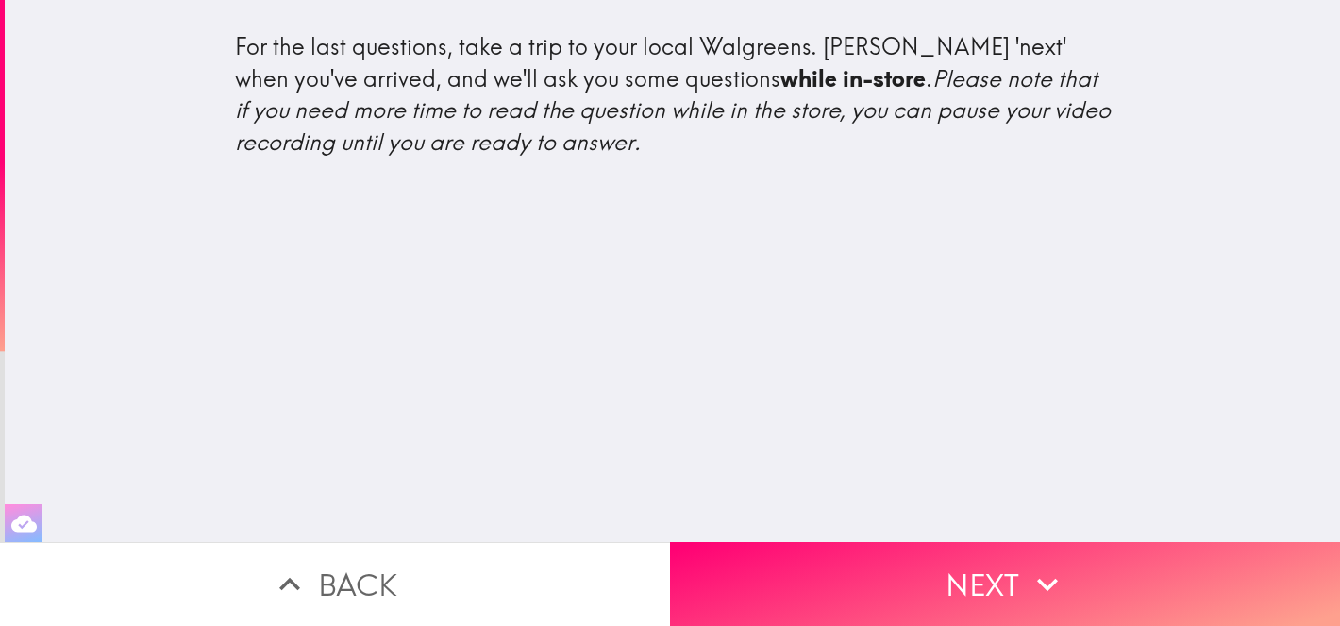
click at [24, 524] on icon "button" at bounding box center [23, 523] width 25 height 25
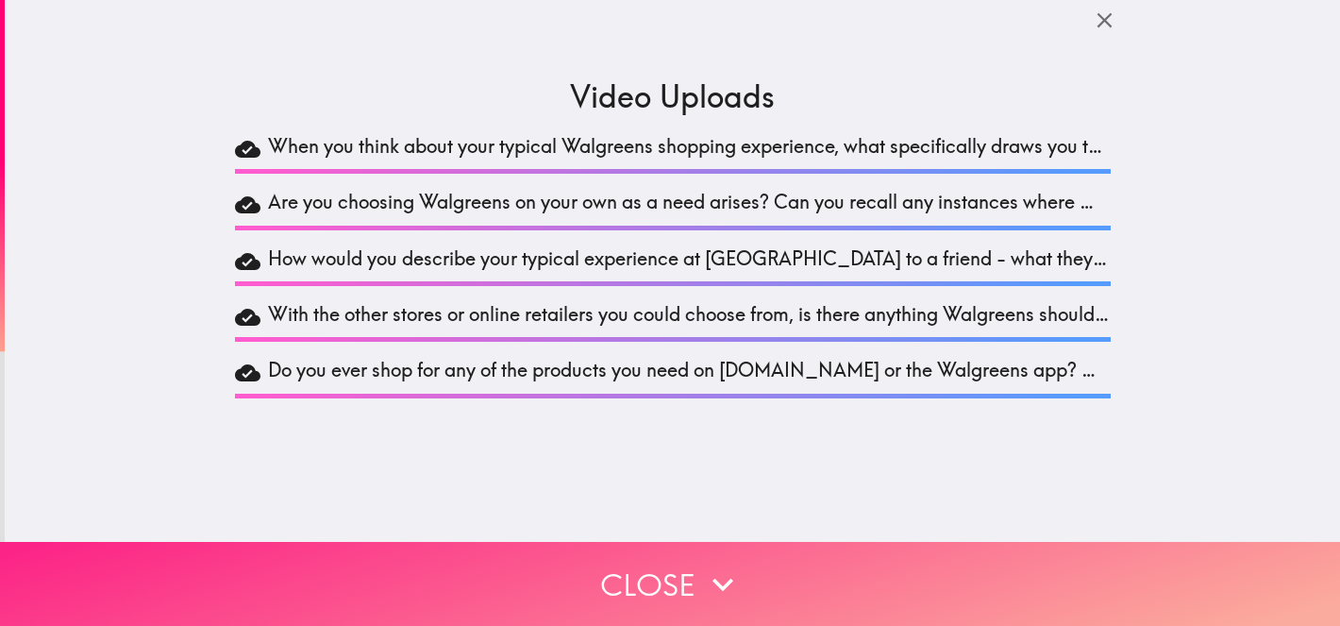
click at [651, 584] on button "Close" at bounding box center [670, 584] width 1340 height 84
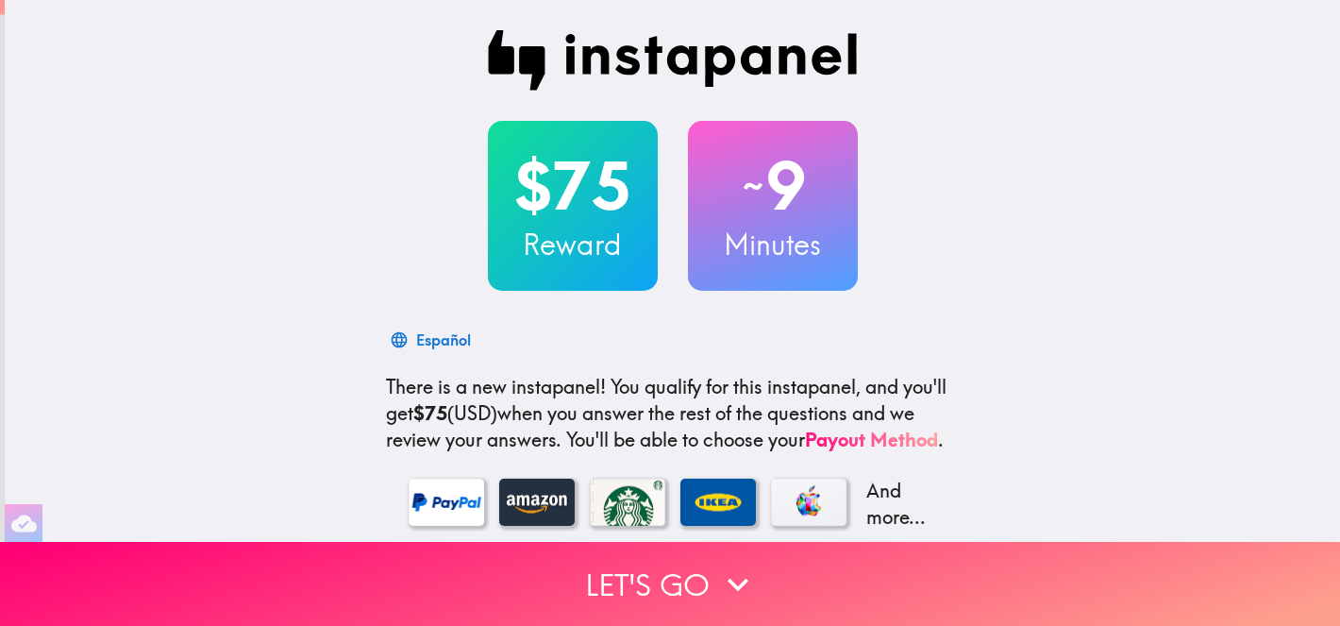
scroll to position [281, 0]
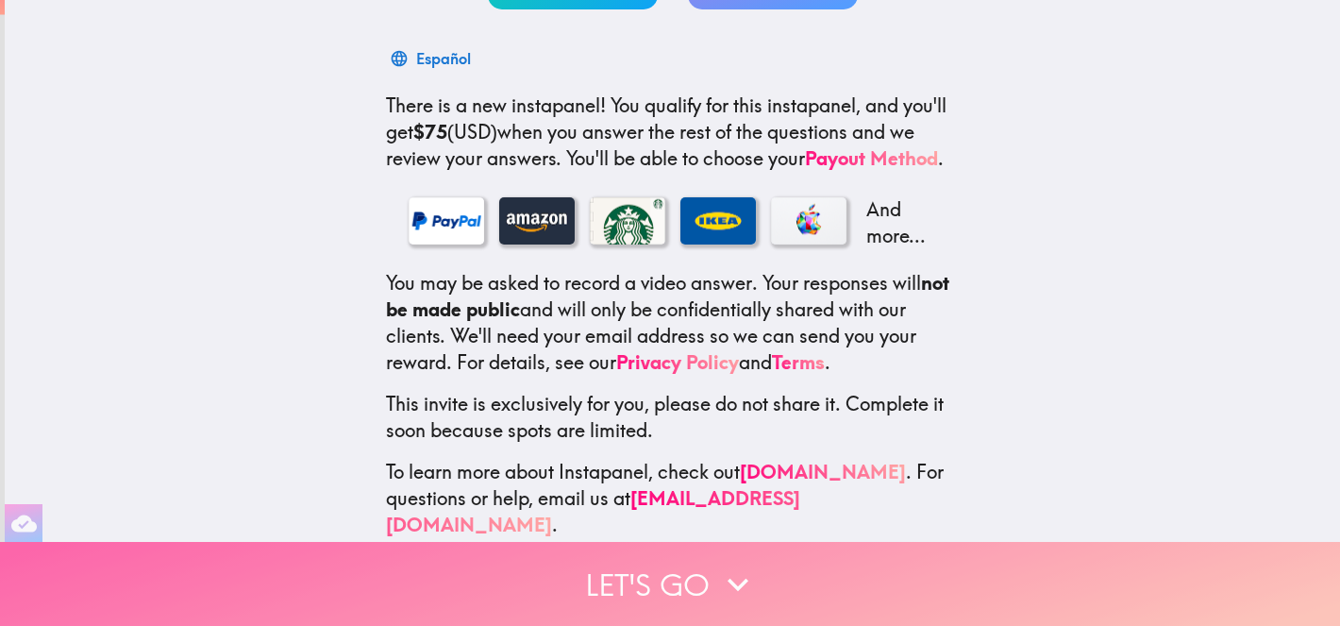
click at [647, 595] on button "Let's go" at bounding box center [670, 584] width 1340 height 84
